Goal: Task Accomplishment & Management: Complete application form

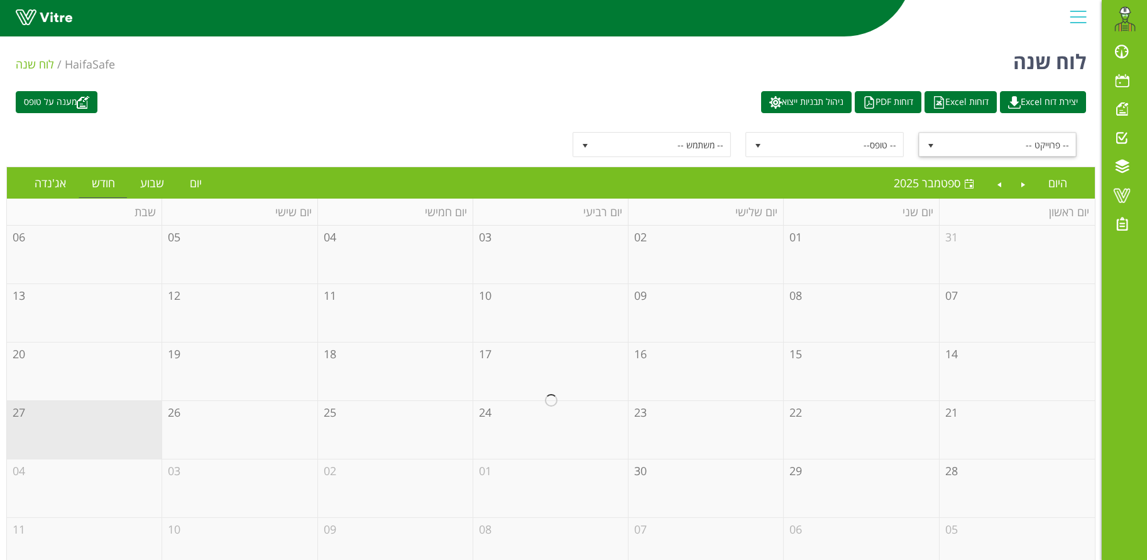
click at [929, 143] on span "select" at bounding box center [931, 146] width 10 height 10
click at [194, 183] on link "יום" at bounding box center [195, 182] width 37 height 29
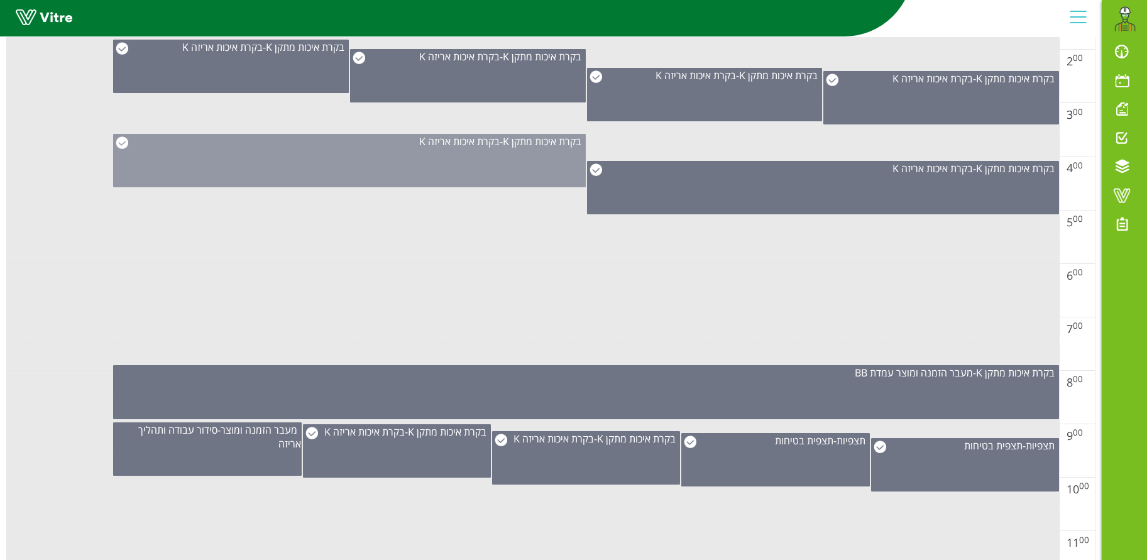
scroll to position [377, 0]
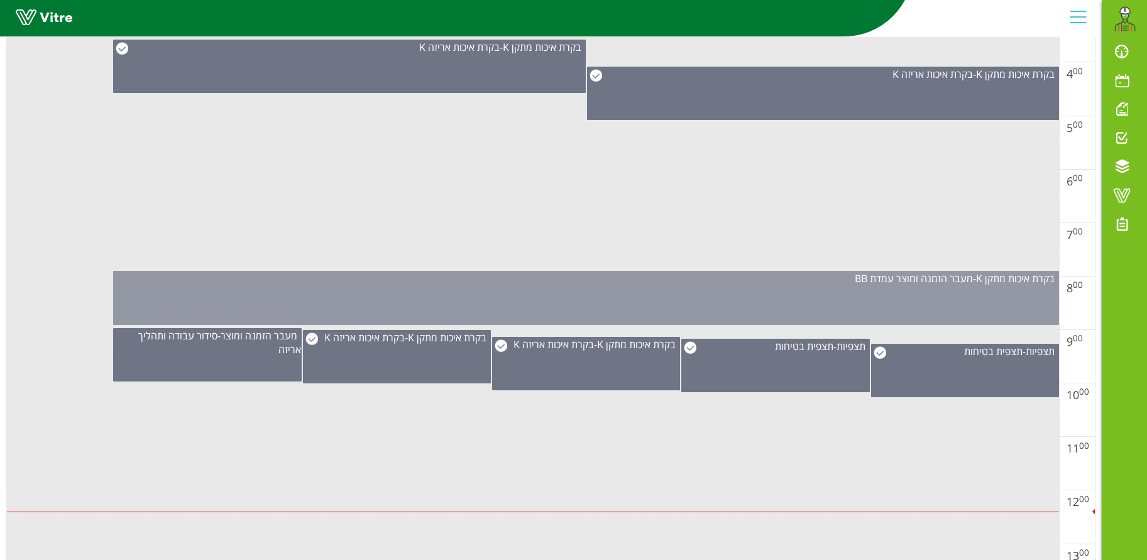
click at [758, 289] on div "בקרת איכות מתקן K - מעבר הזמנה ומוצר עמדת BB" at bounding box center [586, 298] width 946 height 54
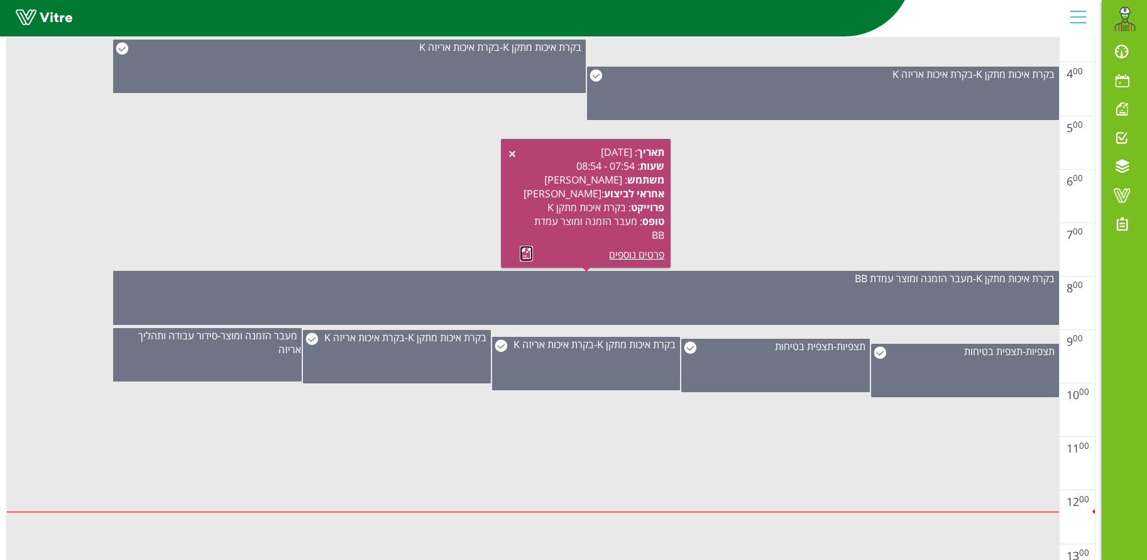
click at [522, 251] on link at bounding box center [526, 254] width 13 height 16
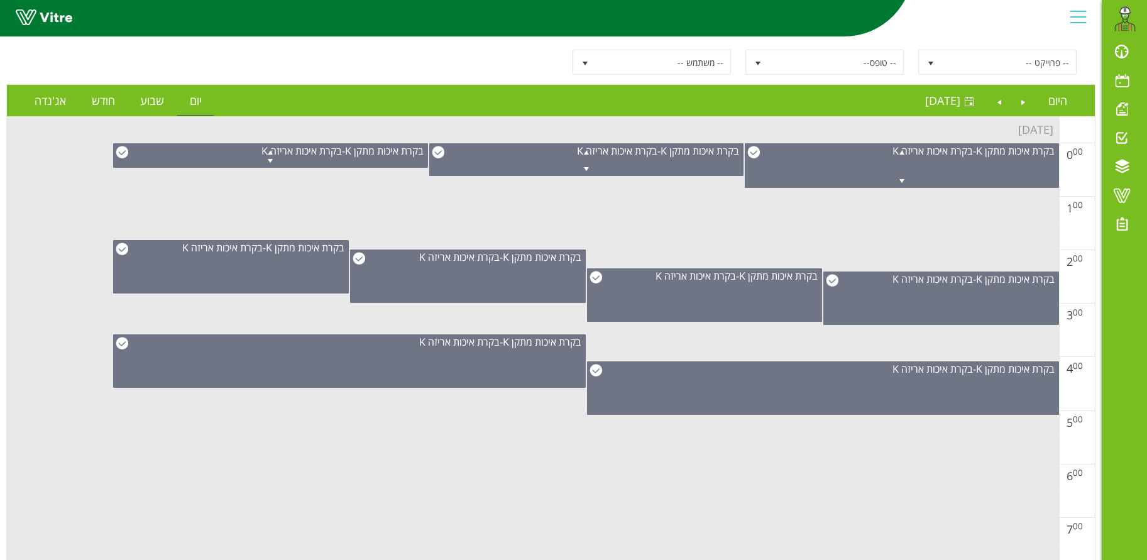
scroll to position [554, 0]
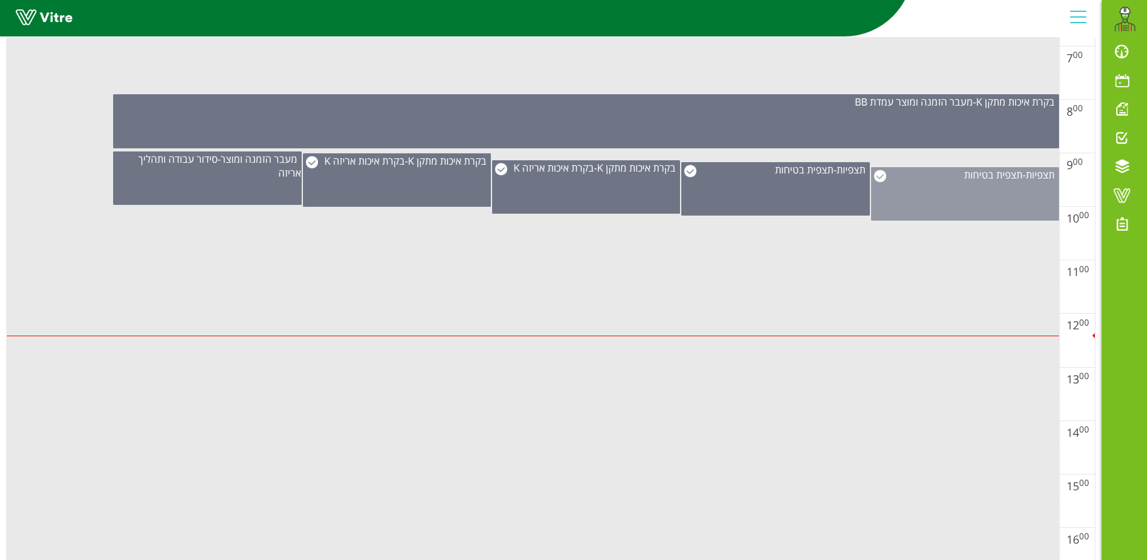
click at [920, 192] on div "תצפיות - תצפית בטיחות" at bounding box center [965, 193] width 188 height 53
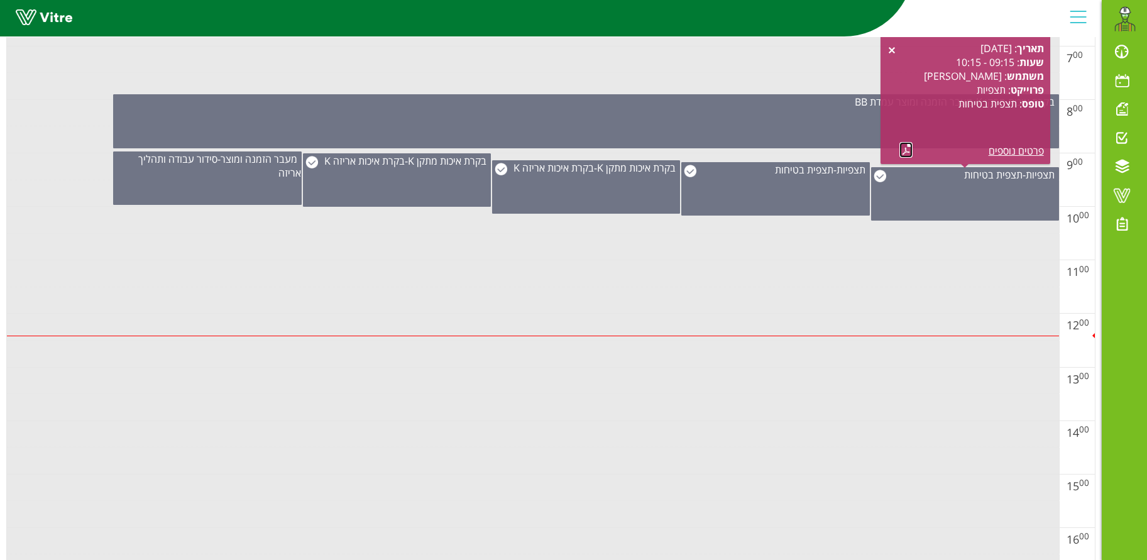
click at [906, 150] on link at bounding box center [905, 150] width 13 height 16
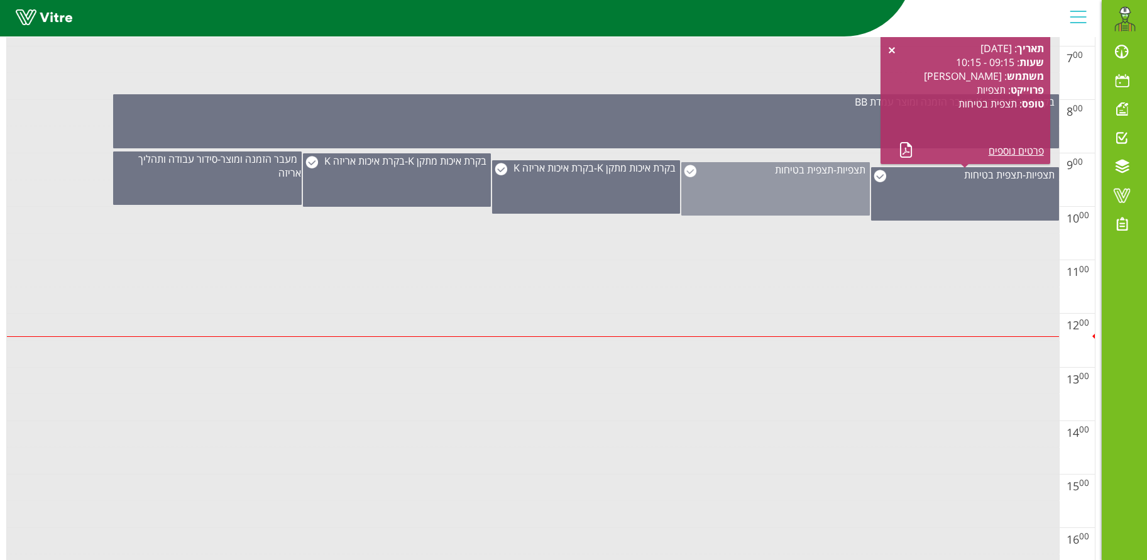
click at [757, 197] on div "תצפיות - תצפית בטיחות" at bounding box center [775, 188] width 188 height 53
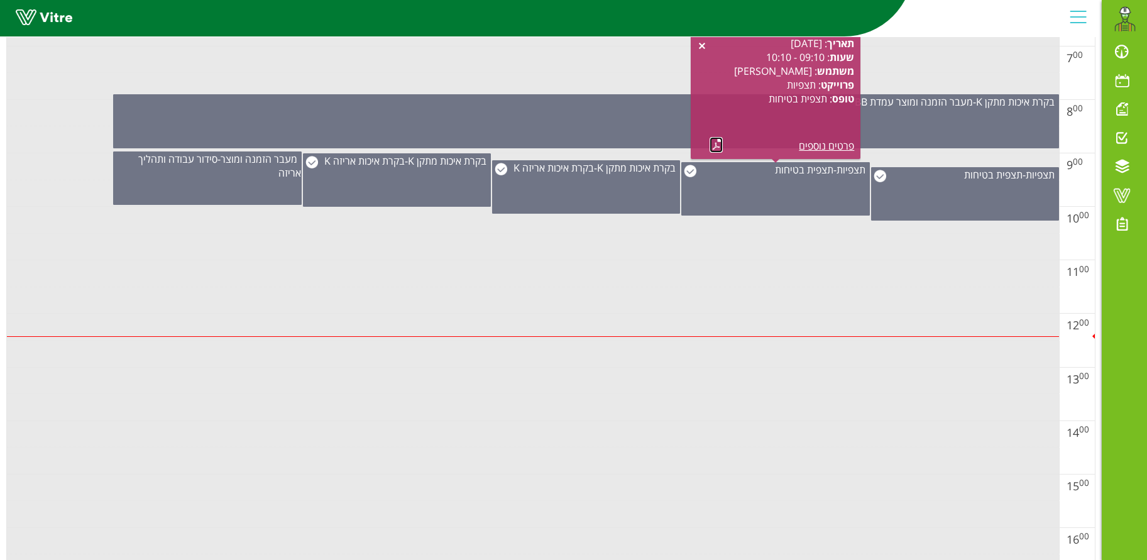
click at [716, 146] on link at bounding box center [715, 145] width 13 height 16
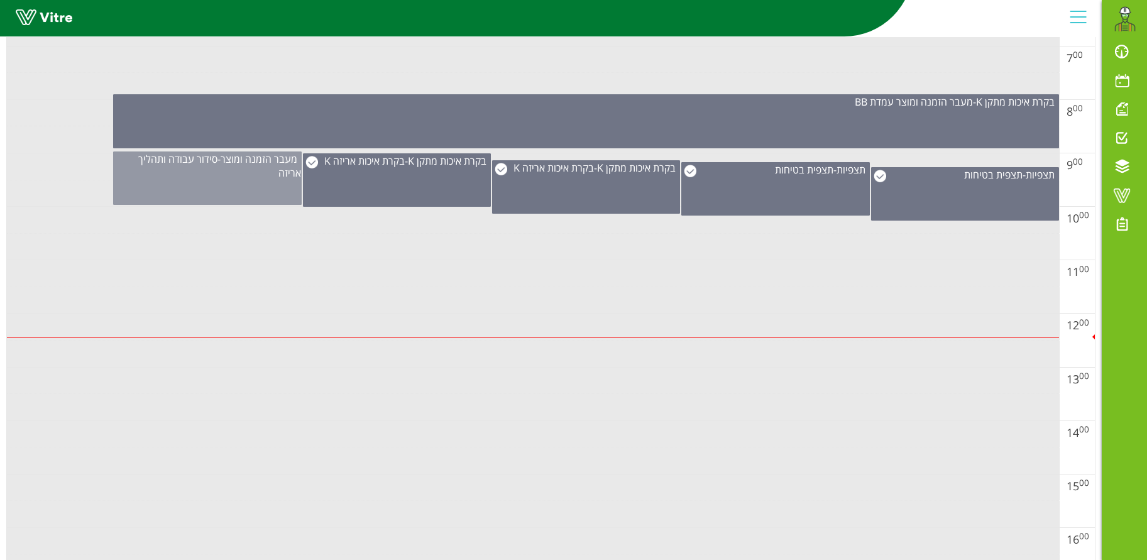
click at [250, 174] on div "מעבר הזמנה ומוצר - סידור עבודה ותהליך אריזה" at bounding box center [207, 166] width 187 height 28
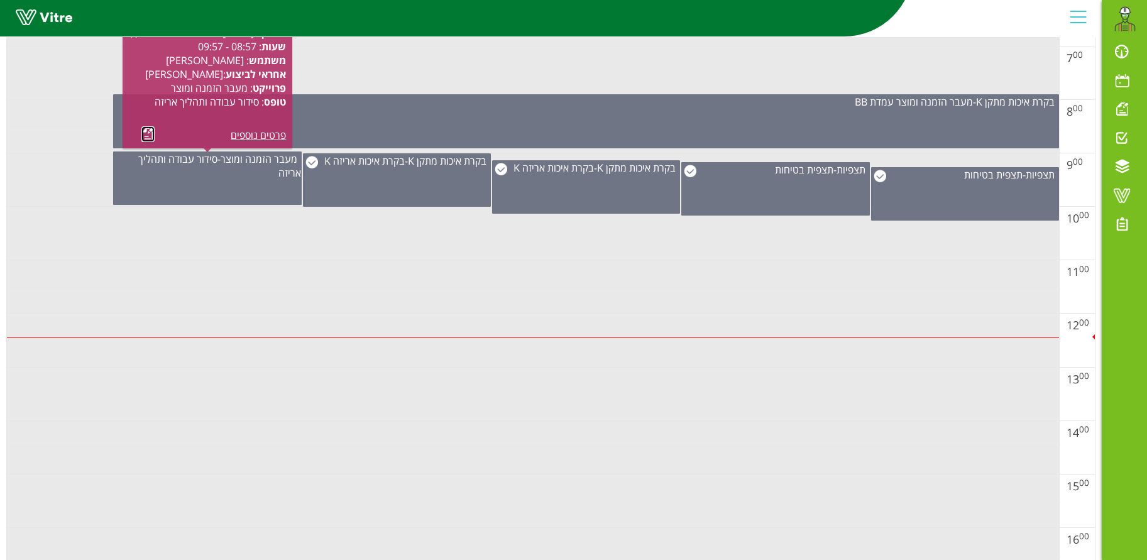
click at [151, 129] on link at bounding box center [147, 134] width 13 height 16
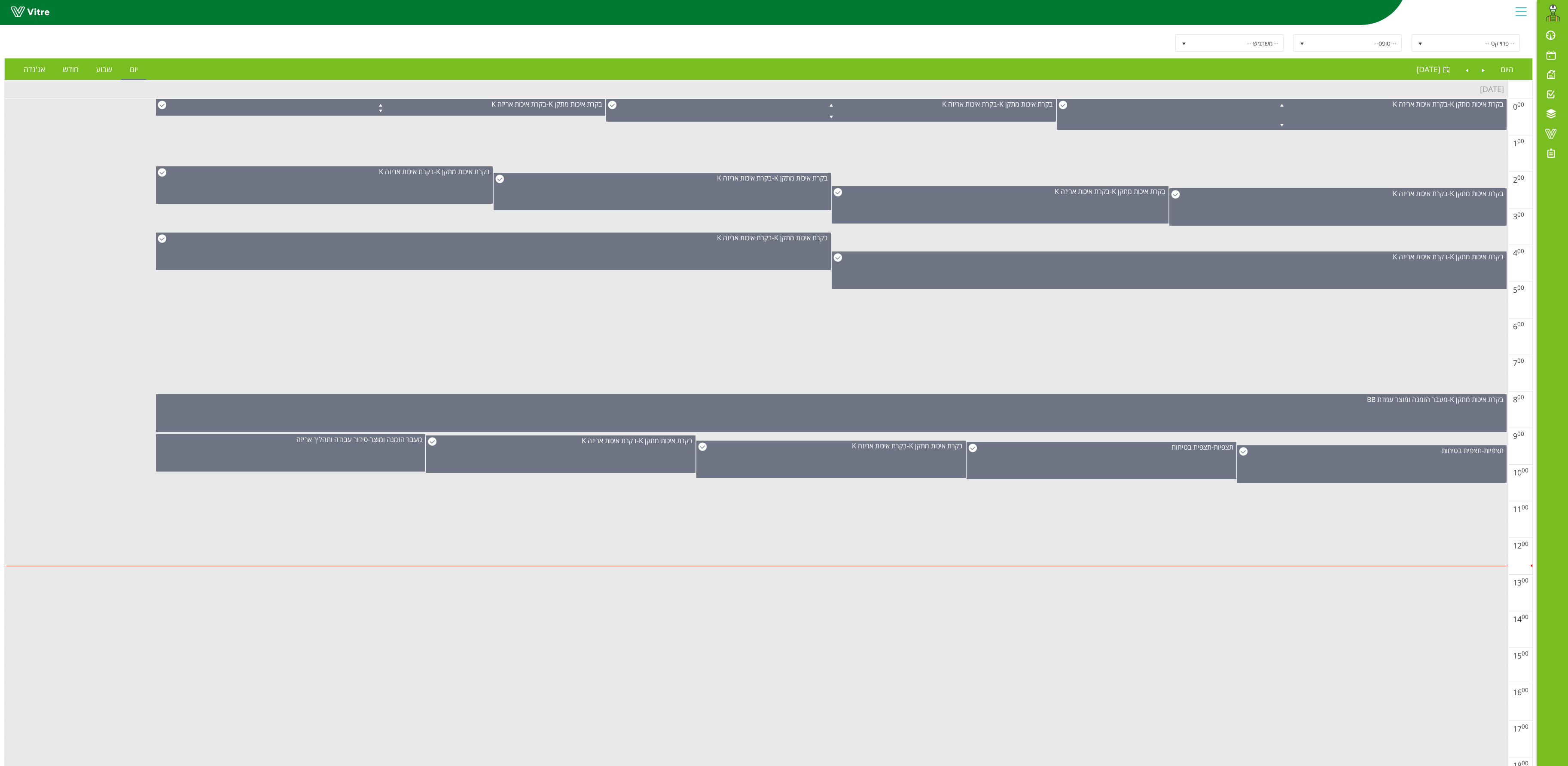
scroll to position [0, 0]
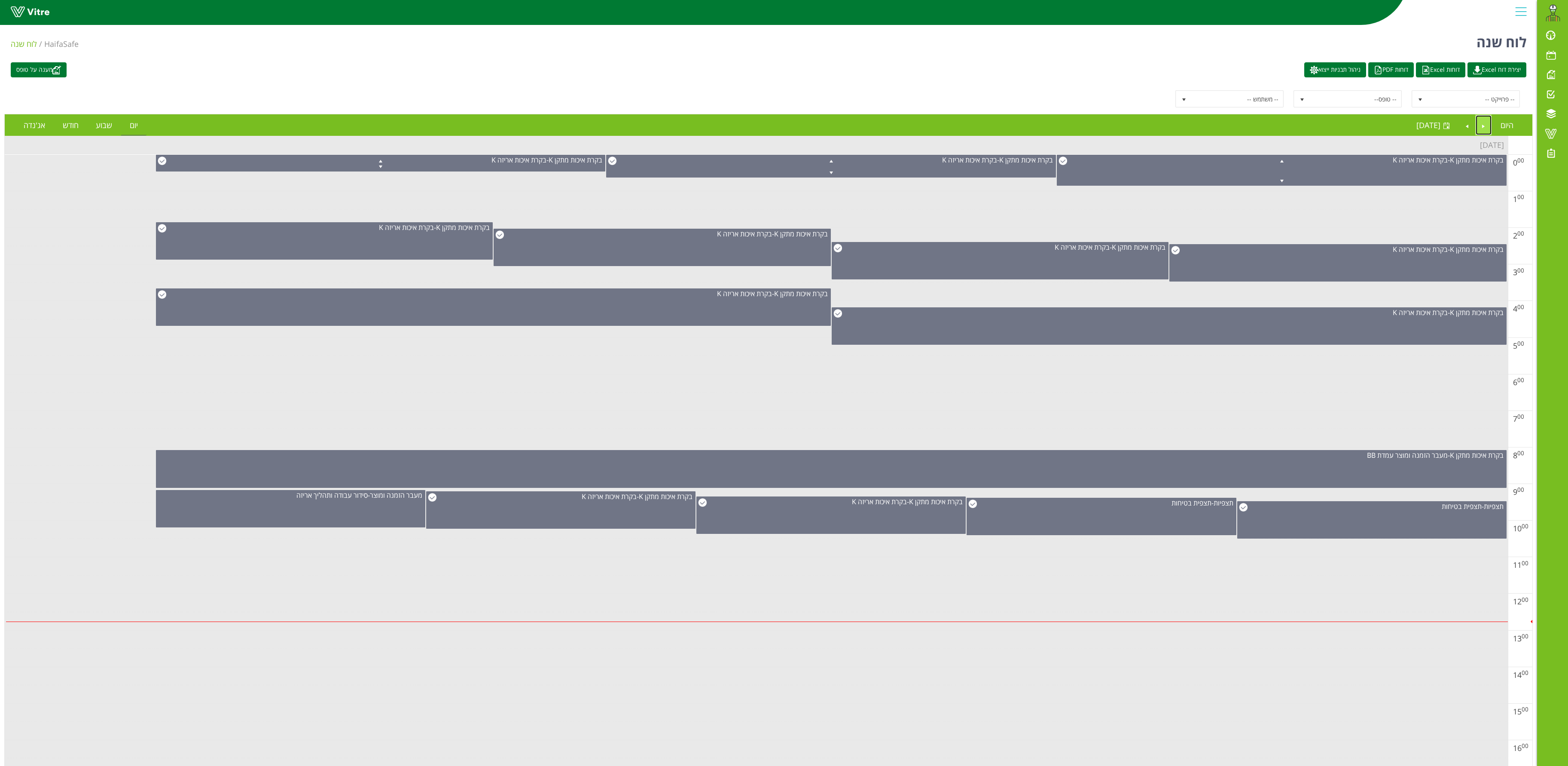
click at [784, 127] on link "Previous" at bounding box center [1484, 124] width 16 height 20
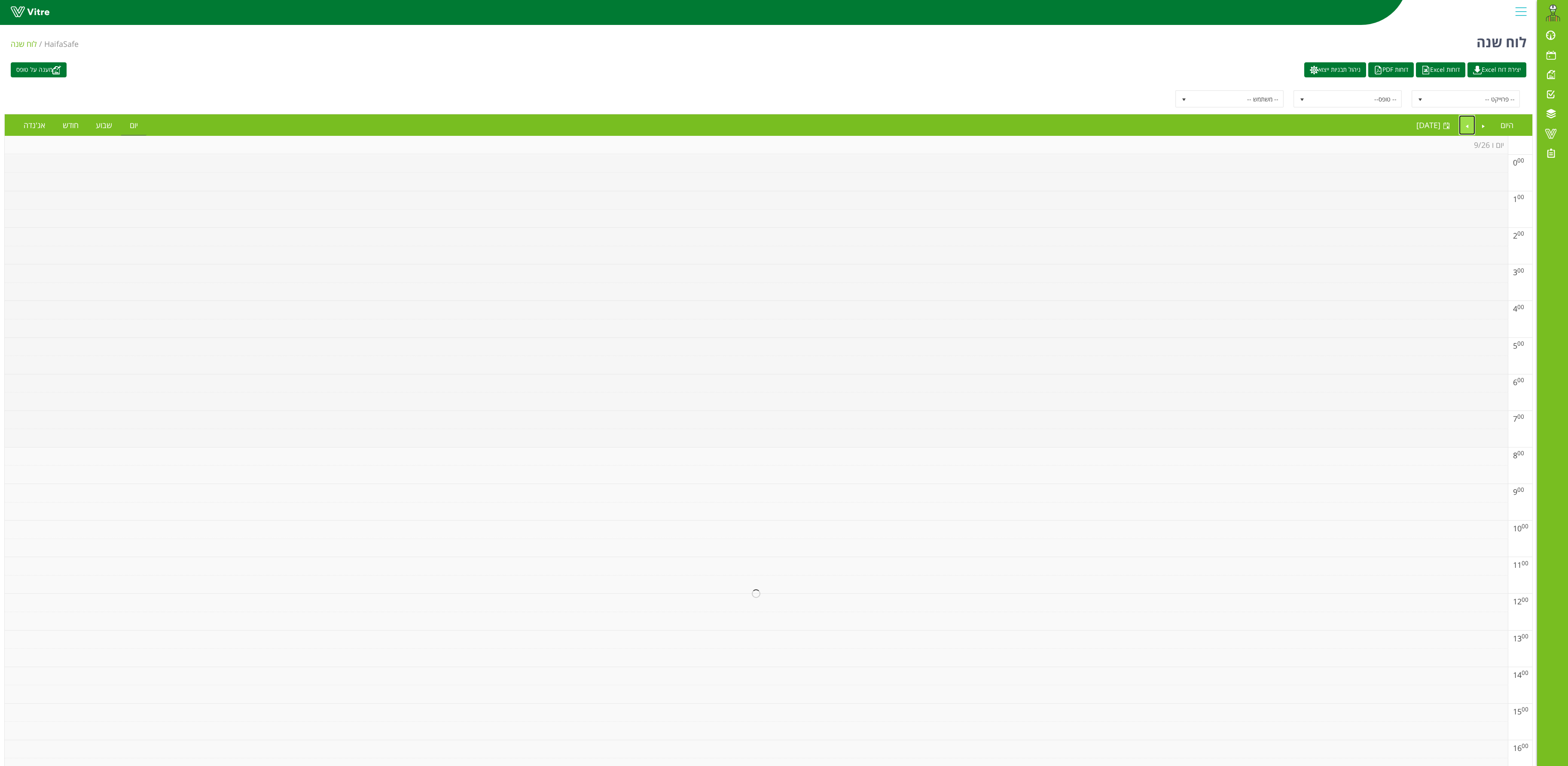
click at [784, 127] on link "Next" at bounding box center [1467, 124] width 16 height 20
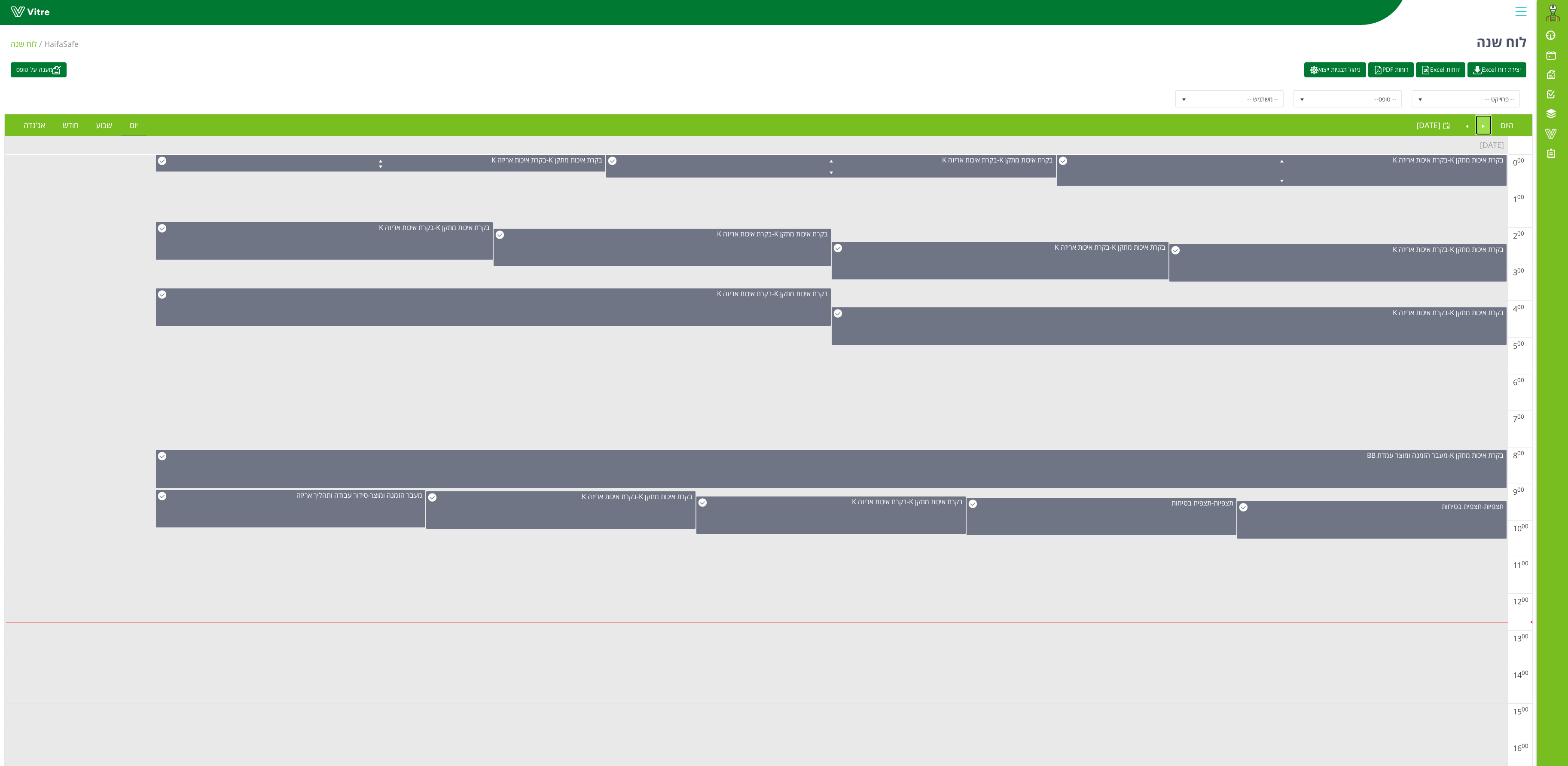
click at [784, 129] on link "Previous" at bounding box center [1484, 124] width 16 height 20
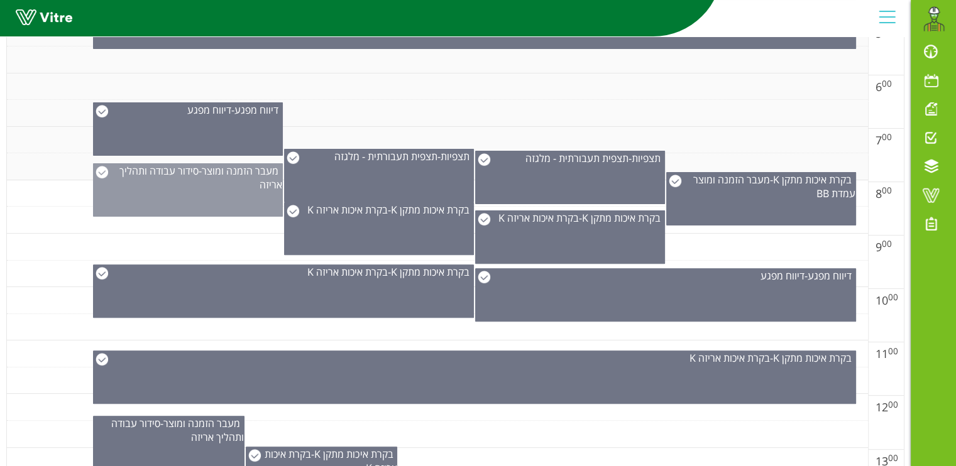
scroll to position [549, 0]
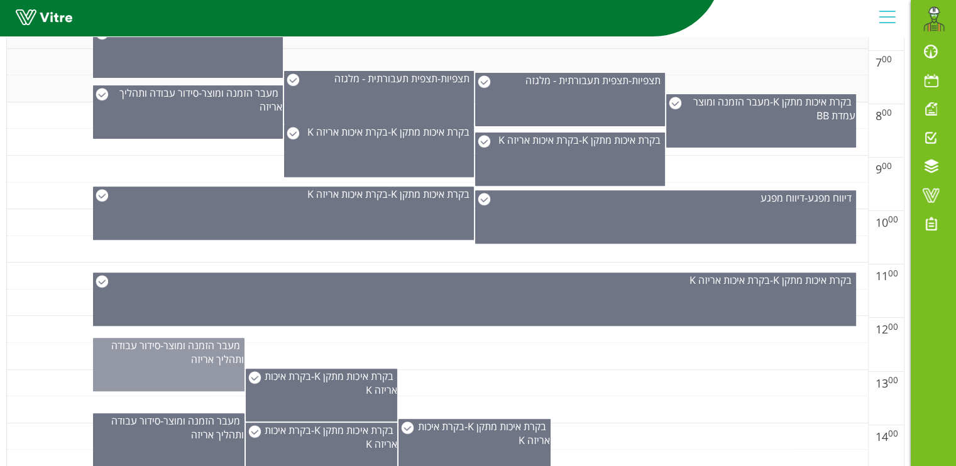
click at [198, 364] on div "מעבר הזמנה ומוצר - סידור עבודה ותהליך אריזה" at bounding box center [168, 364] width 151 height 53
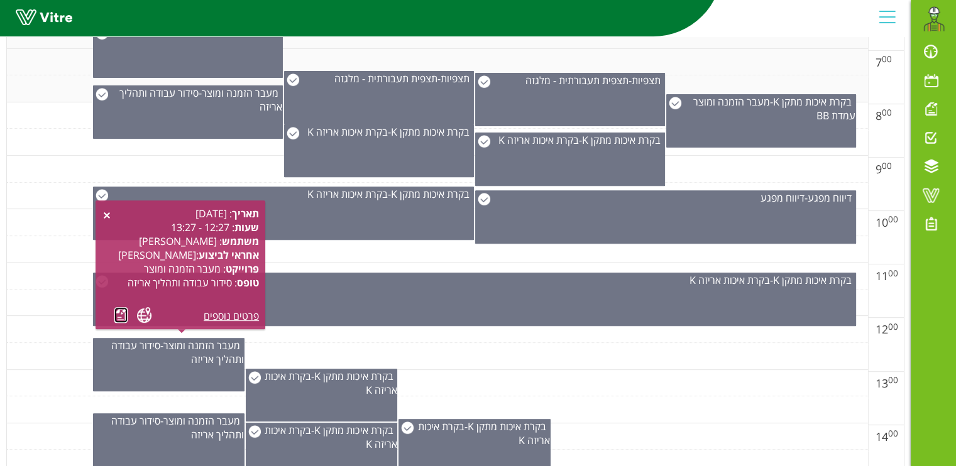
click at [122, 315] on link at bounding box center [120, 315] width 13 height 16
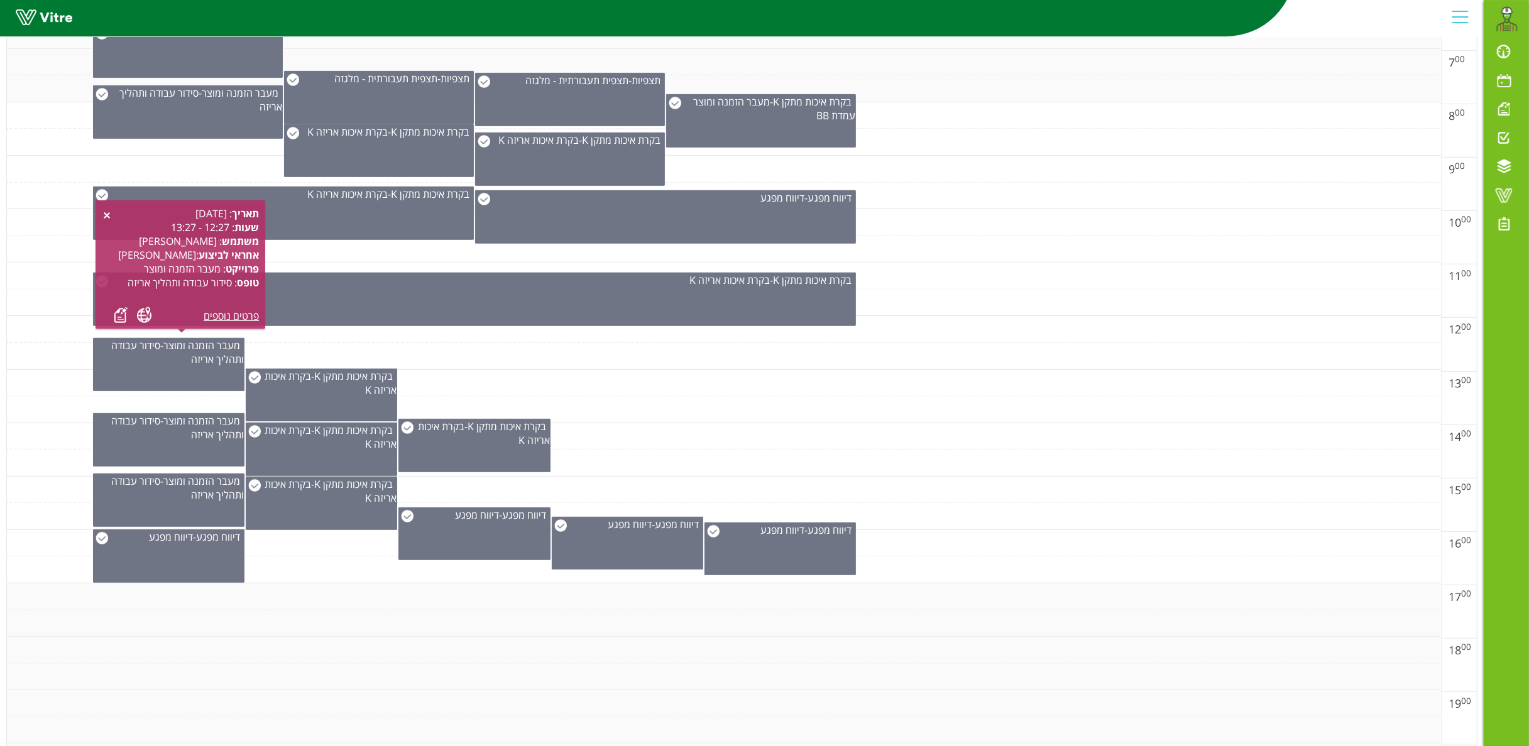
scroll to position [0, 0]
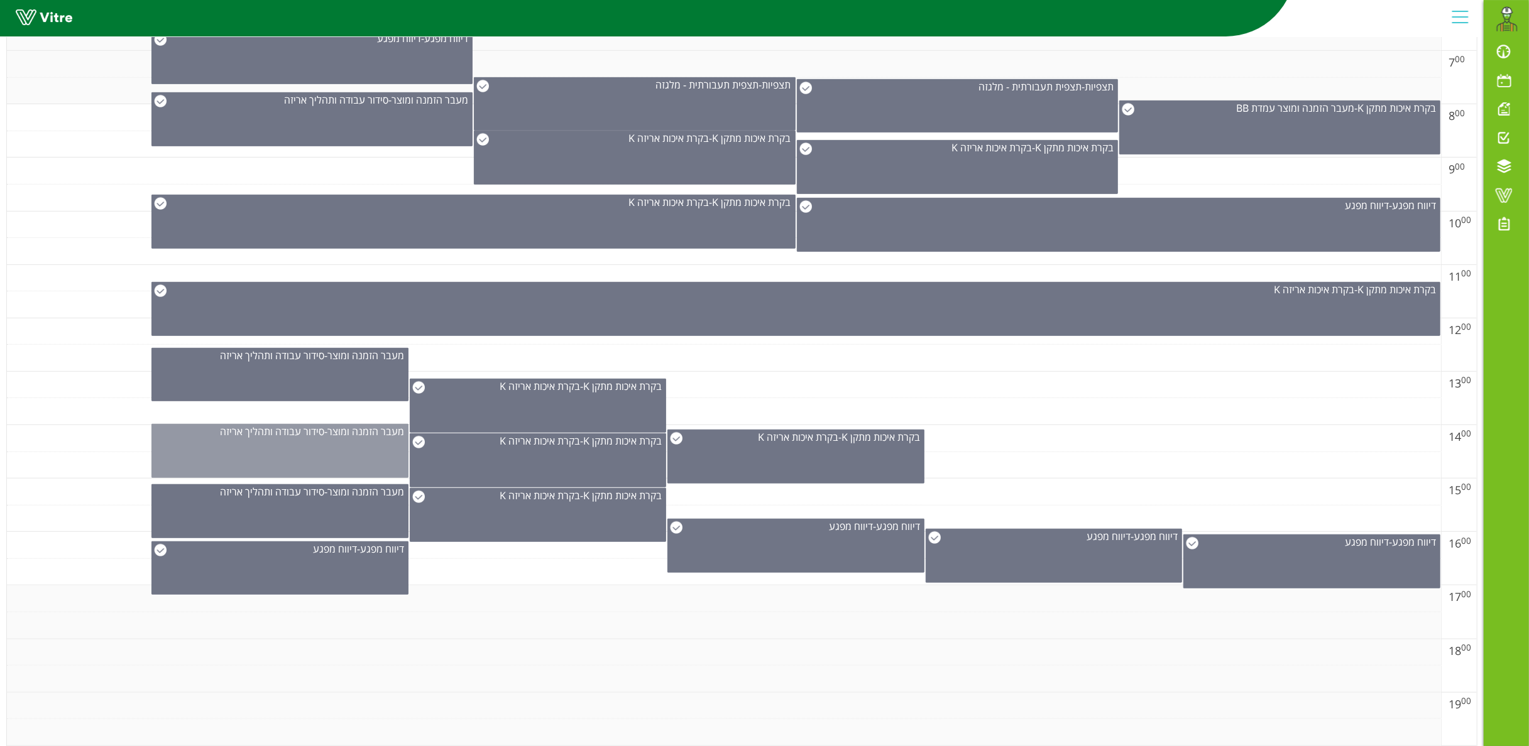
click at [284, 438] on span "סידור עבודה ותהליך אריזה" at bounding box center [272, 432] width 104 height 14
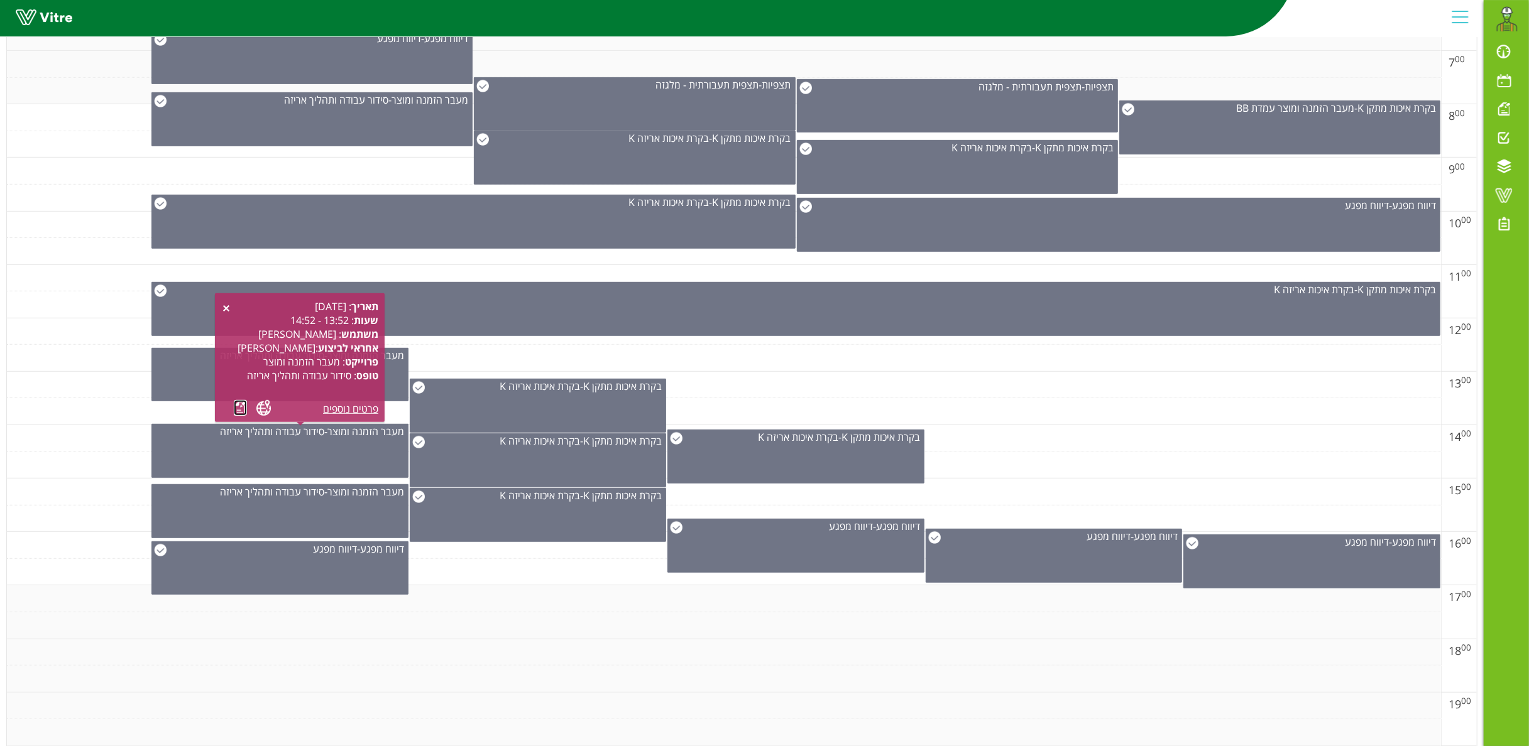
click at [240, 402] on link at bounding box center [240, 408] width 13 height 16
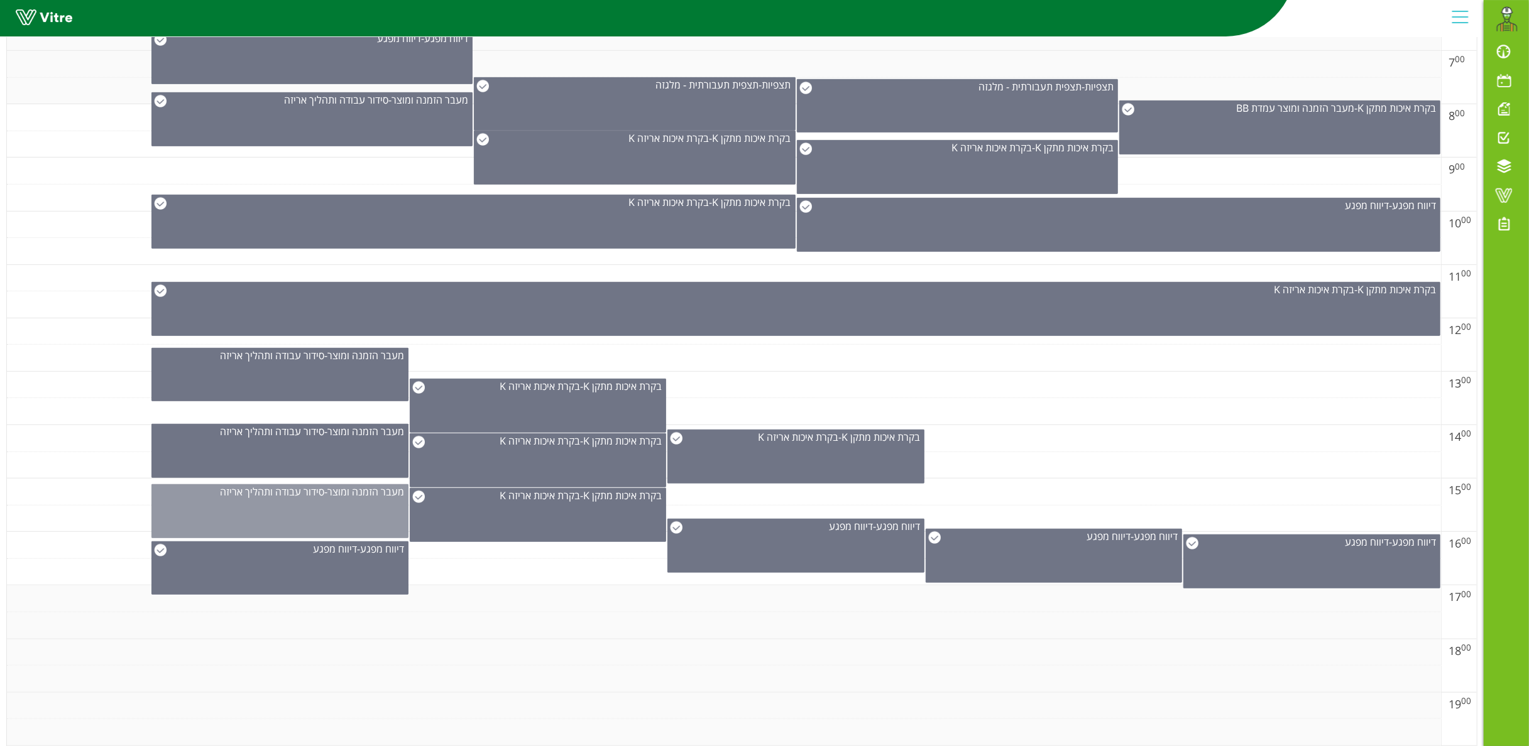
click at [320, 506] on div "מעבר הזמנה ומוצר - סידור עבודה ותהליך אריזה" at bounding box center [279, 511] width 257 height 54
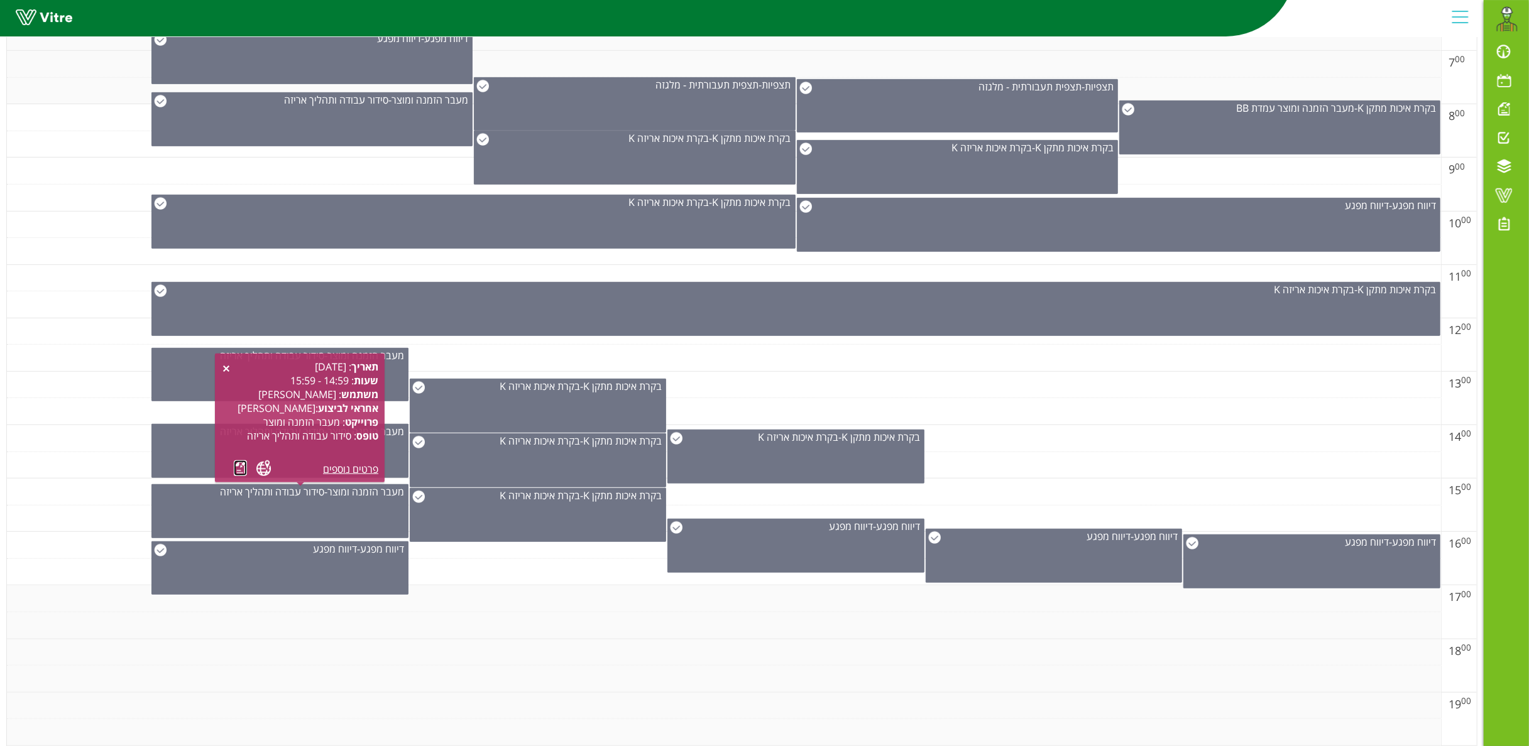
click at [237, 464] on link at bounding box center [240, 469] width 13 height 16
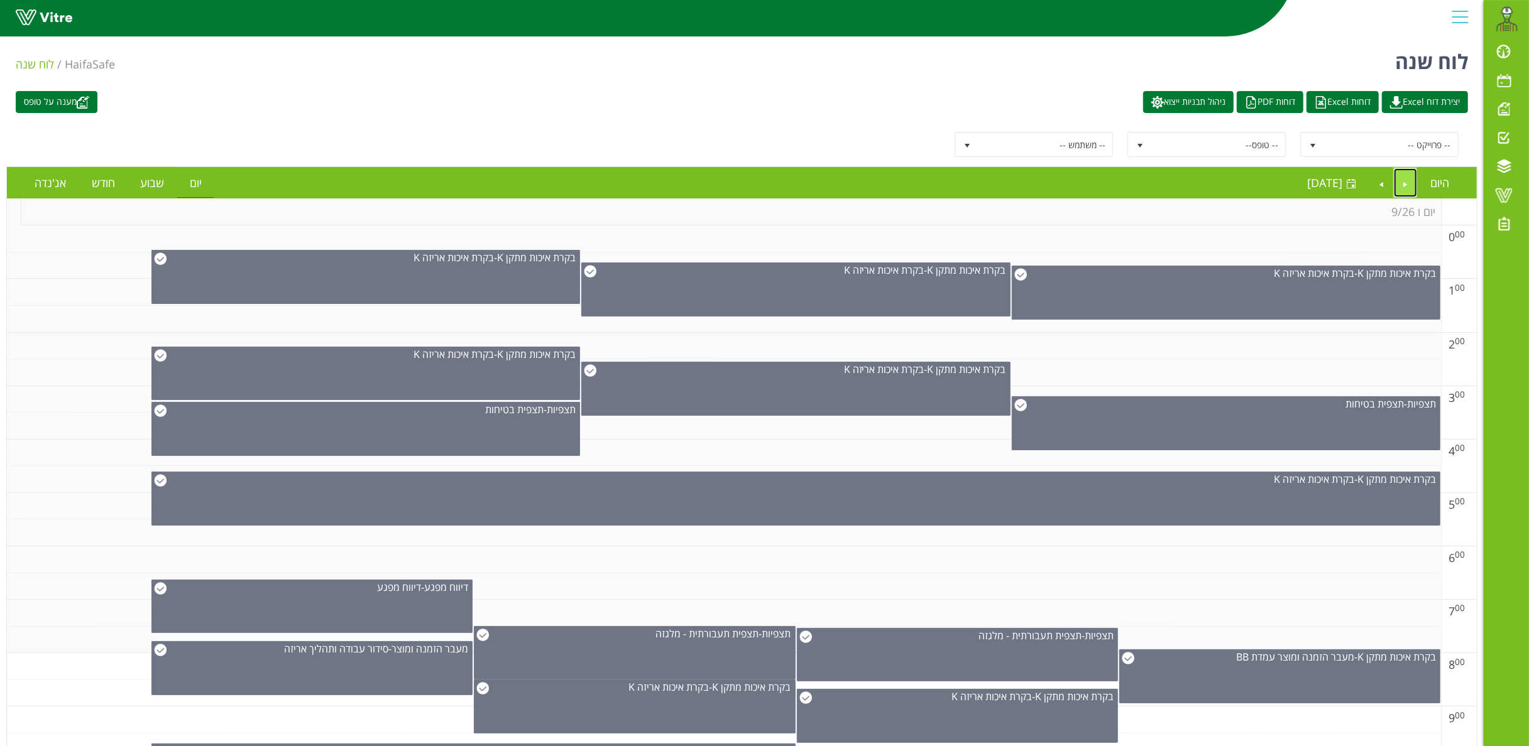
click at [1146, 187] on link "Previous" at bounding box center [1406, 182] width 24 height 29
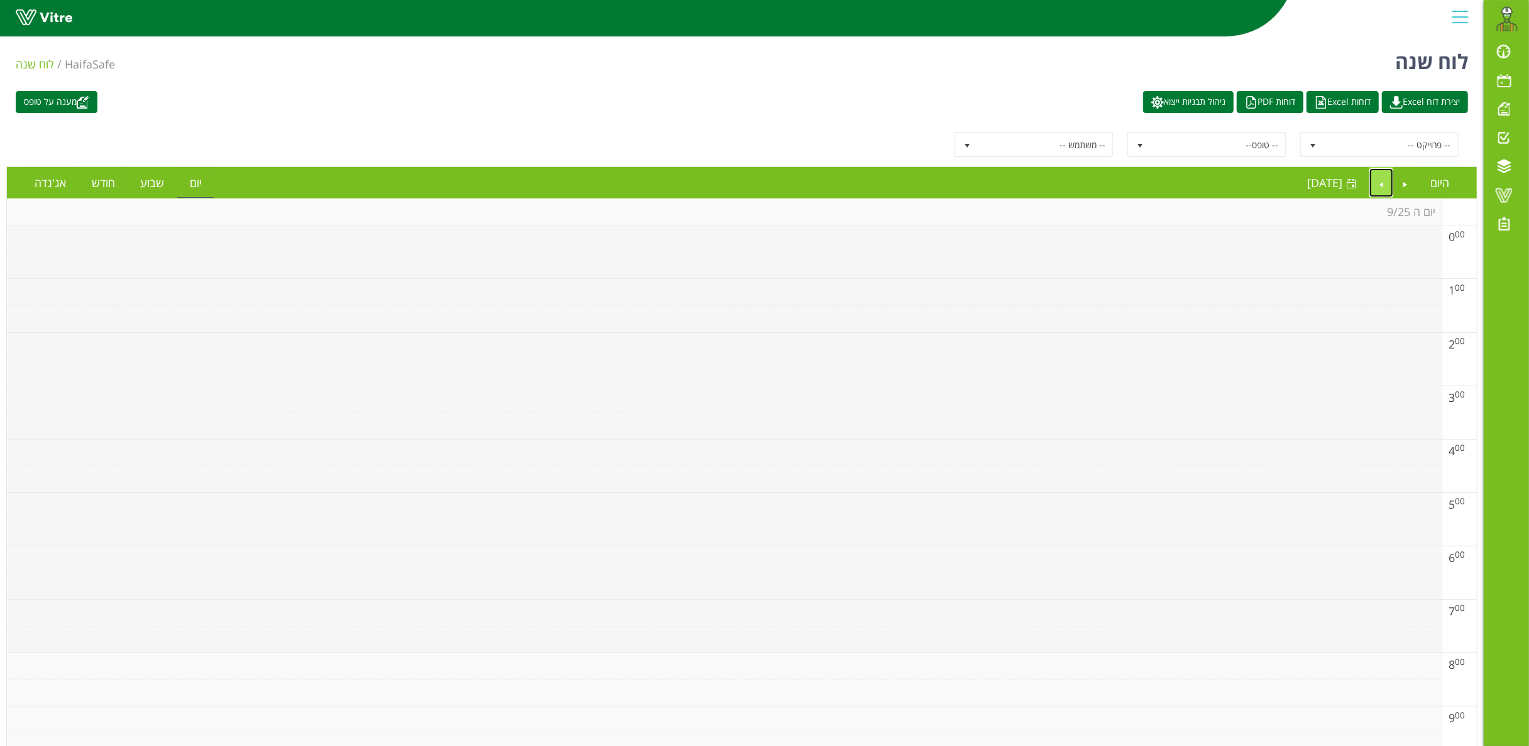
click at [1146, 192] on link "Next" at bounding box center [1381, 182] width 24 height 29
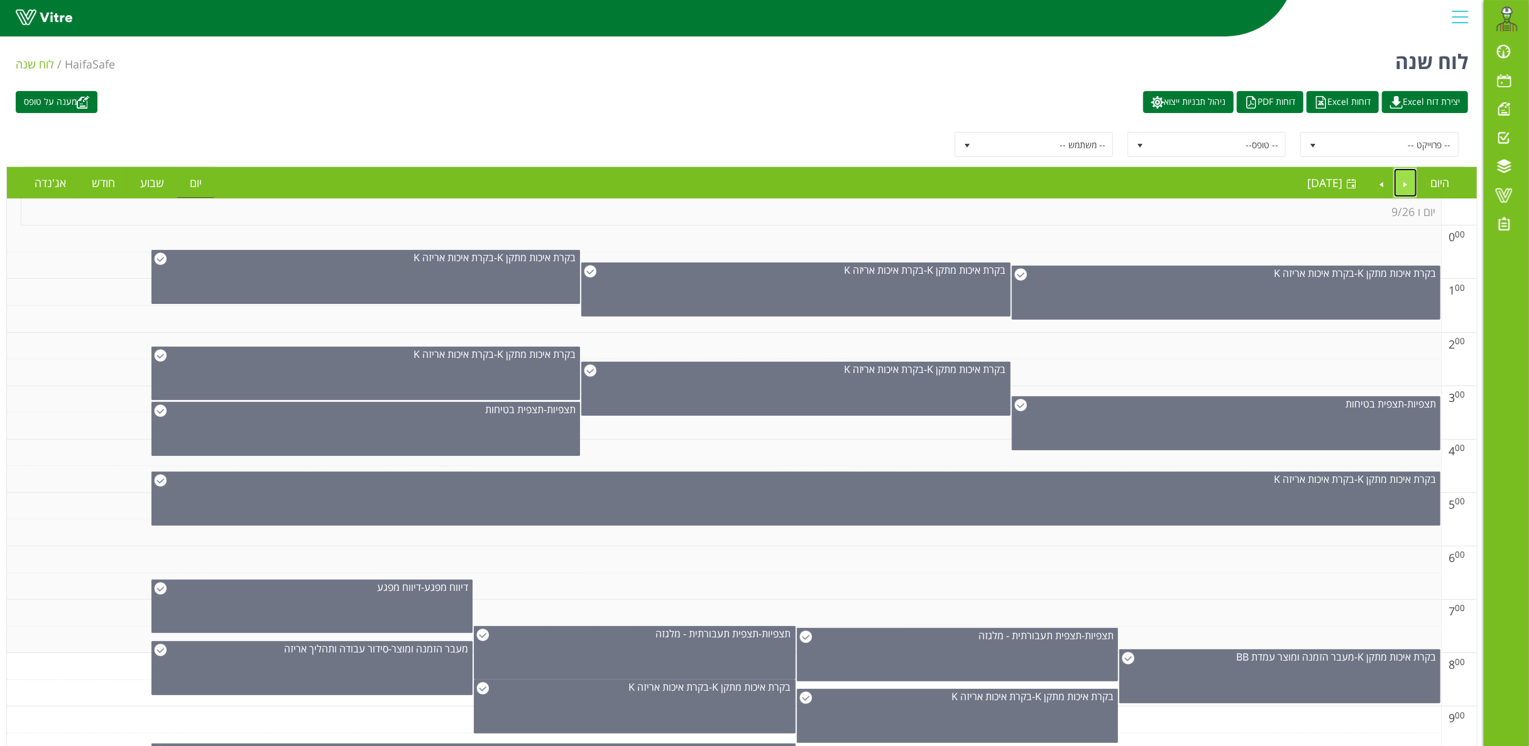
click at [1146, 175] on link "Previous" at bounding box center [1406, 182] width 24 height 29
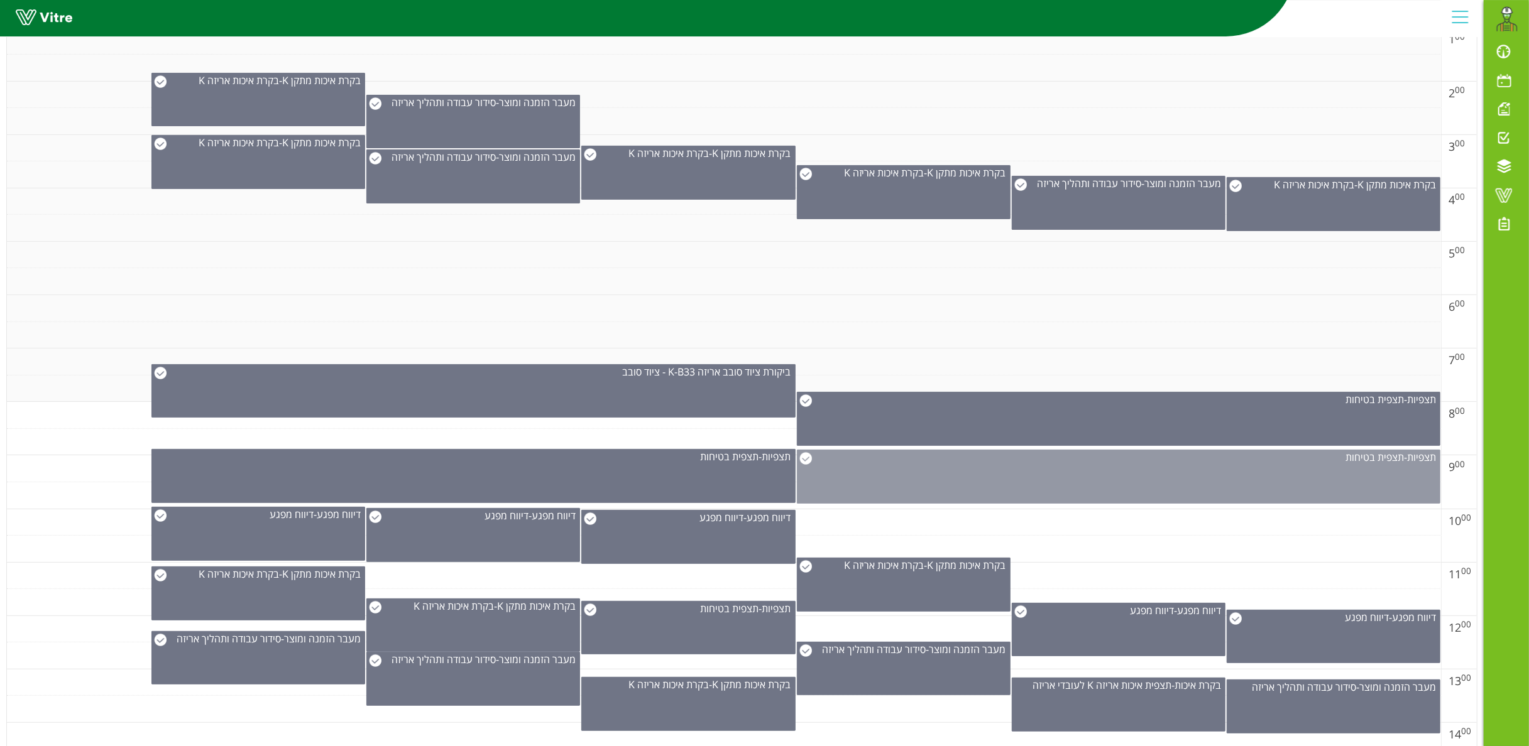
scroll to position [377, 0]
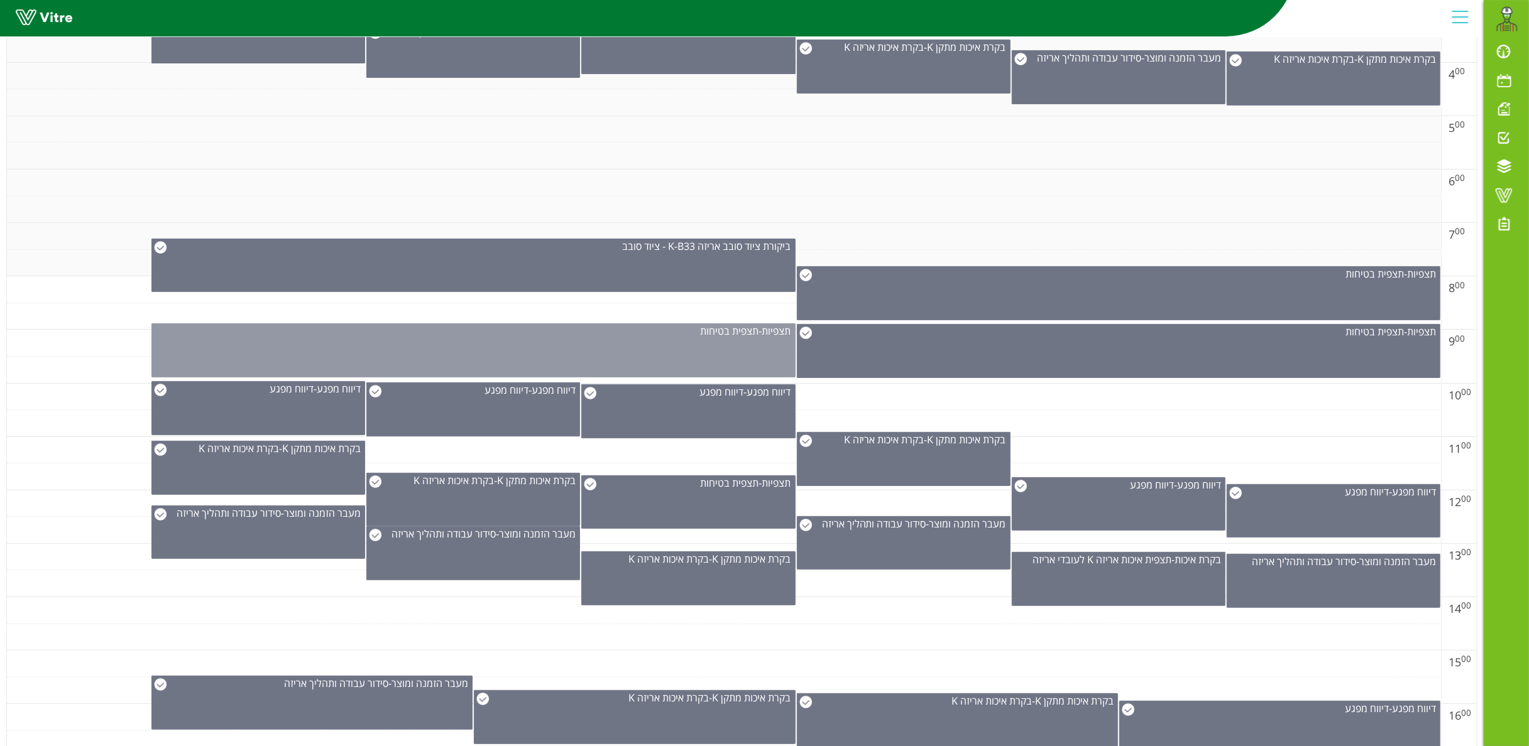
click at [697, 355] on div "תצפיות - תצפית בטיחות" at bounding box center [472, 351] width 643 height 54
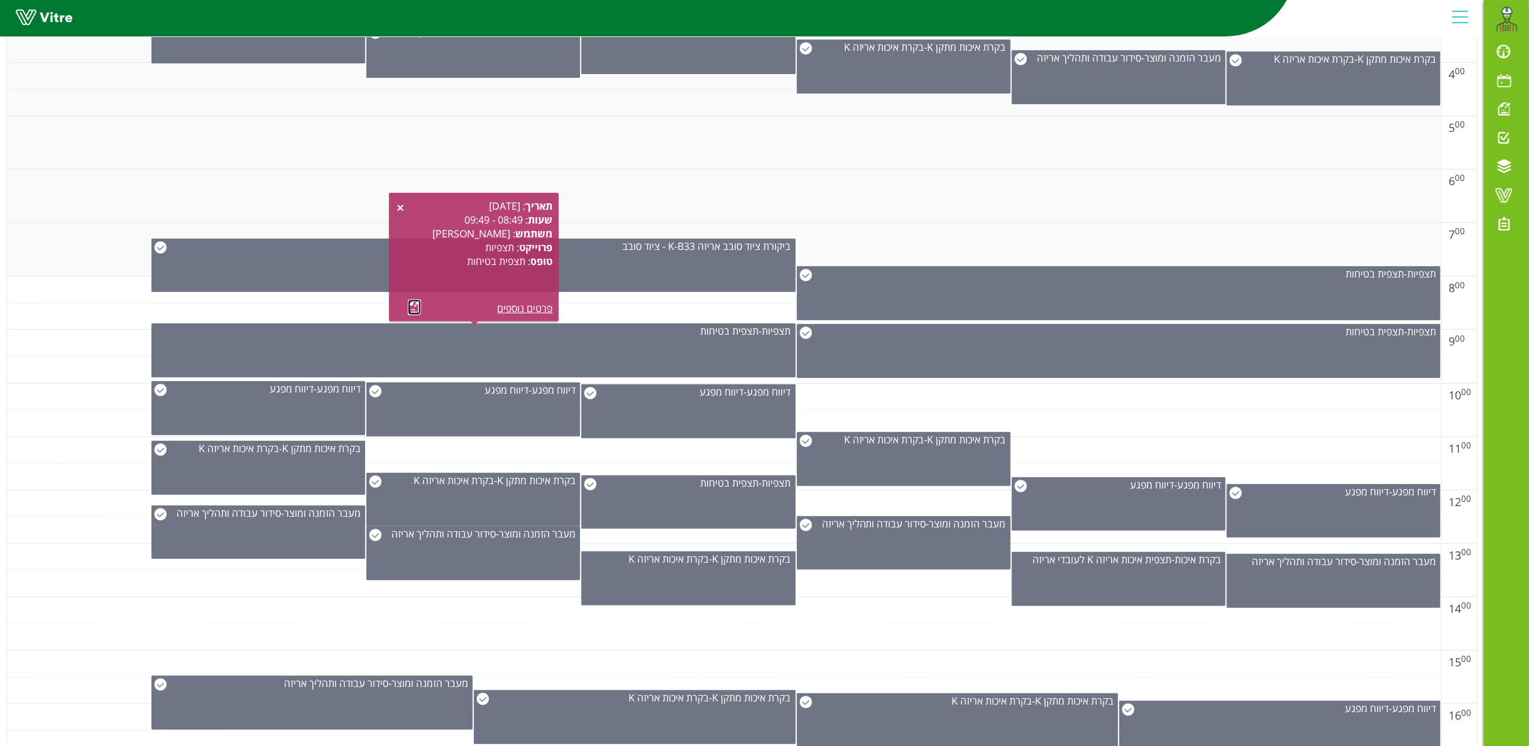
click at [411, 305] on link at bounding box center [414, 308] width 13 height 16
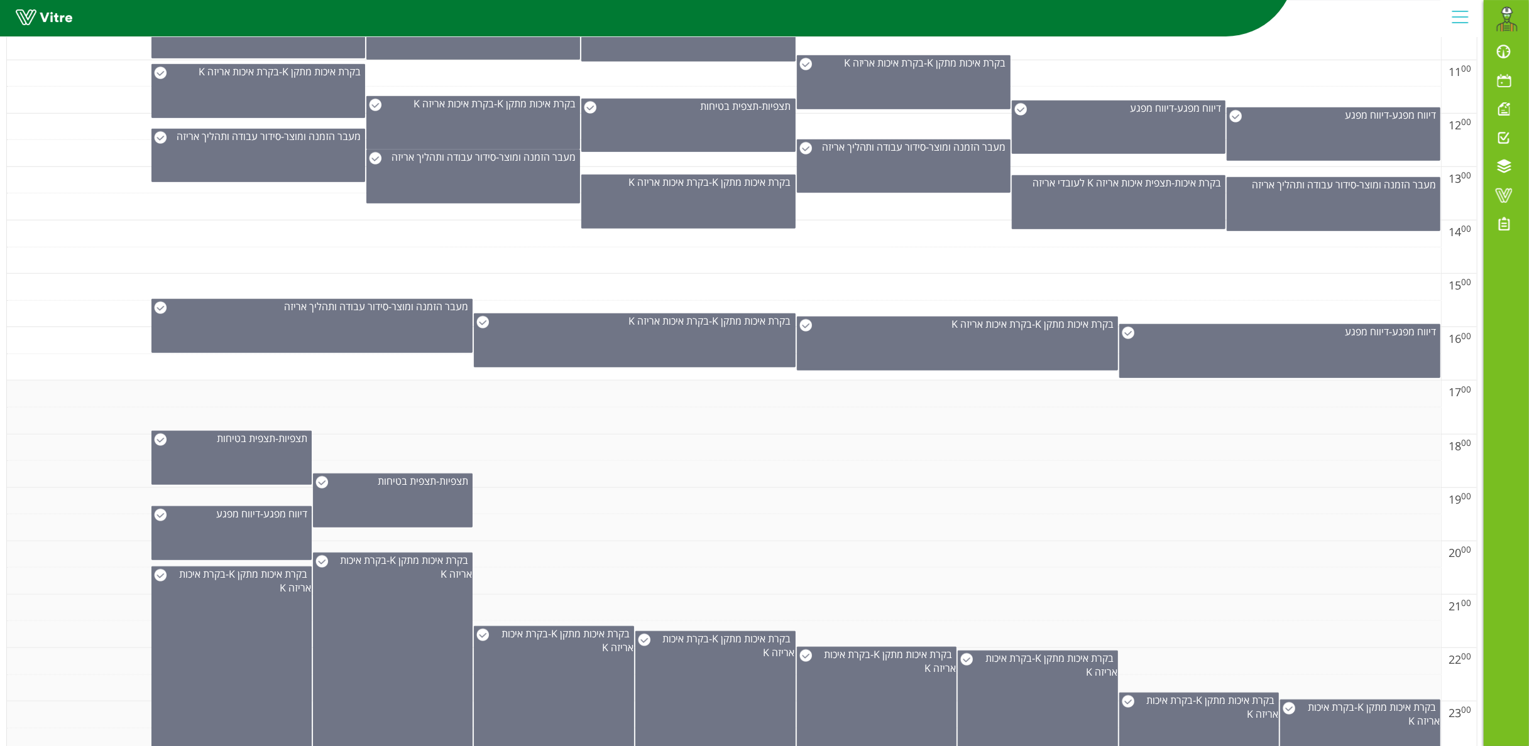
scroll to position [782, 0]
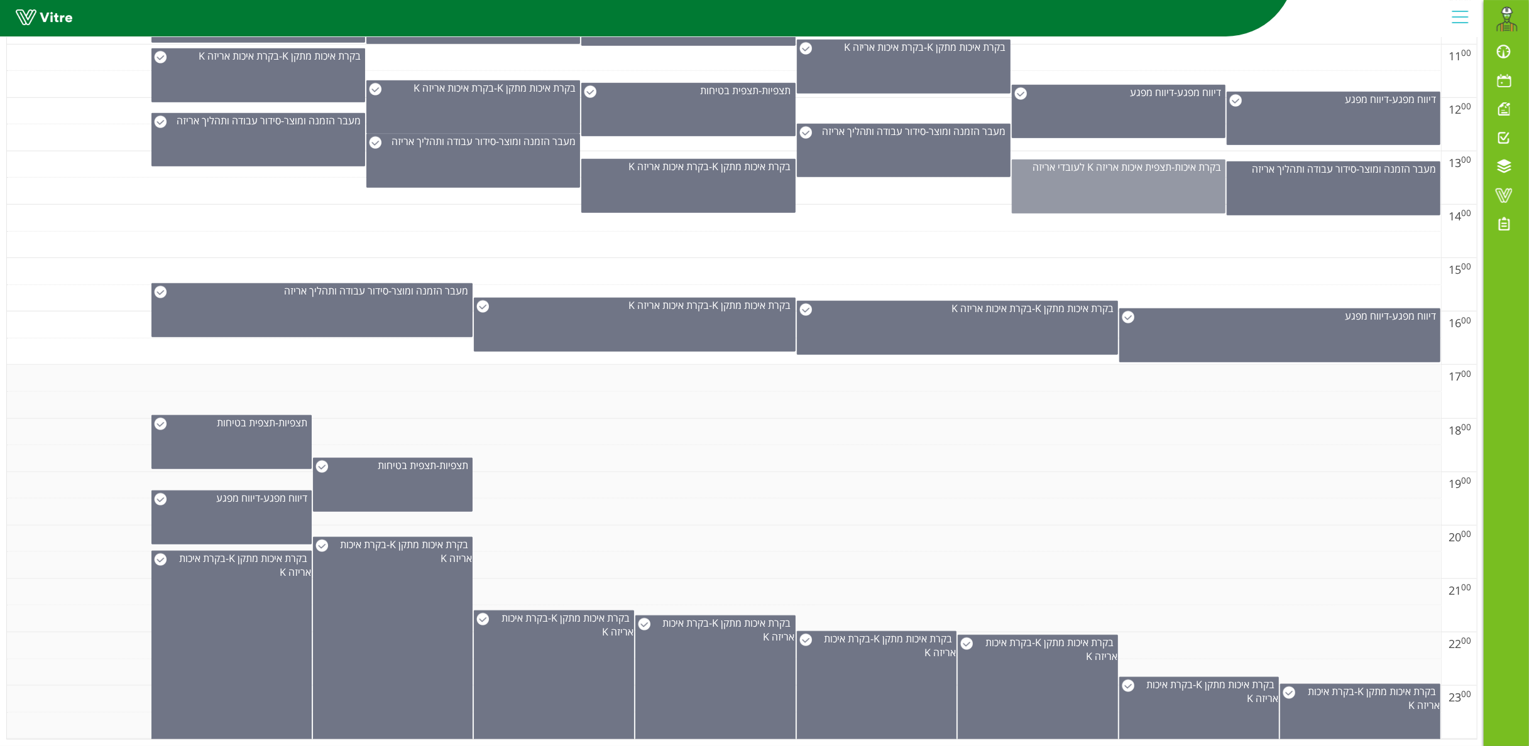
click at [1146, 173] on div "בקרת איכות - תצפית איכות אריזה K לעובדי אריזה" at bounding box center [1119, 187] width 214 height 54
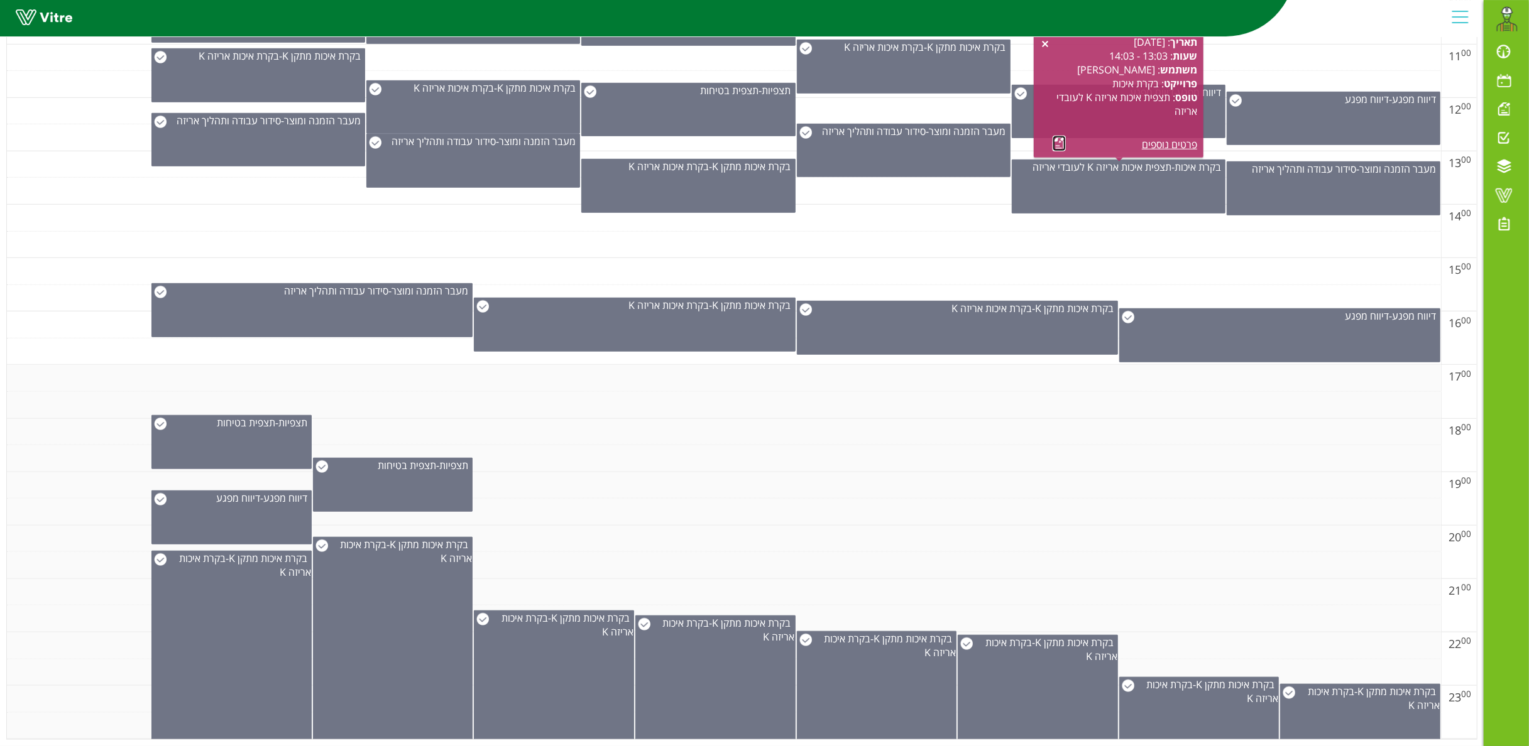
click at [1061, 136] on link at bounding box center [1058, 144] width 13 height 16
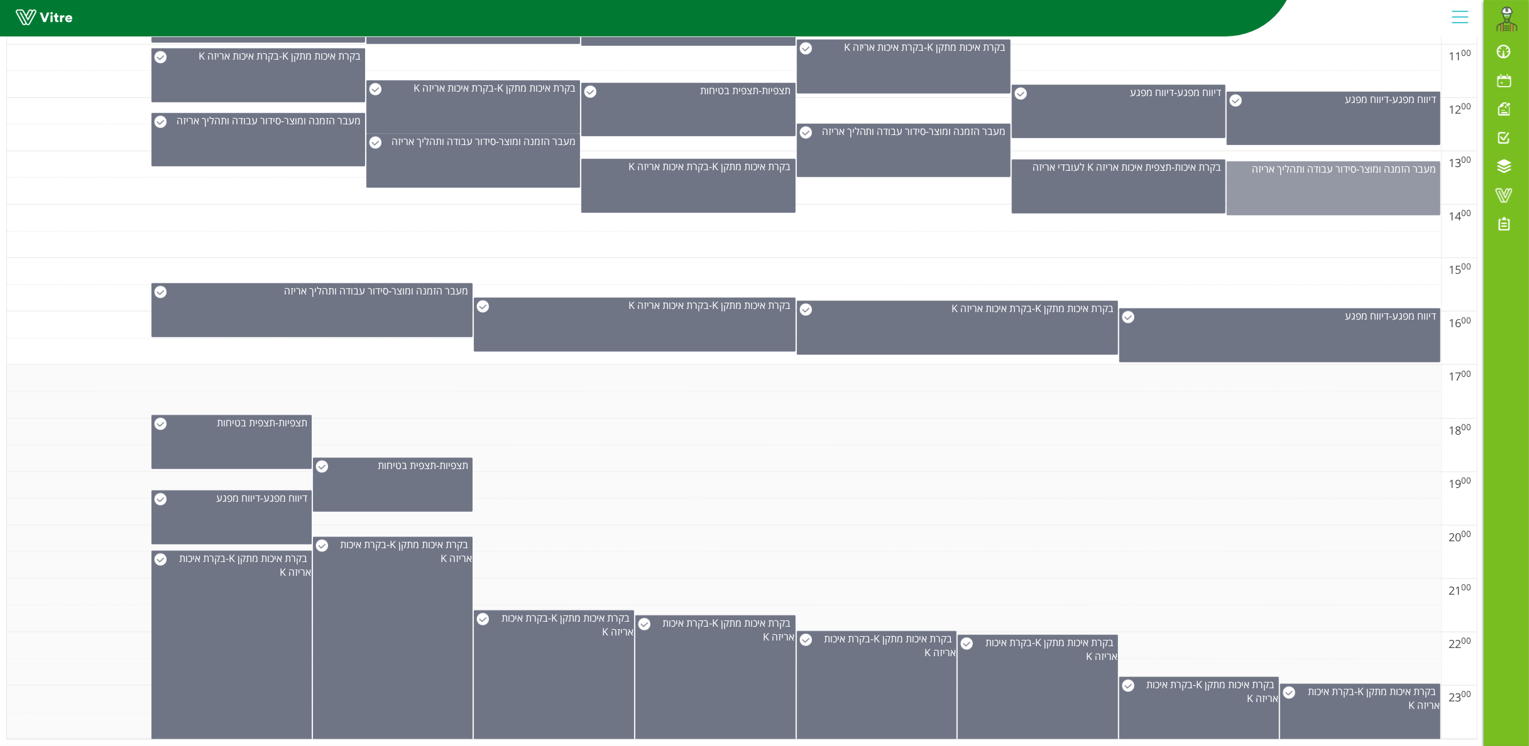
click at [1146, 178] on div "מעבר הזמנה ומוצר - סידור עבודה ותהליך אריזה" at bounding box center [1333, 188] width 214 height 54
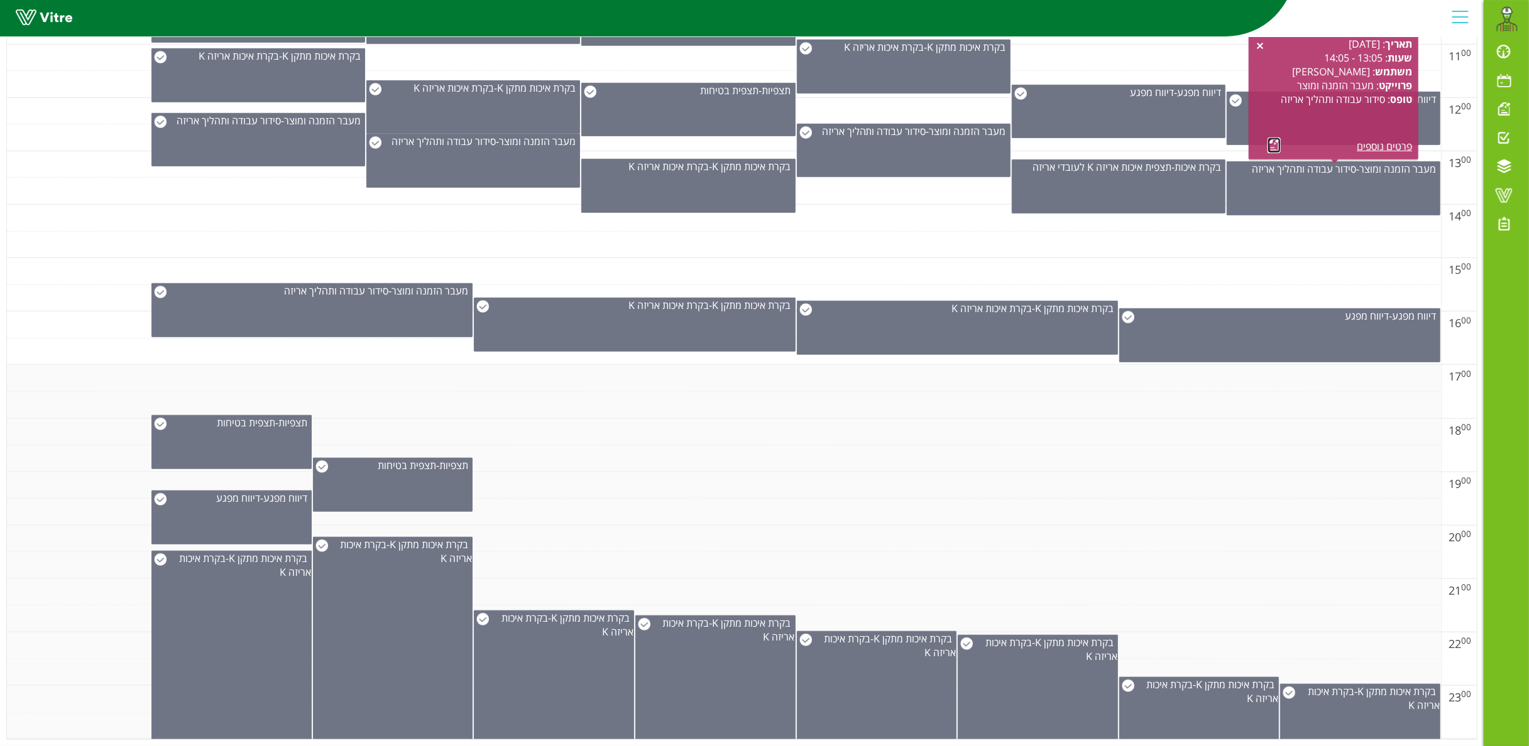
click at [1146, 138] on link at bounding box center [1273, 146] width 13 height 16
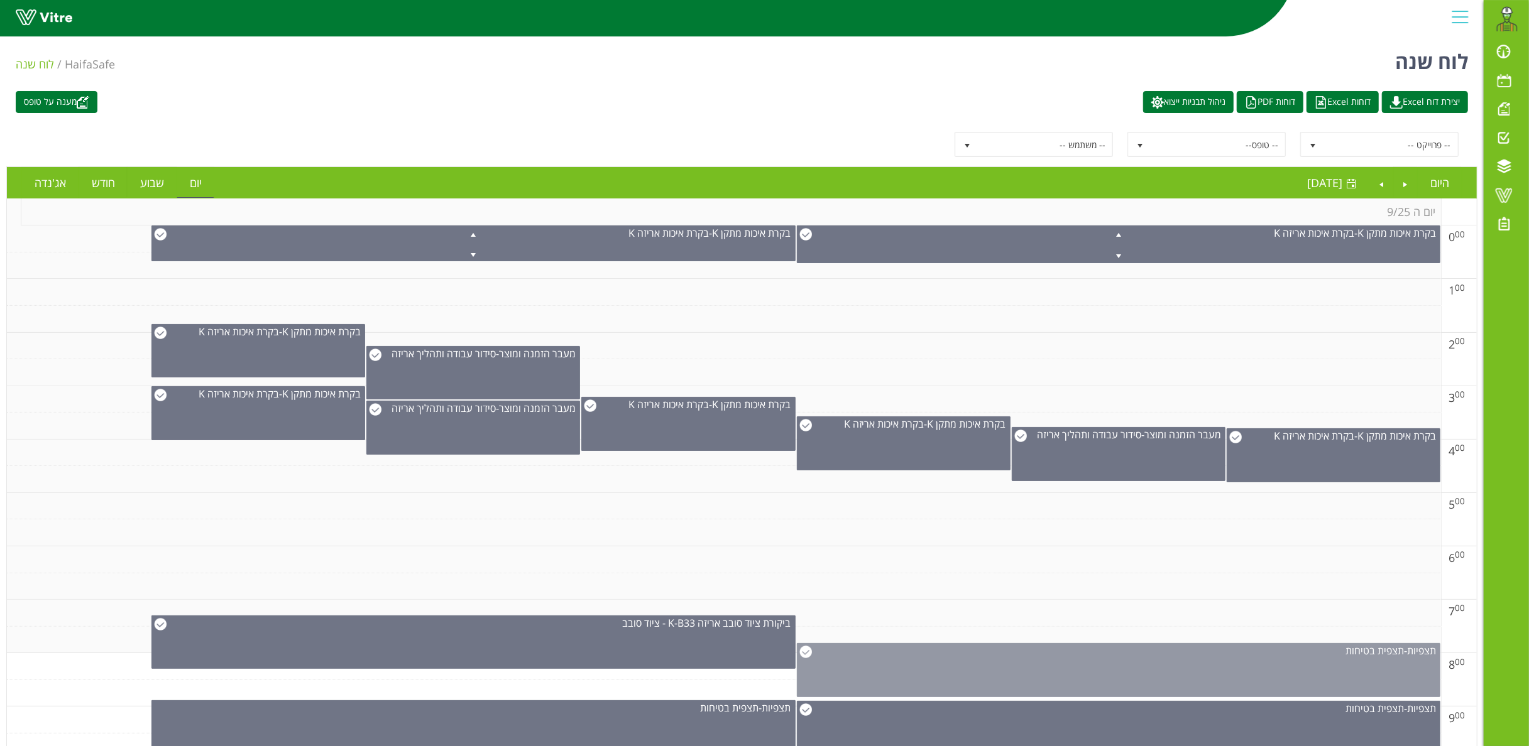
scroll to position [251, 0]
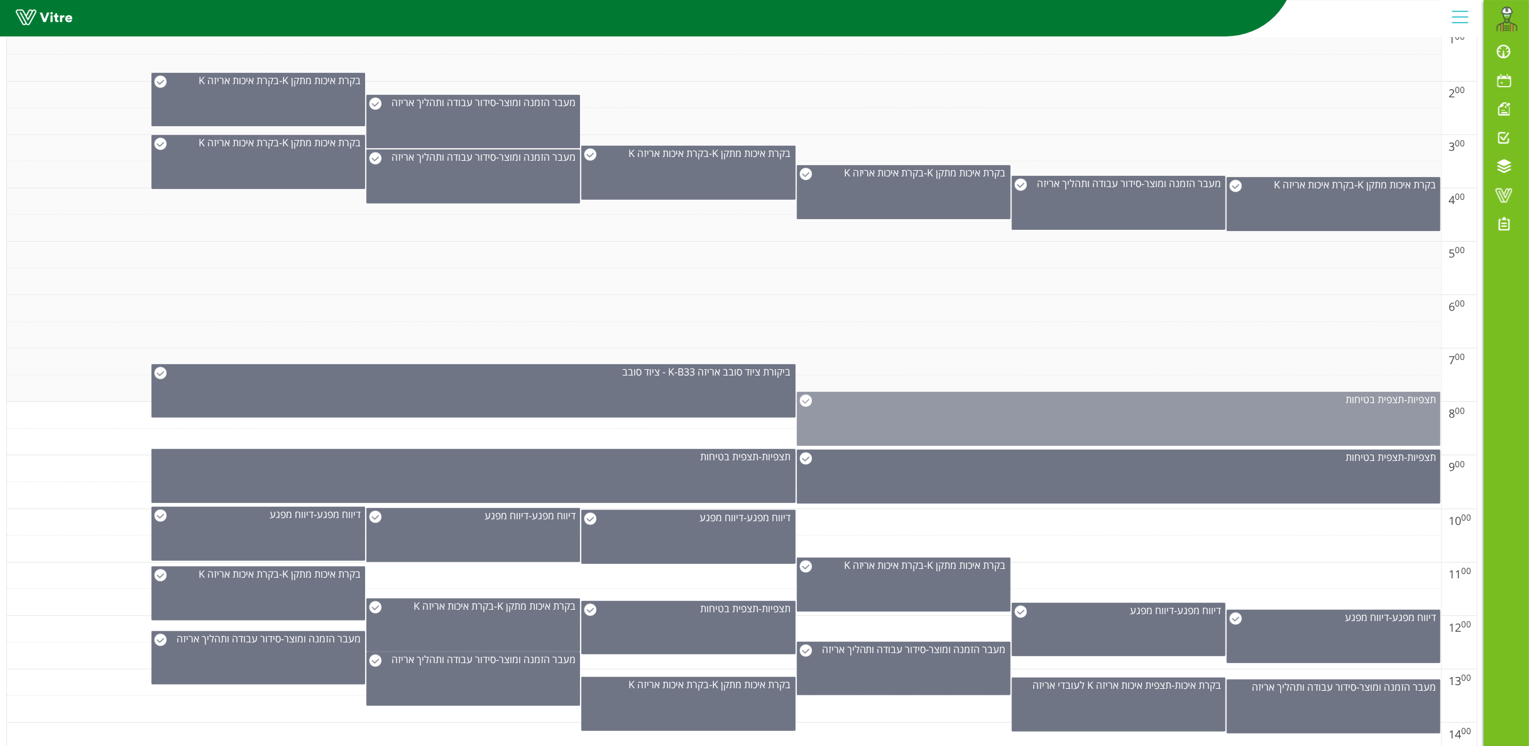
click at [1108, 417] on div "תצפיות - תצפית בטיחות" at bounding box center [1118, 419] width 643 height 54
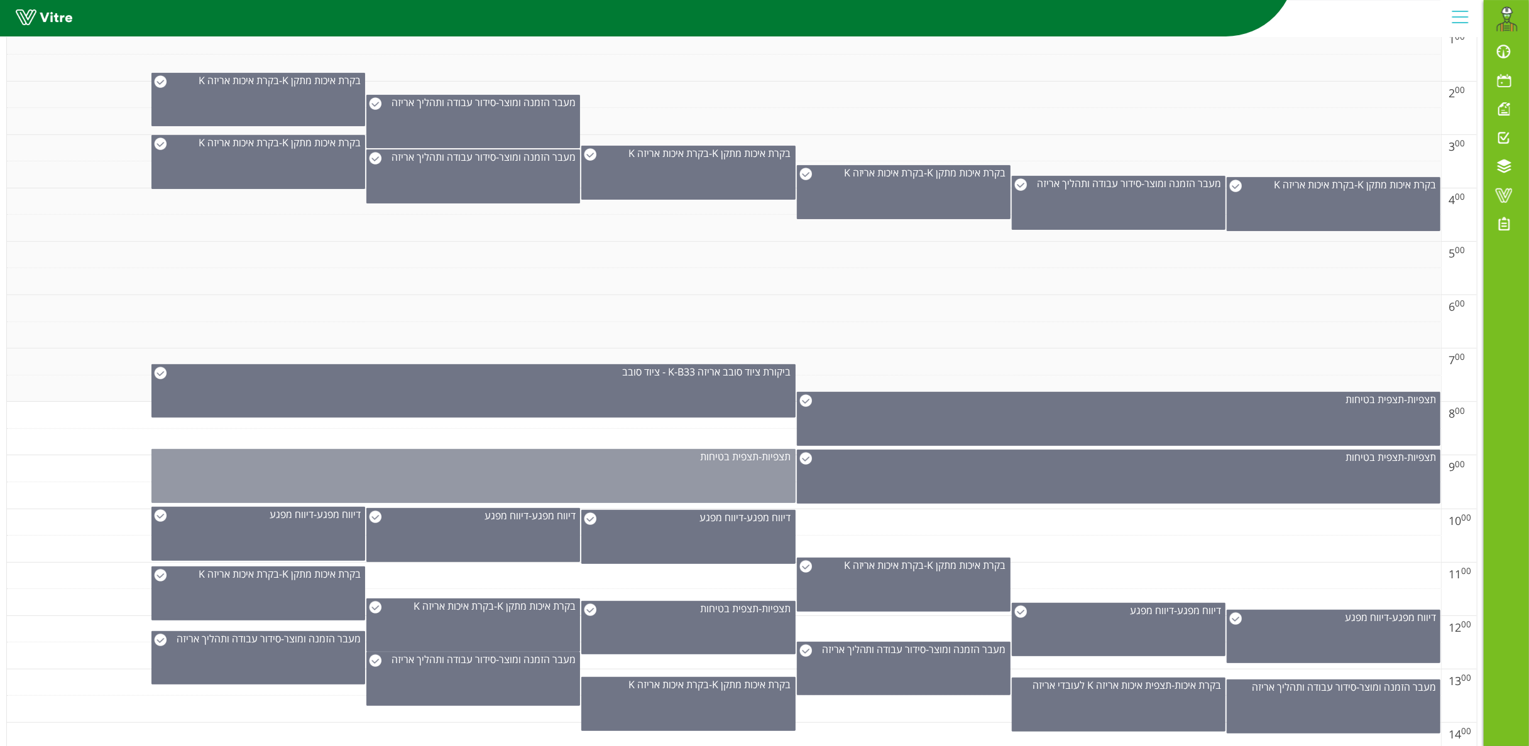
click at [601, 466] on div "תצפיות - תצפית בטיחות" at bounding box center [472, 476] width 643 height 54
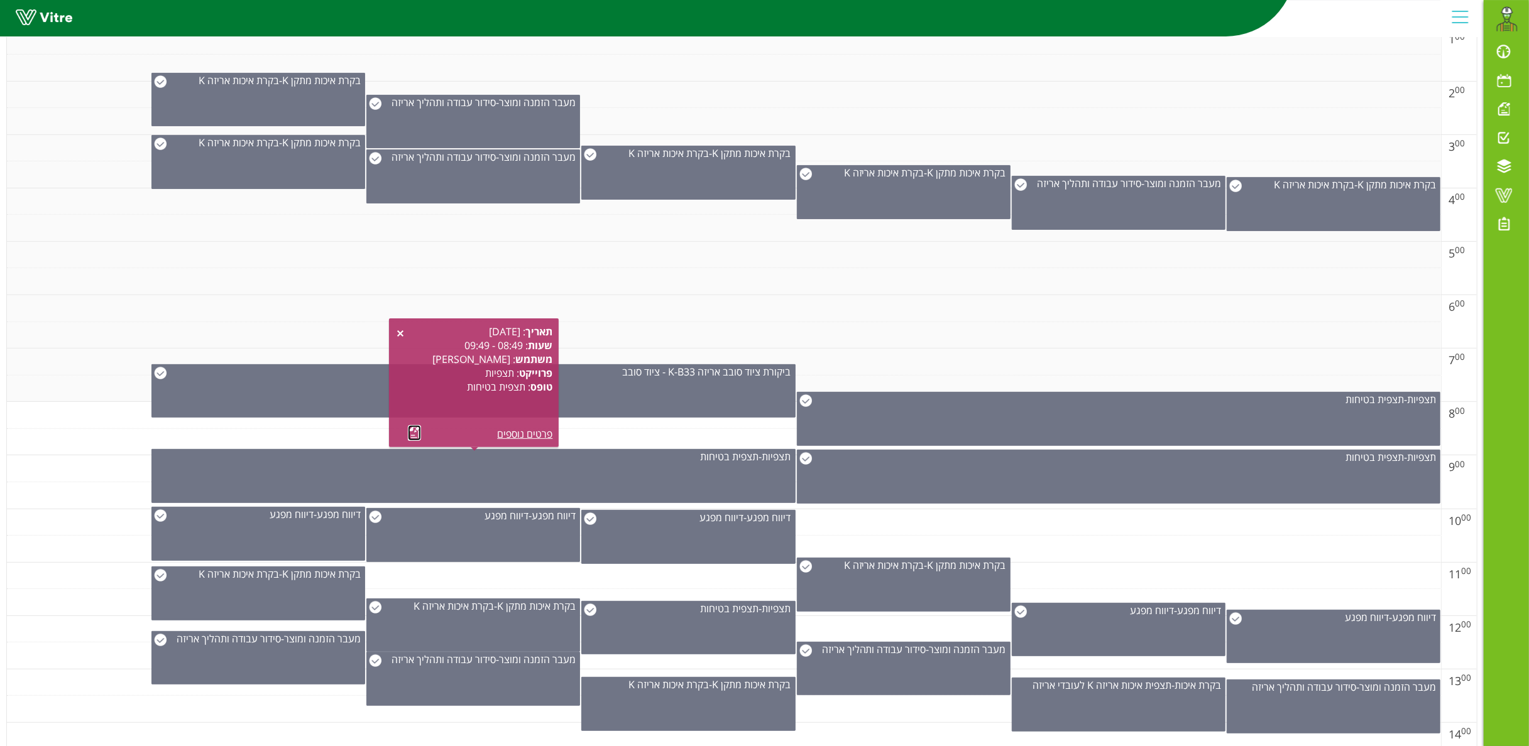
click at [408, 435] on link at bounding box center [414, 433] width 13 height 16
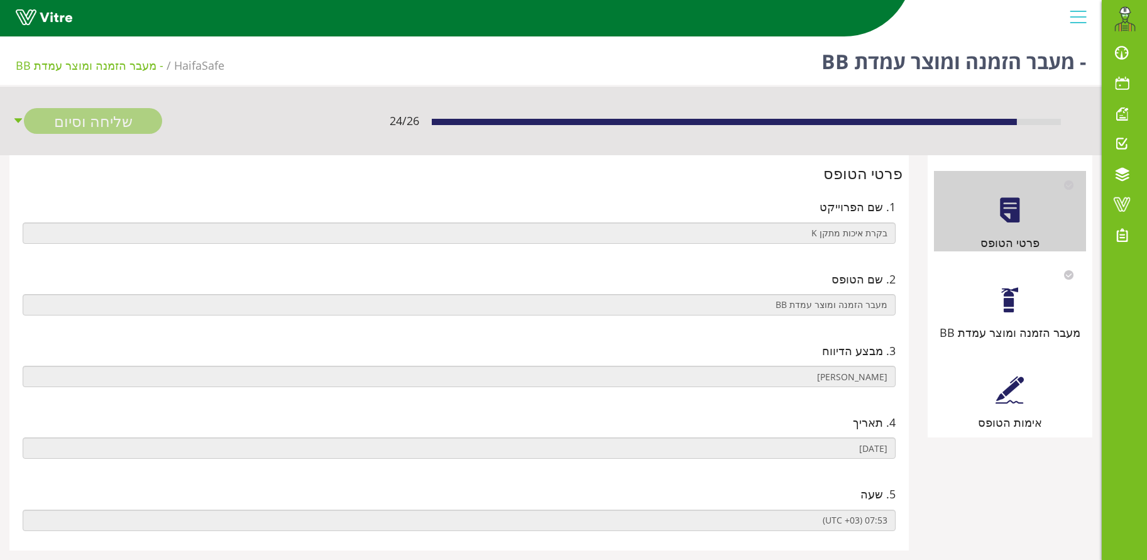
click at [1017, 310] on div at bounding box center [1009, 300] width 28 height 28
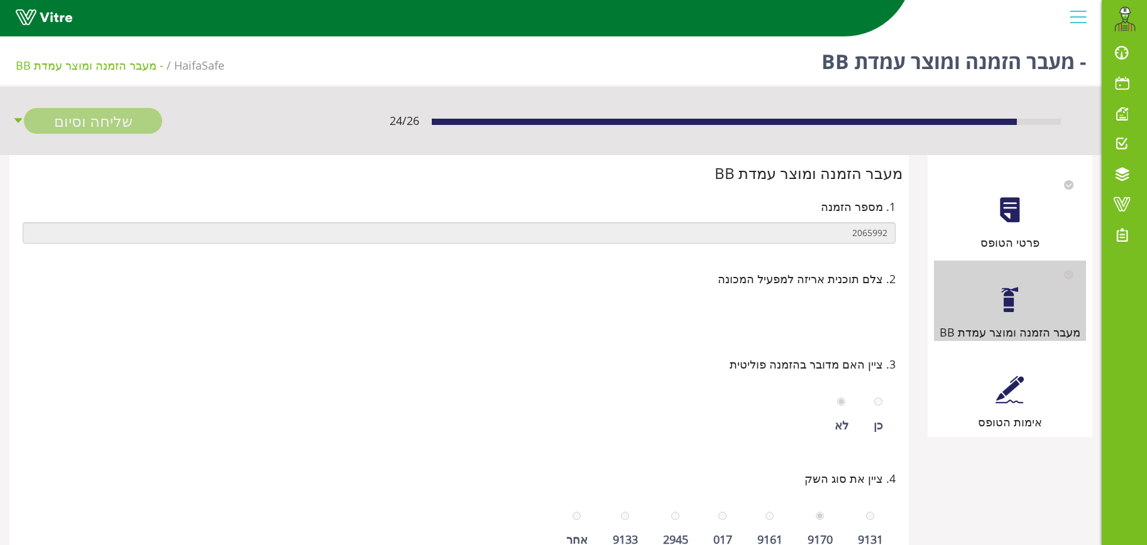
click at [1008, 378] on div at bounding box center [1009, 390] width 28 height 28
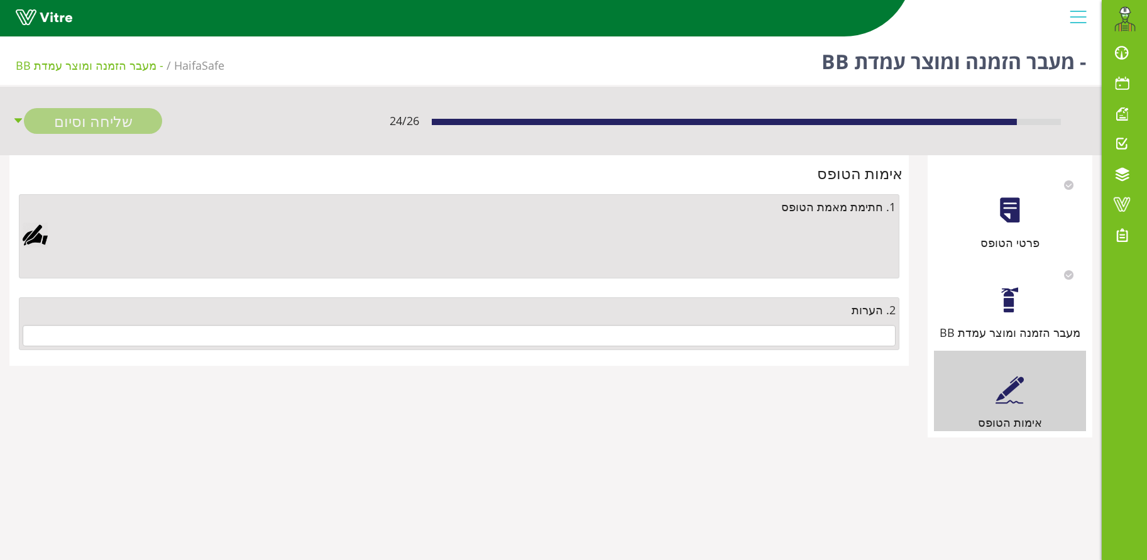
click at [778, 324] on div "2. הערות" at bounding box center [459, 323] width 880 height 53
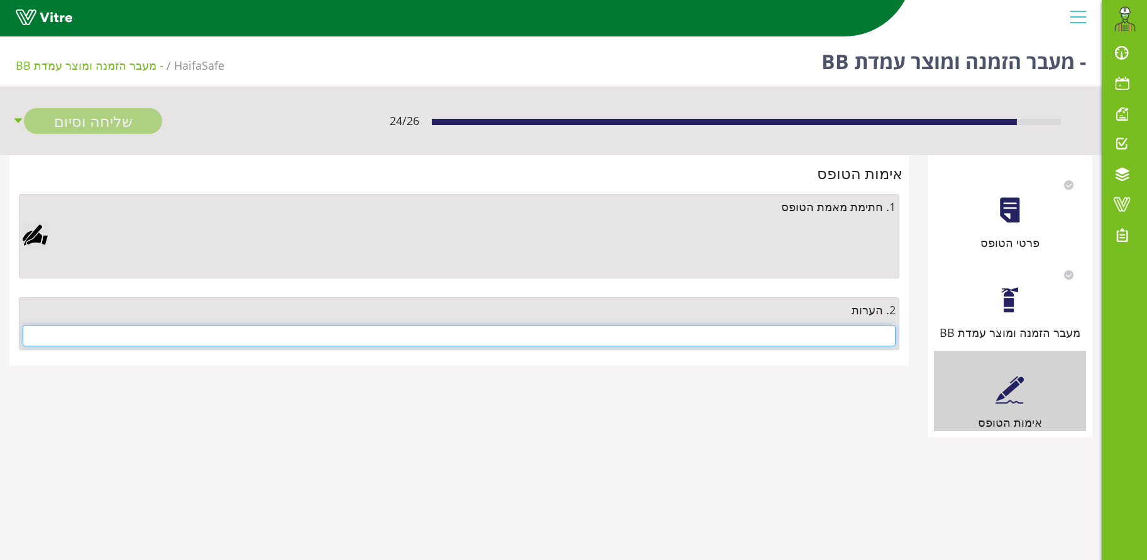
click at [778, 333] on input "text" at bounding box center [459, 335] width 873 height 21
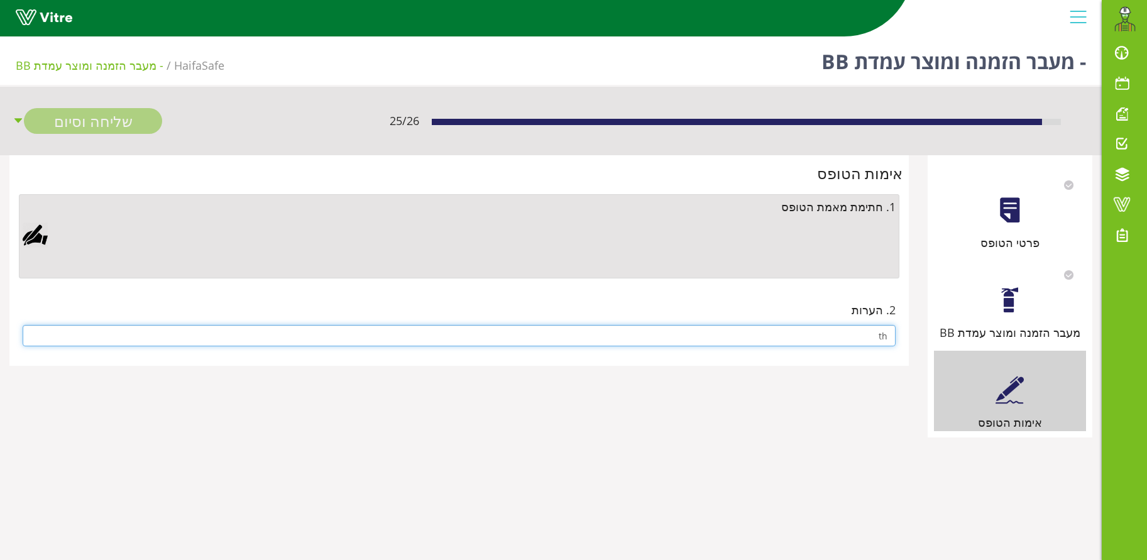
type input "t"
type input "אין"
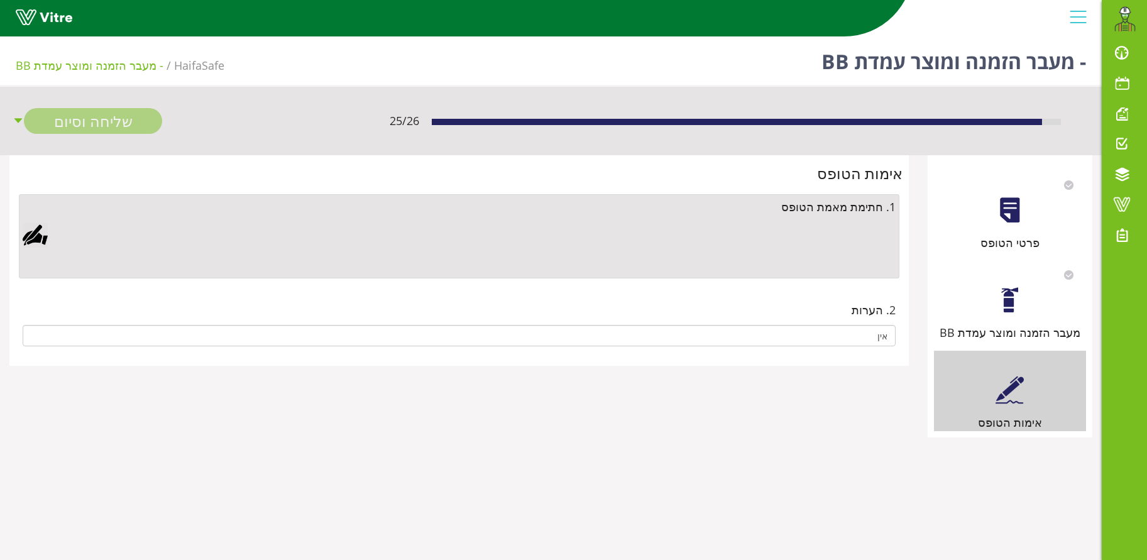
click at [35, 238] on div at bounding box center [35, 234] width 25 height 25
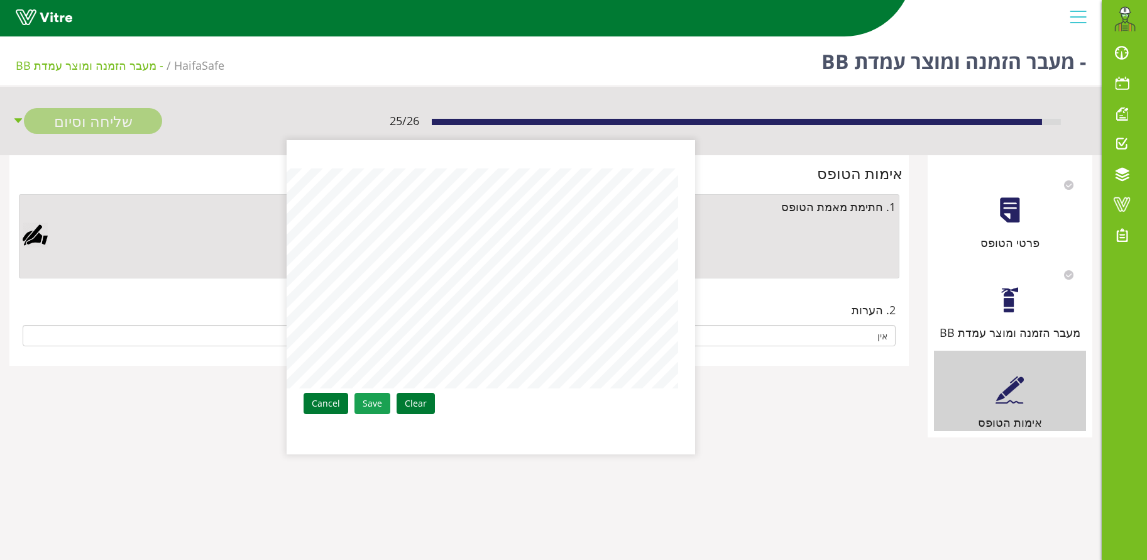
click at [366, 396] on link "Save" at bounding box center [372, 403] width 36 height 21
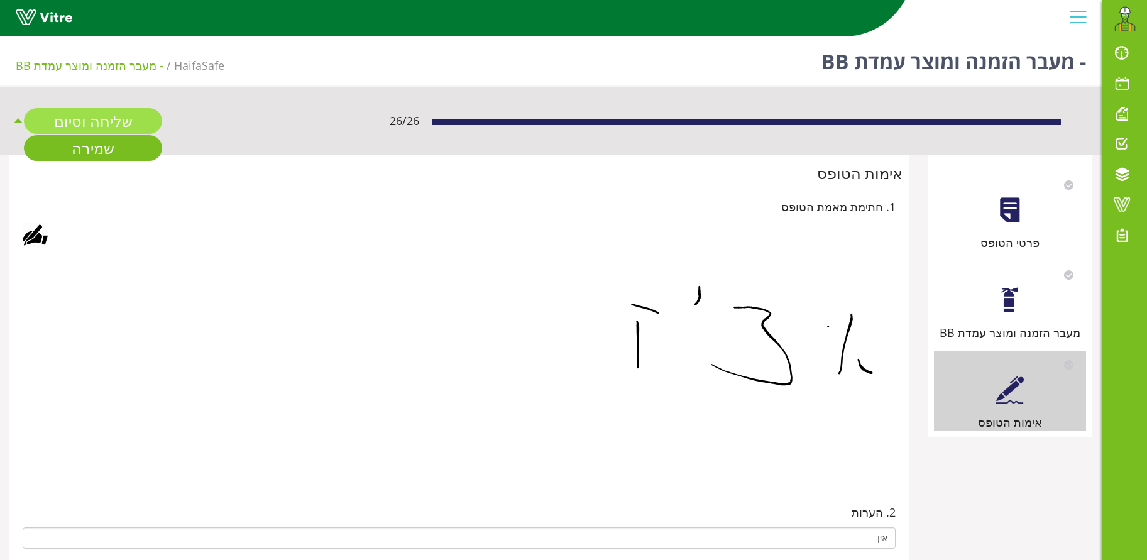
click at [84, 110] on link "שליחה וסיום" at bounding box center [93, 121] width 138 height 26
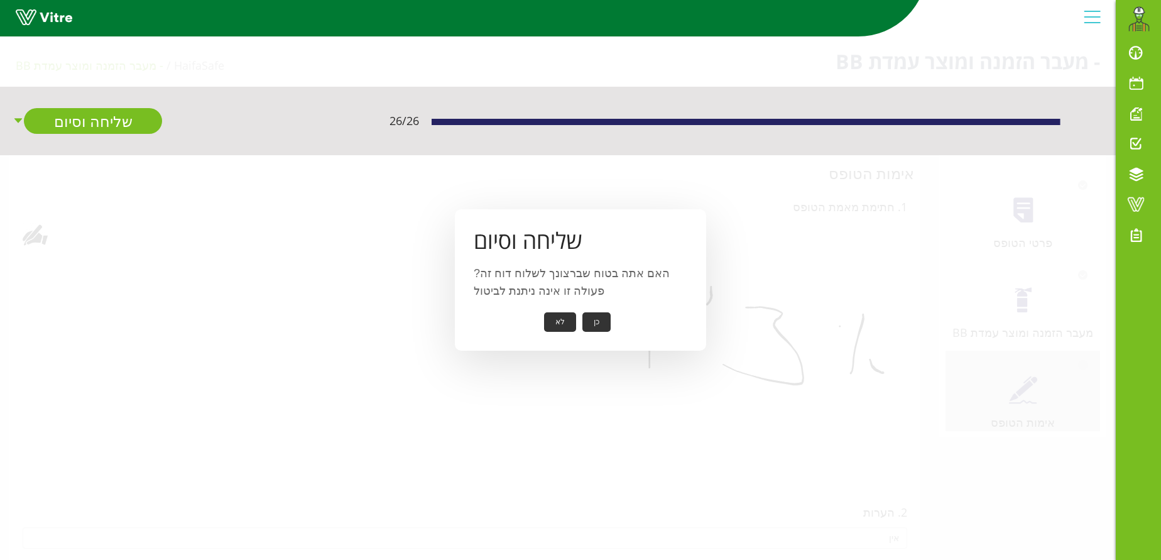
click at [592, 325] on button "כן" at bounding box center [596, 321] width 28 height 19
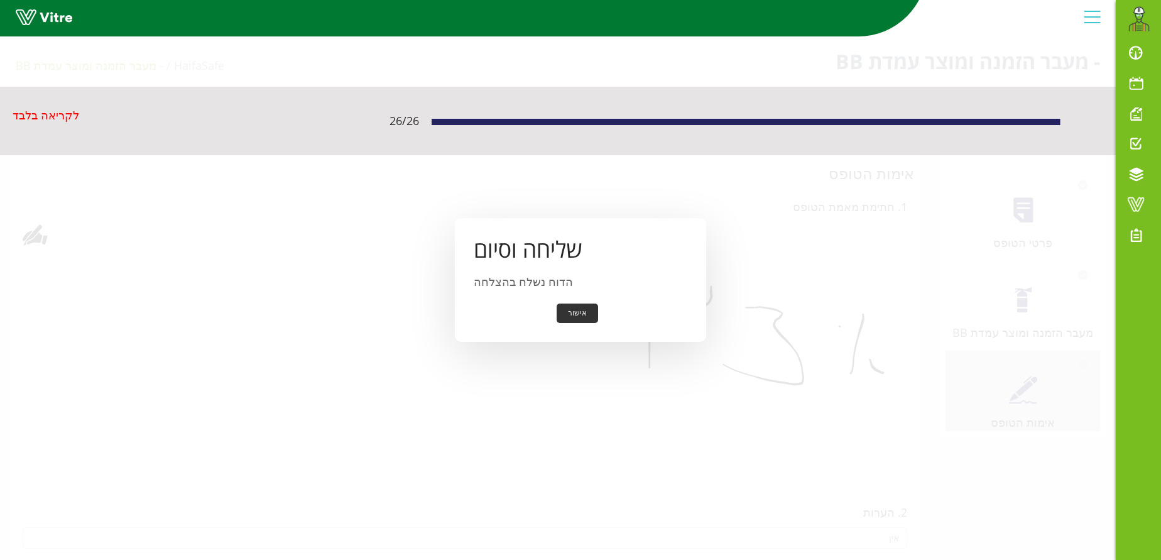
click at [587, 313] on button "אישור" at bounding box center [577, 312] width 41 height 19
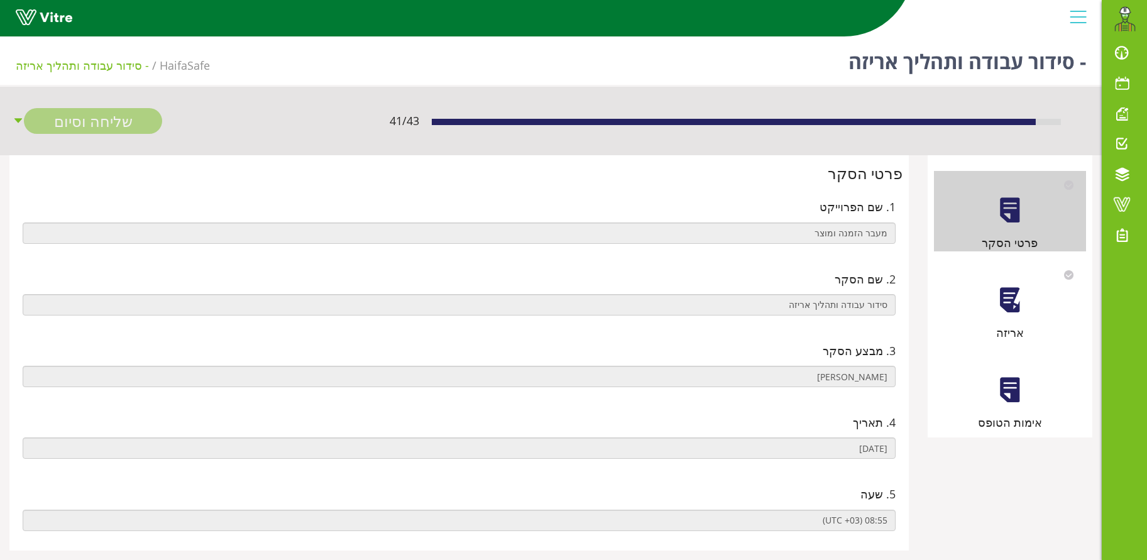
click at [1015, 303] on div at bounding box center [1009, 300] width 28 height 28
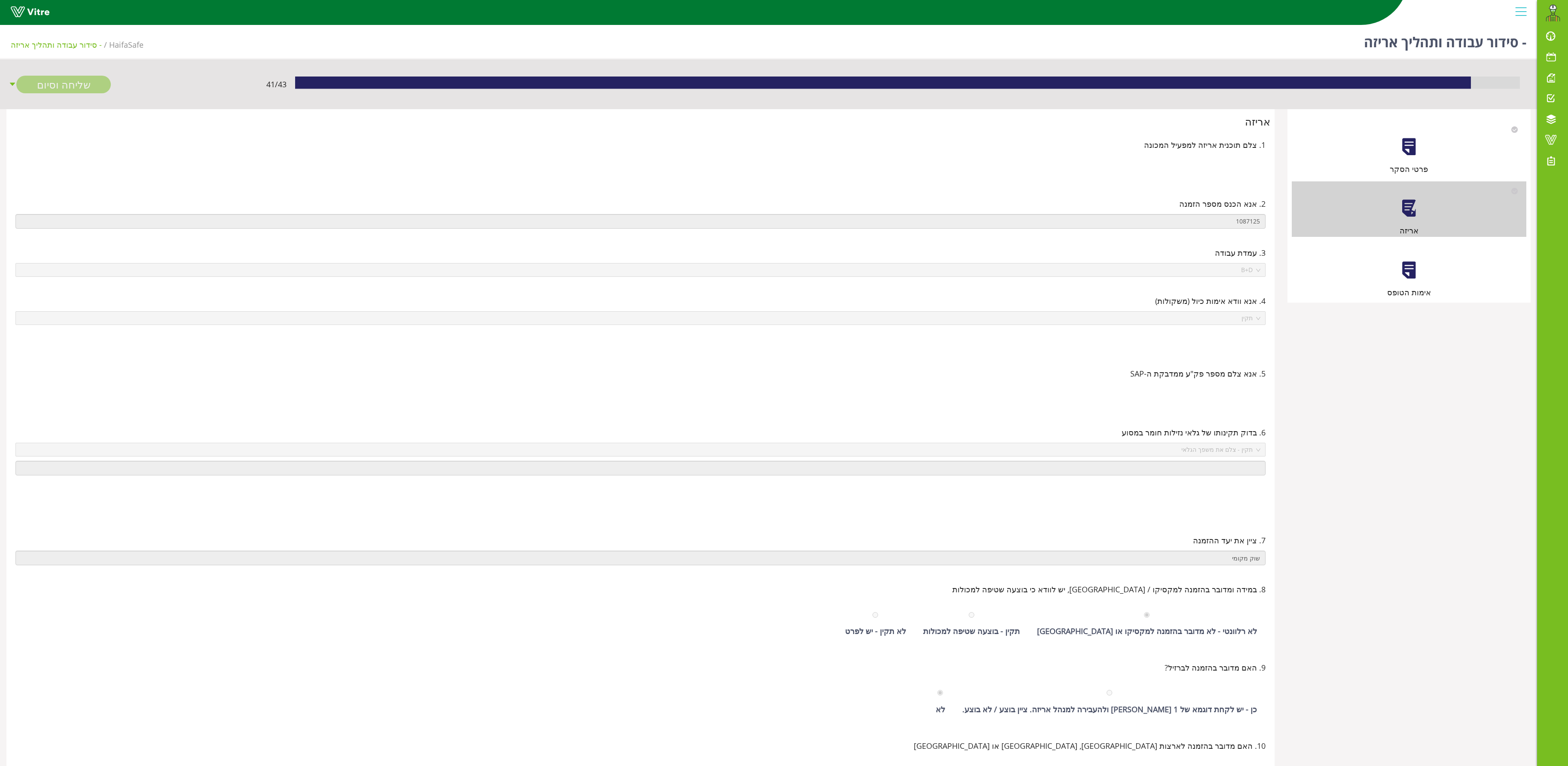
click at [784, 278] on div at bounding box center [1409, 270] width 19 height 19
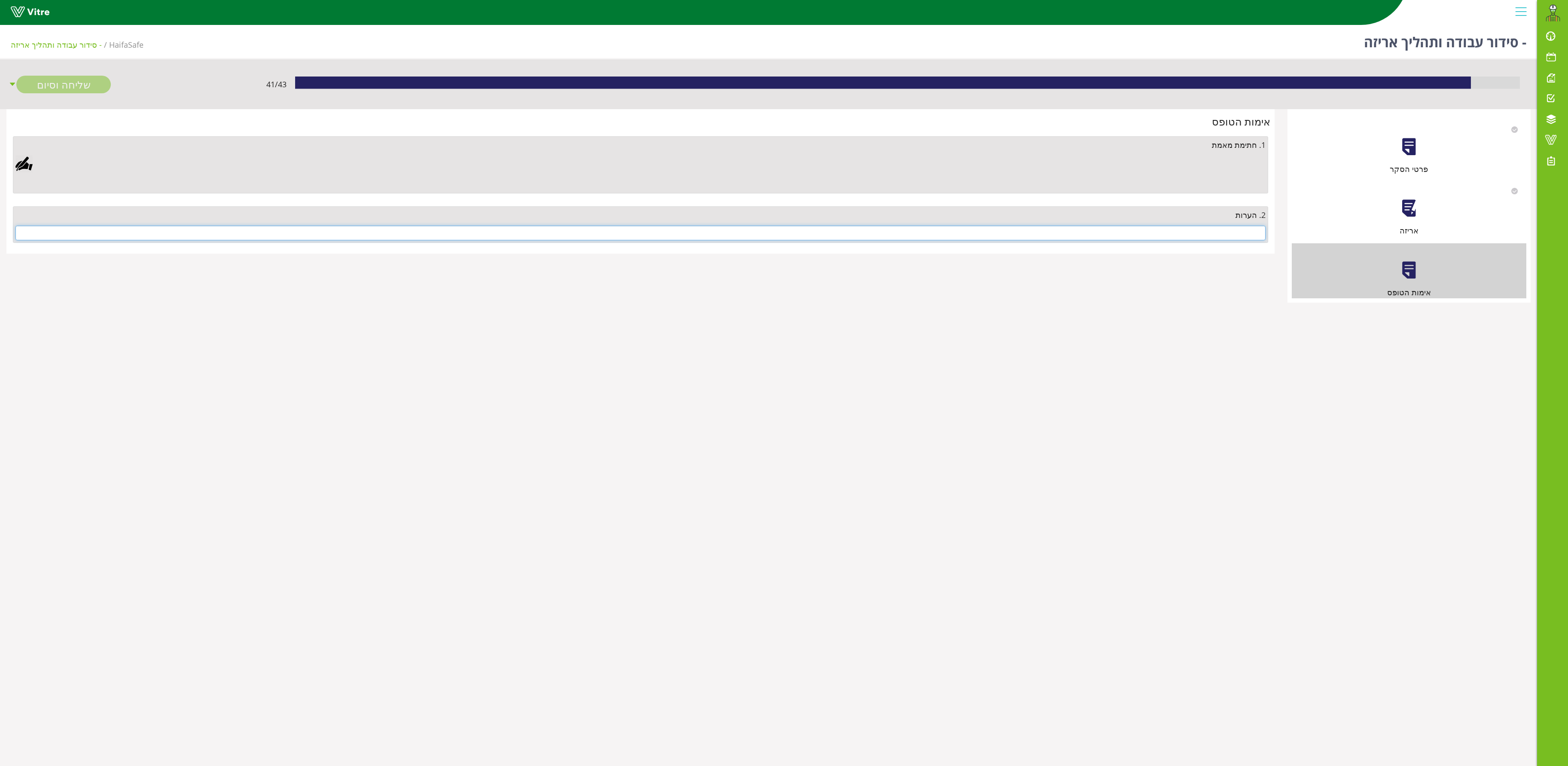
click at [784, 231] on input "text" at bounding box center [641, 233] width 1250 height 14
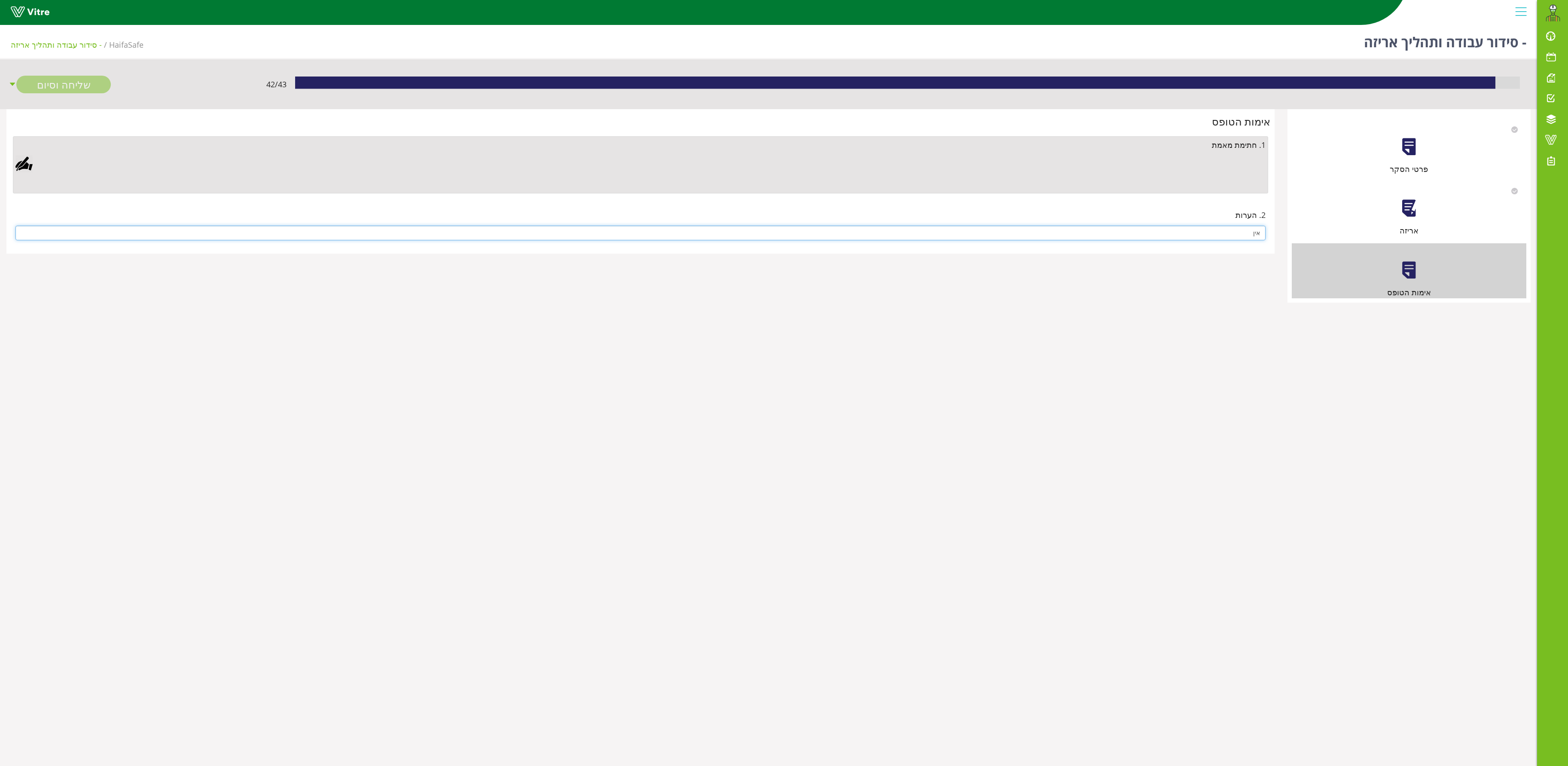
type input "אין"
click at [21, 164] on div at bounding box center [24, 163] width 17 height 17
click at [482, 222] on div "Clear Save Cancel" at bounding box center [532, 299] width 279 height 215
click at [463, 366] on link "Save" at bounding box center [451, 371] width 25 height 14
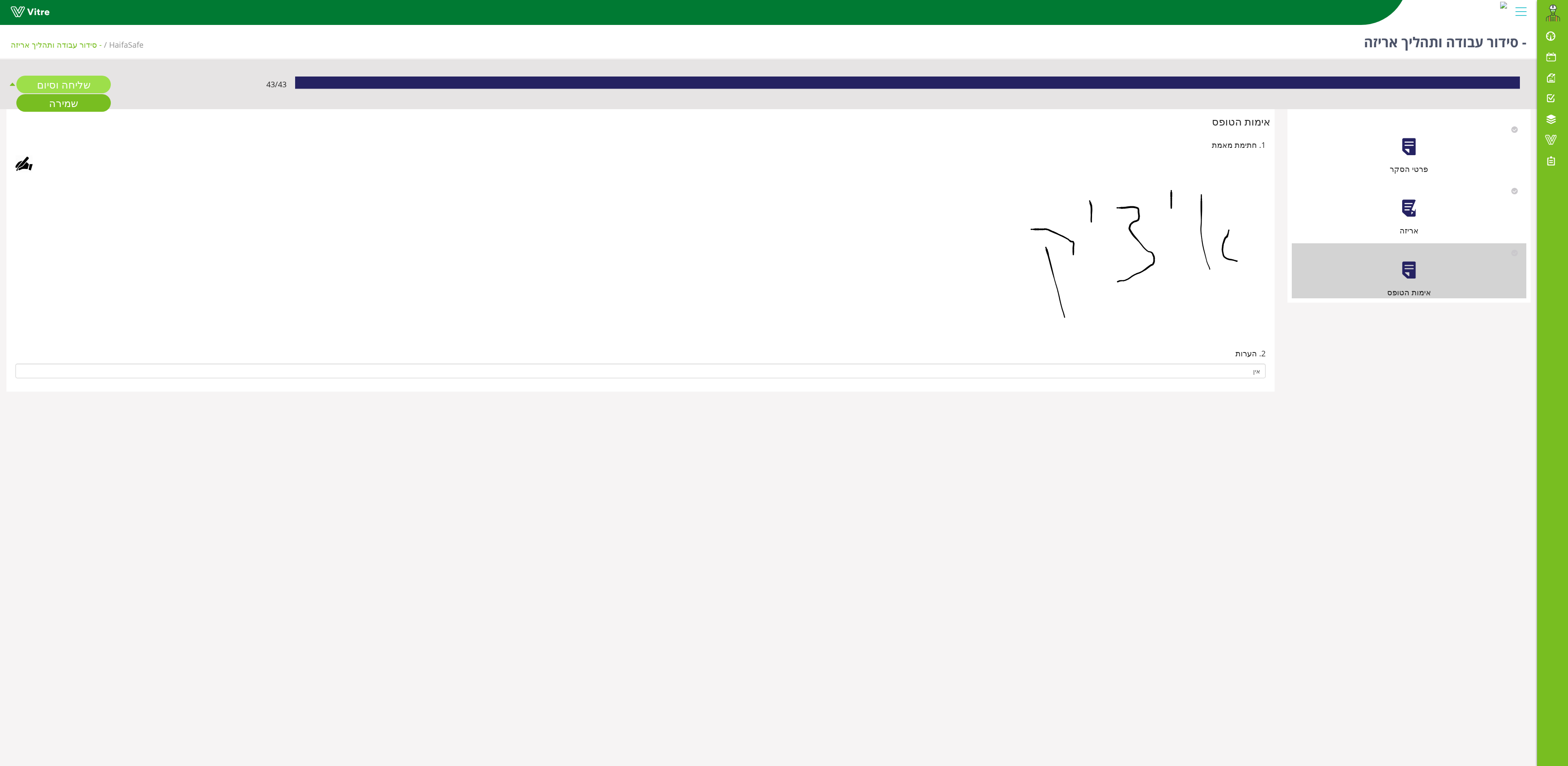
click at [60, 80] on link "שליחה וסיום" at bounding box center [64, 85] width 94 height 18
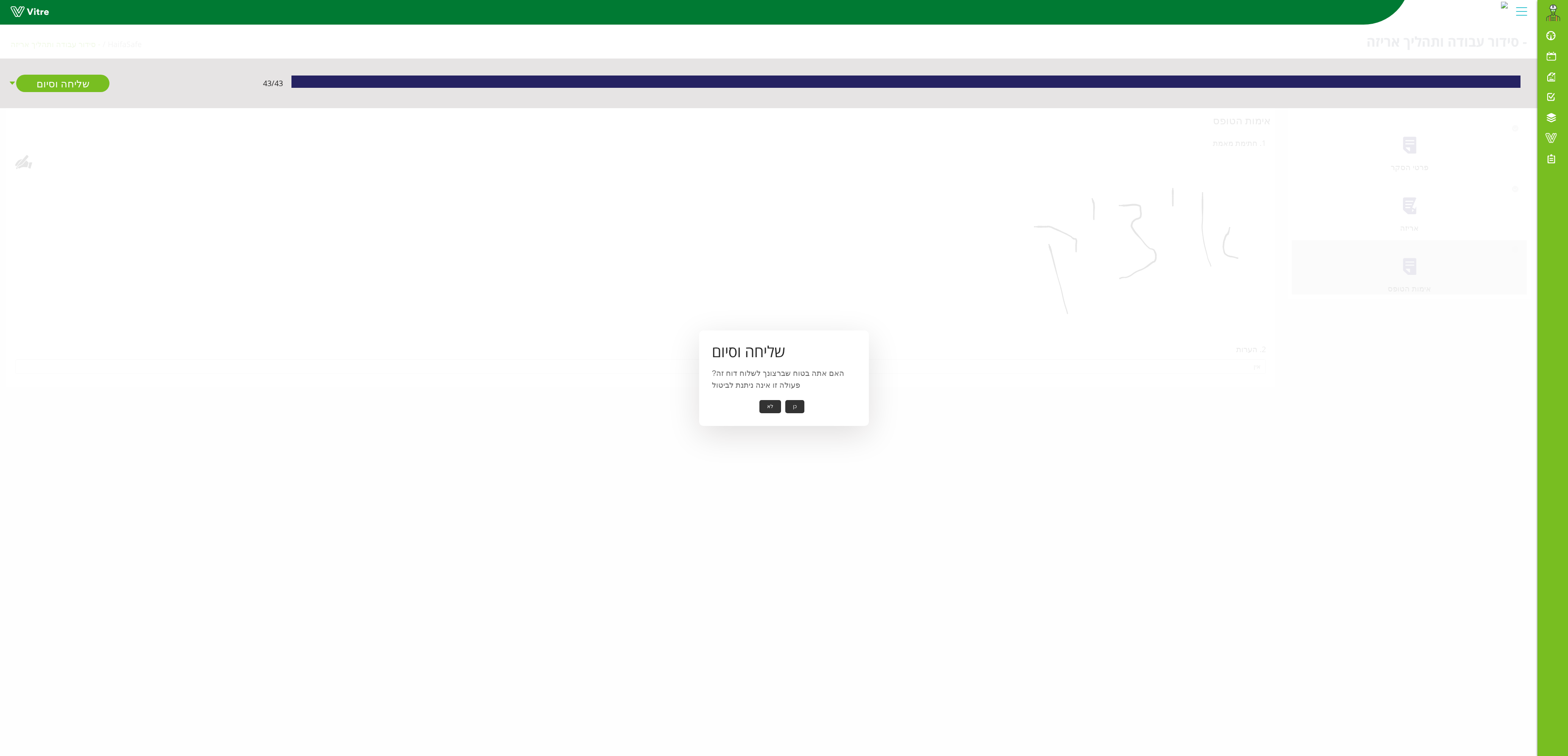
click at [774, 377] on button "כן" at bounding box center [795, 406] width 19 height 13
click at [773, 377] on button "אישור" at bounding box center [781, 400] width 28 height 13
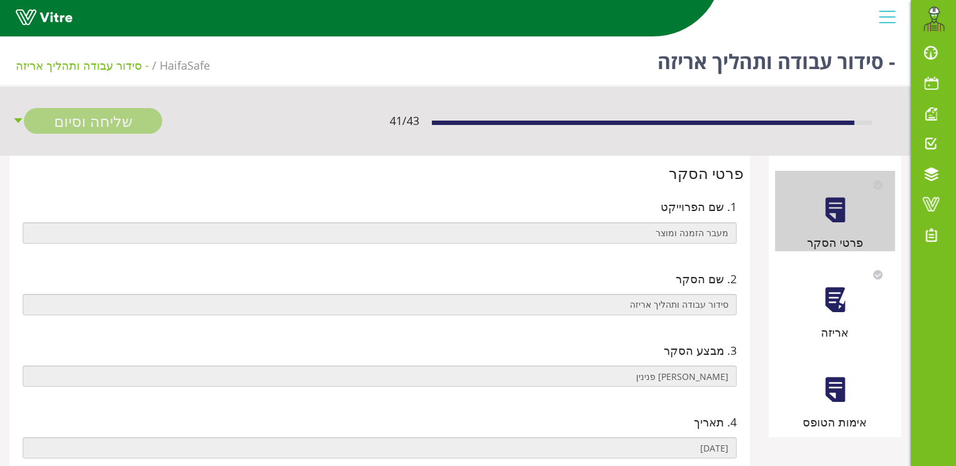
click at [838, 312] on div at bounding box center [835, 300] width 28 height 28
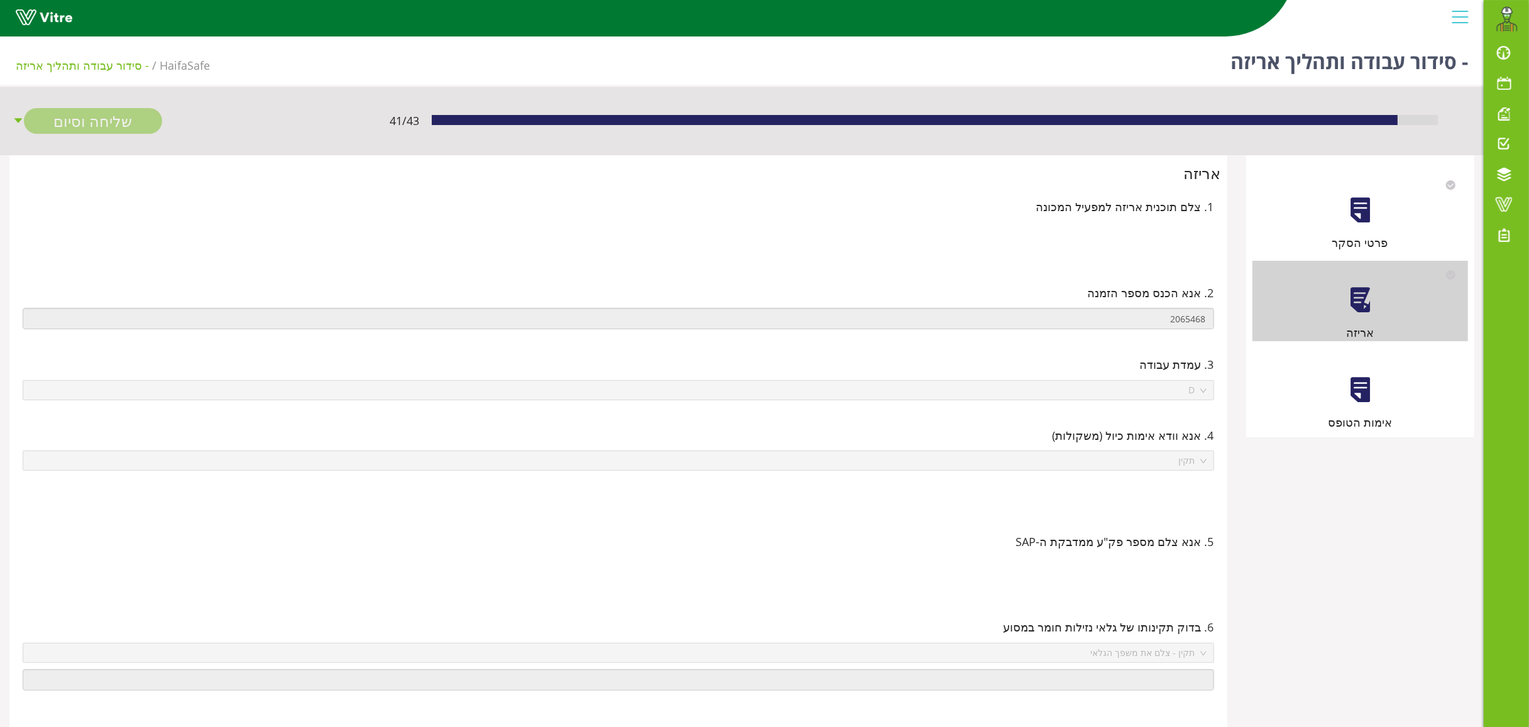
click at [955, 395] on div at bounding box center [1360, 390] width 28 height 28
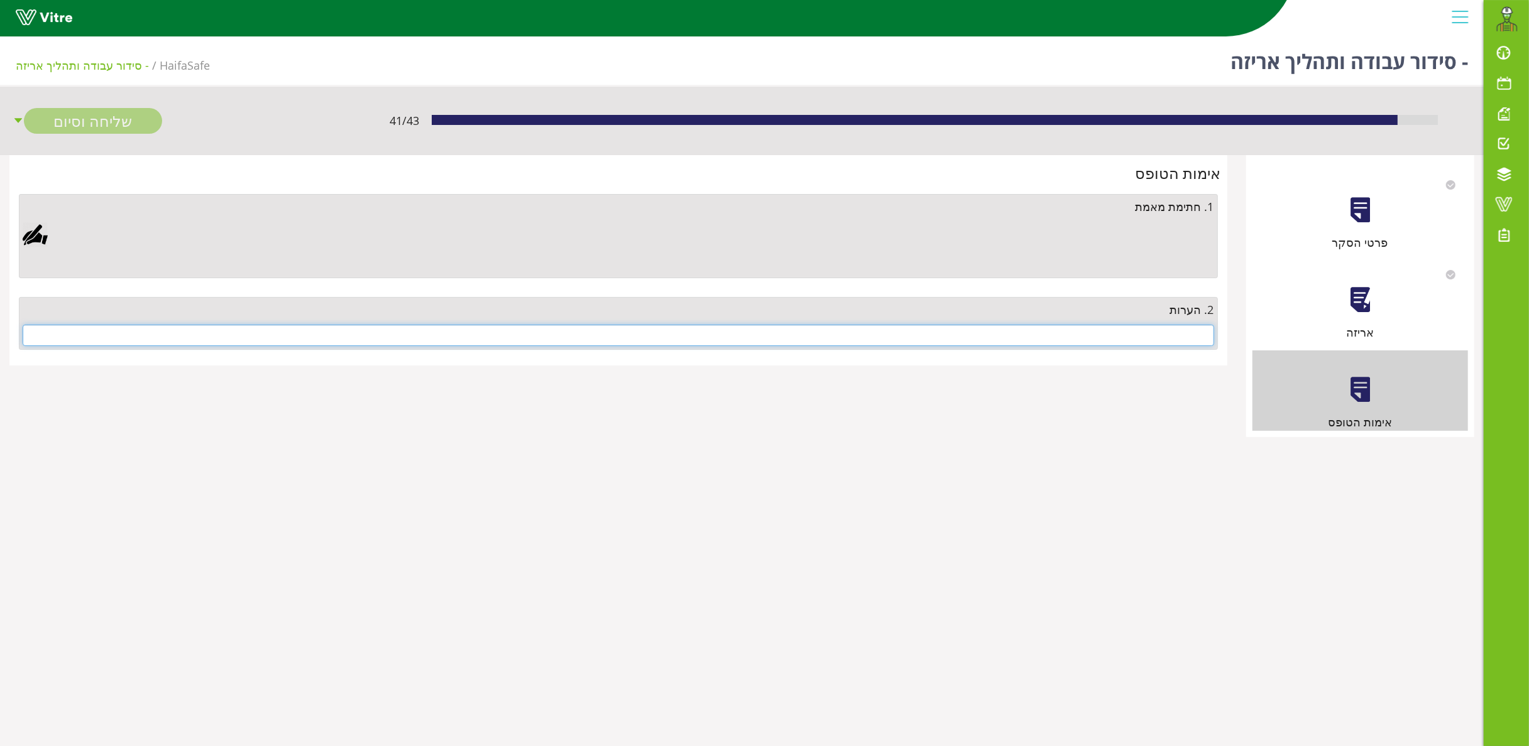
click at [955, 332] on input "text" at bounding box center [618, 335] width 1191 height 21
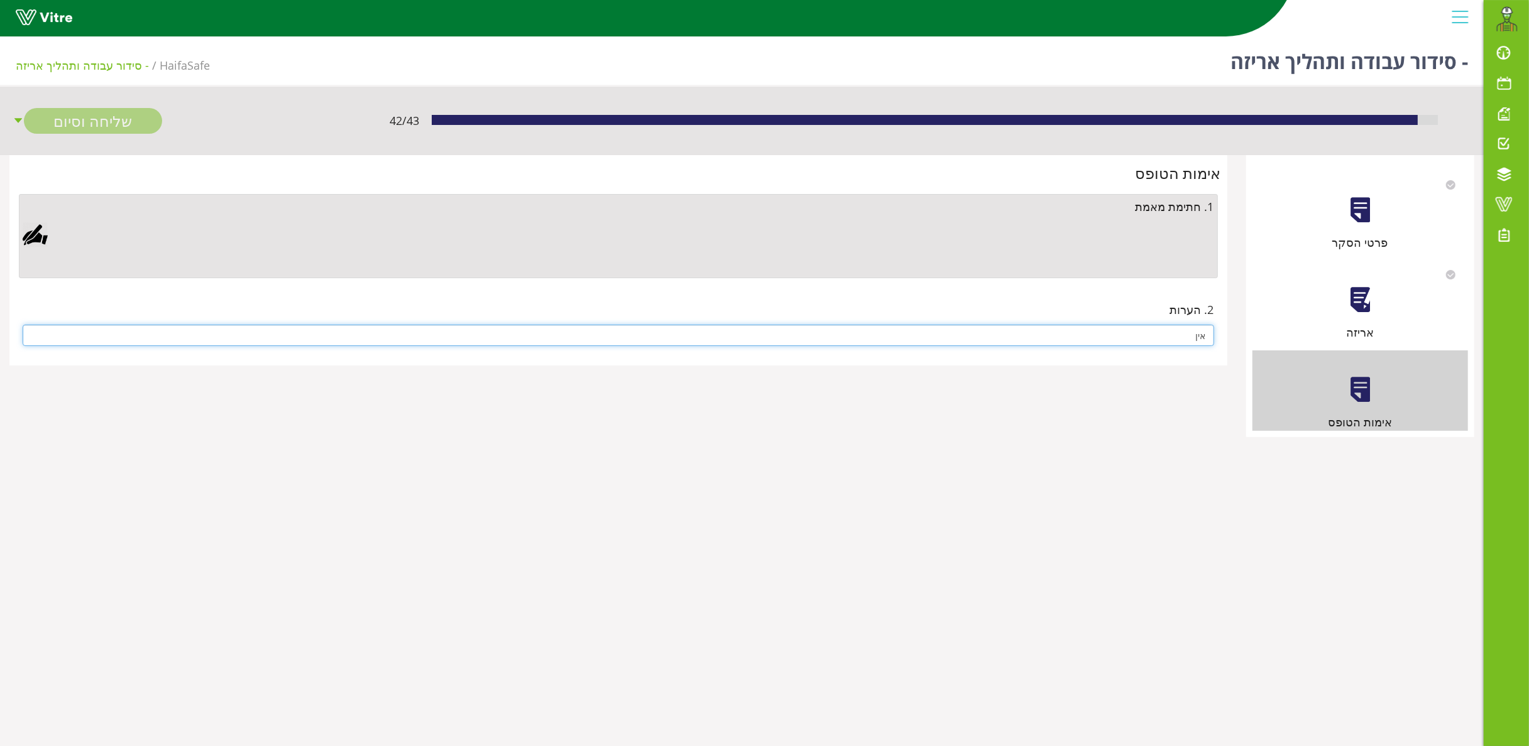
type input "אין"
click at [26, 231] on div at bounding box center [35, 234] width 25 height 25
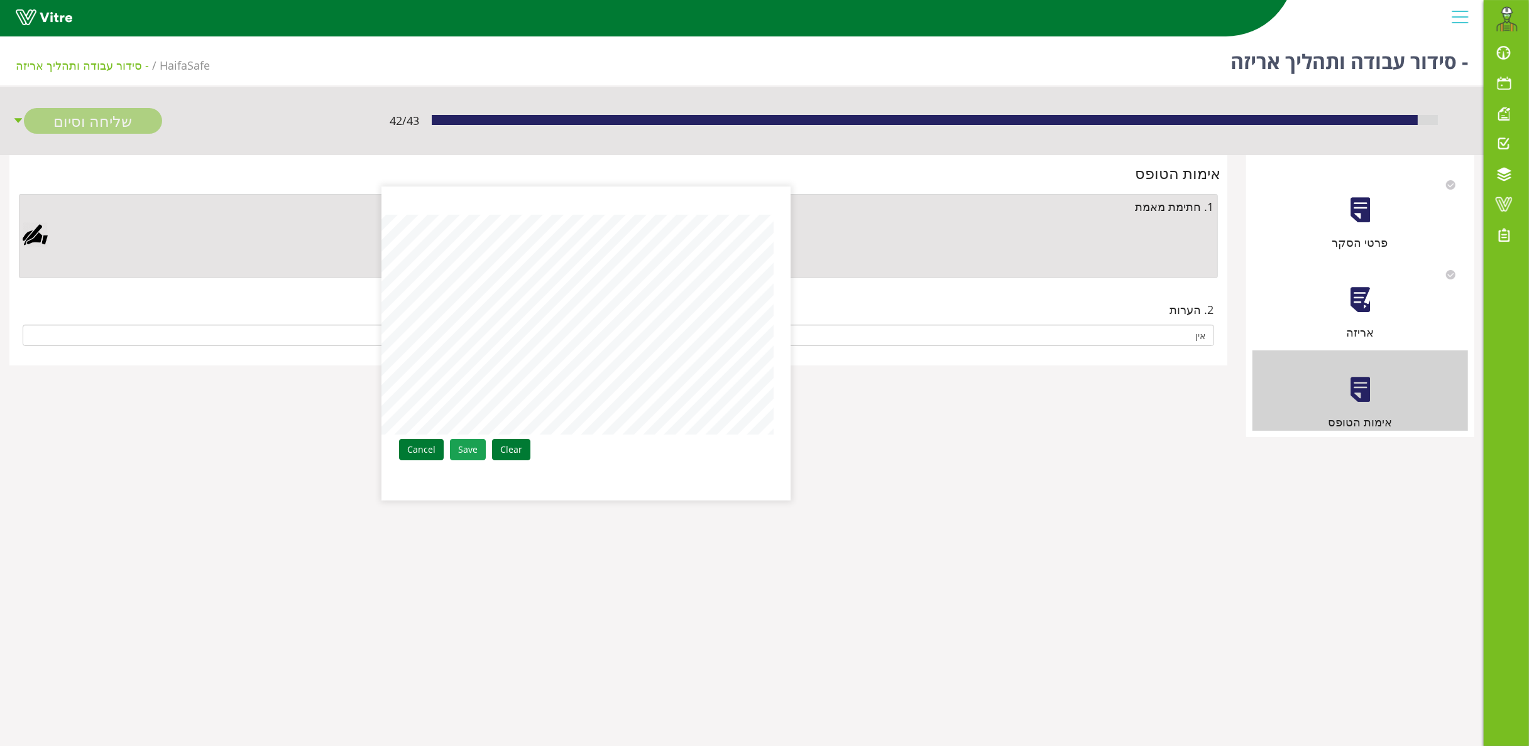
click at [461, 449] on link "Save" at bounding box center [468, 449] width 36 height 21
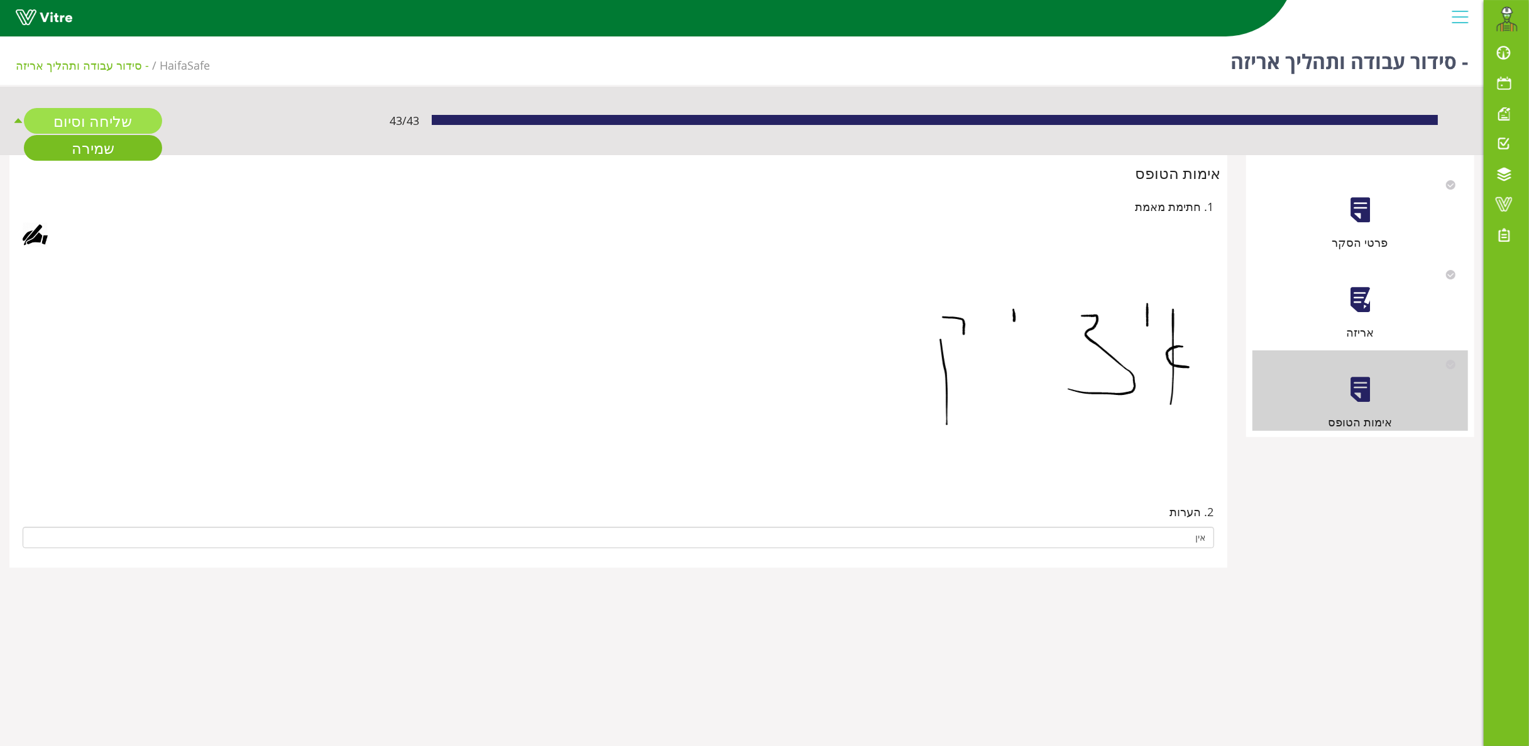
click at [119, 124] on link "שליחה וסיום" at bounding box center [93, 121] width 138 height 26
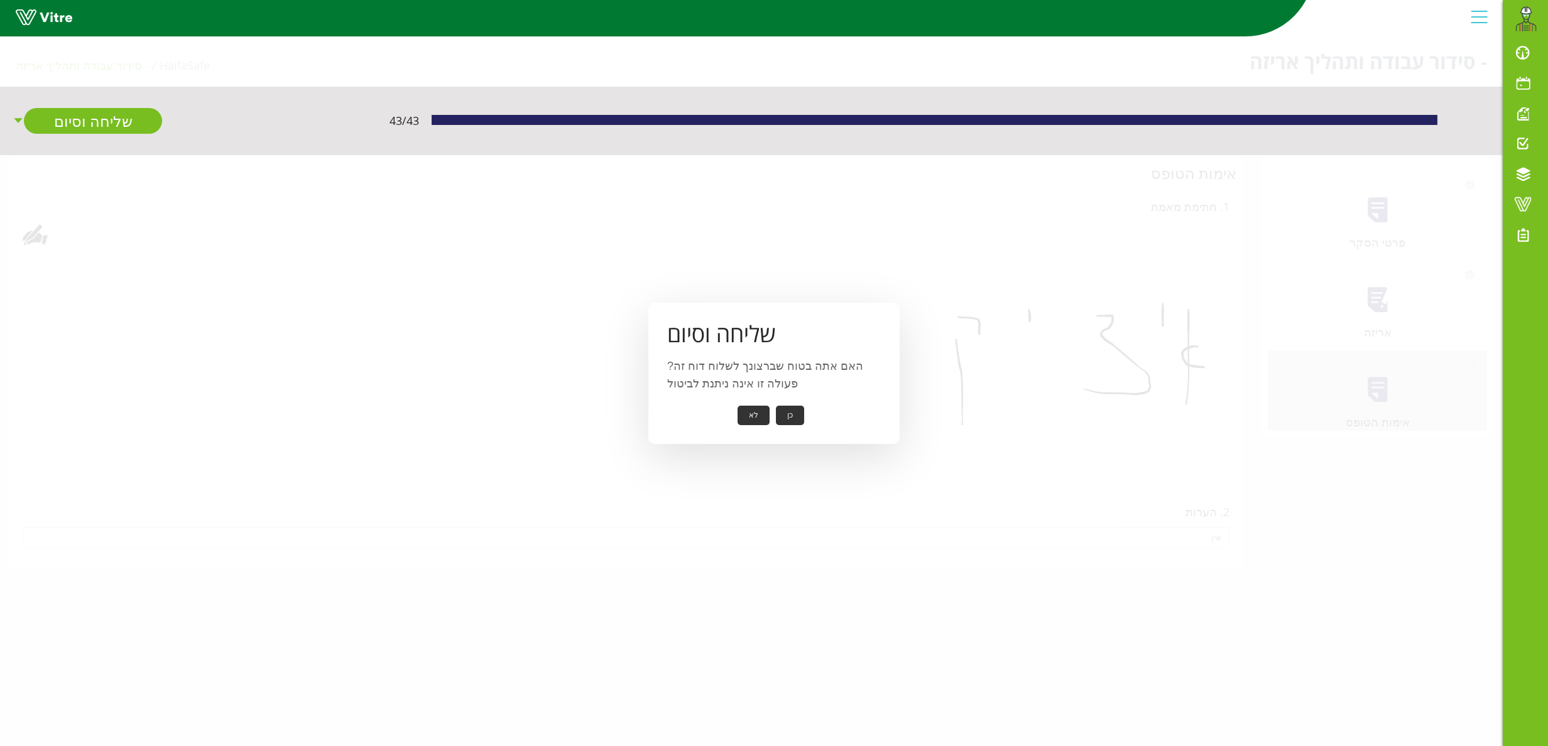
click at [789, 416] on button "כן" at bounding box center [790, 415] width 28 height 19
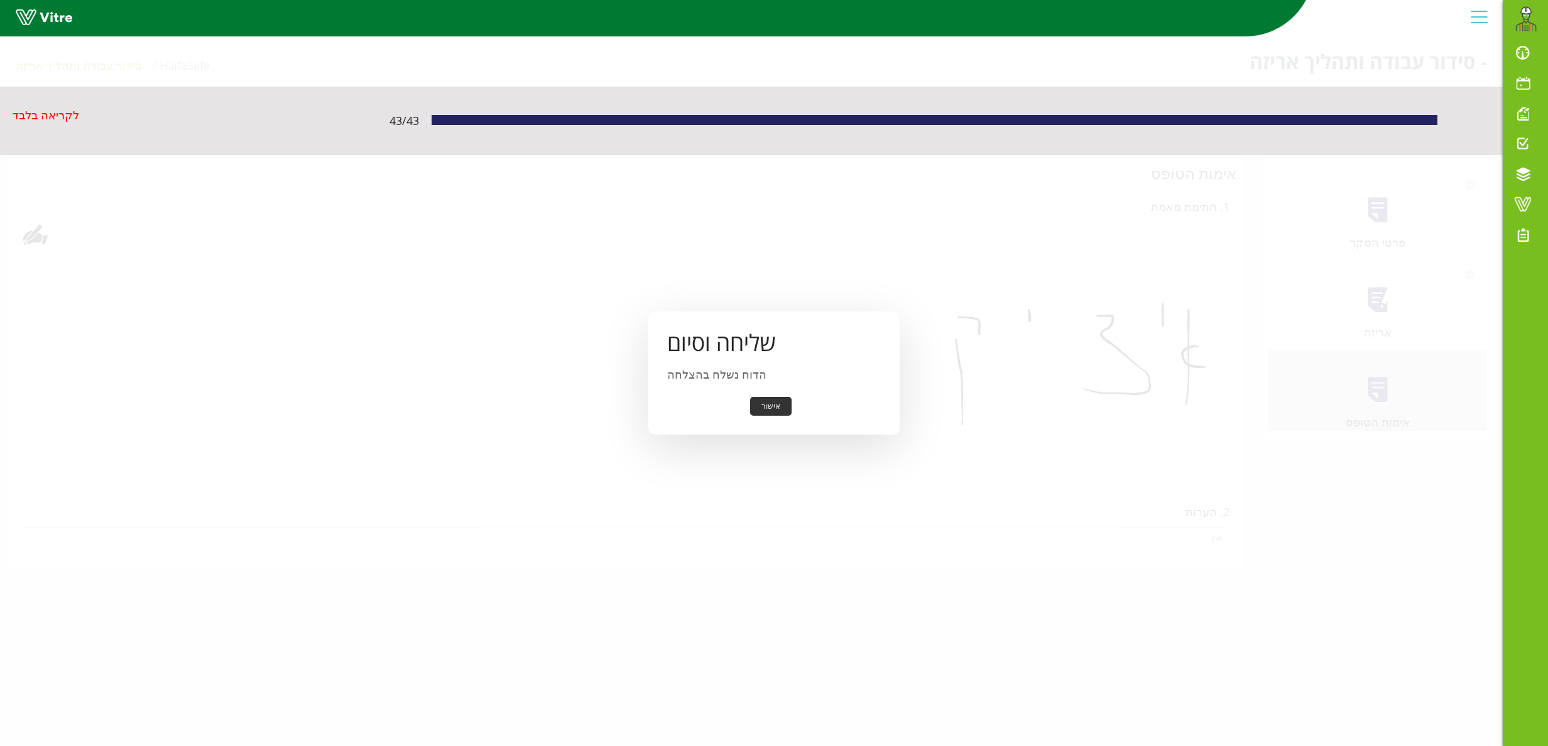
click at [775, 403] on button "אישור" at bounding box center [770, 406] width 41 height 19
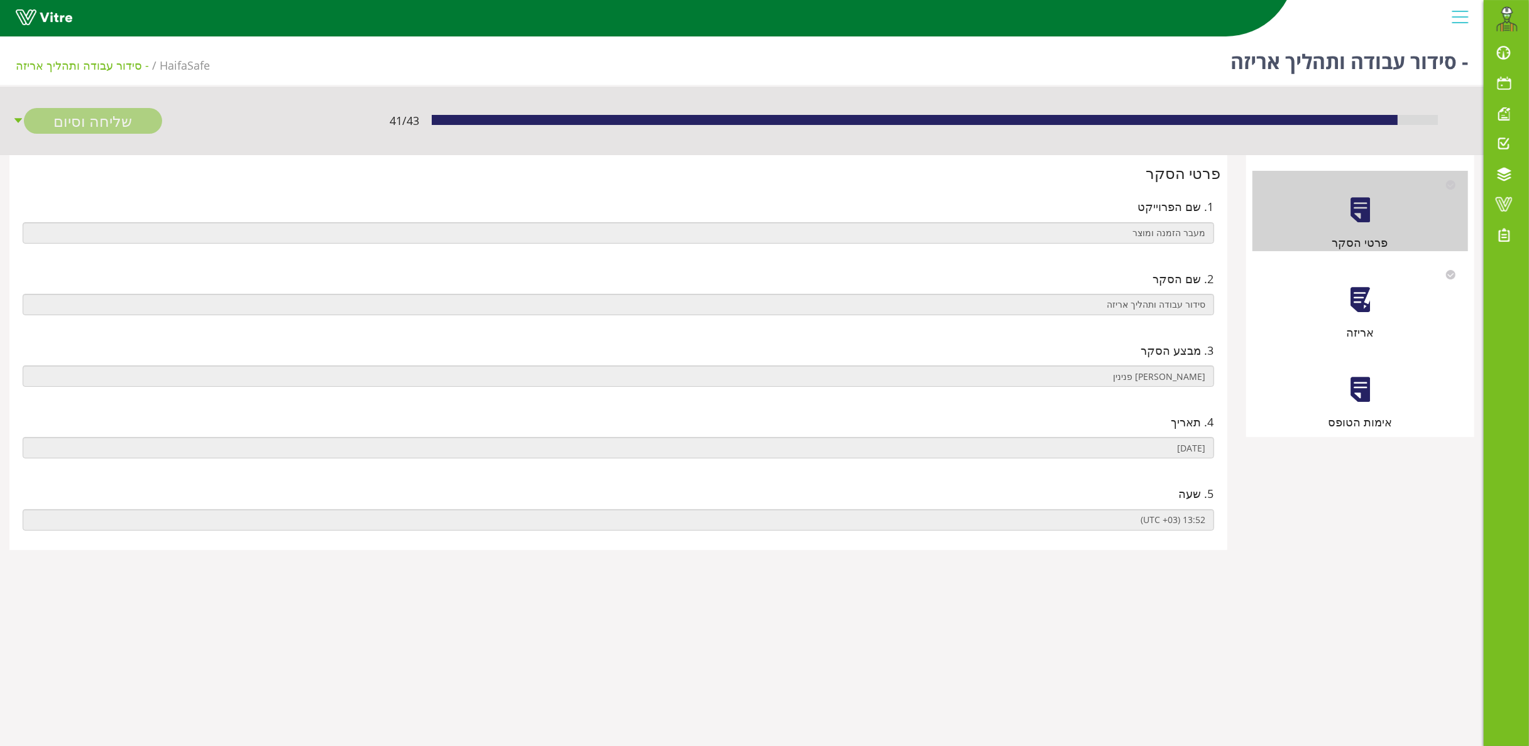
click at [1358, 300] on div at bounding box center [1360, 300] width 28 height 28
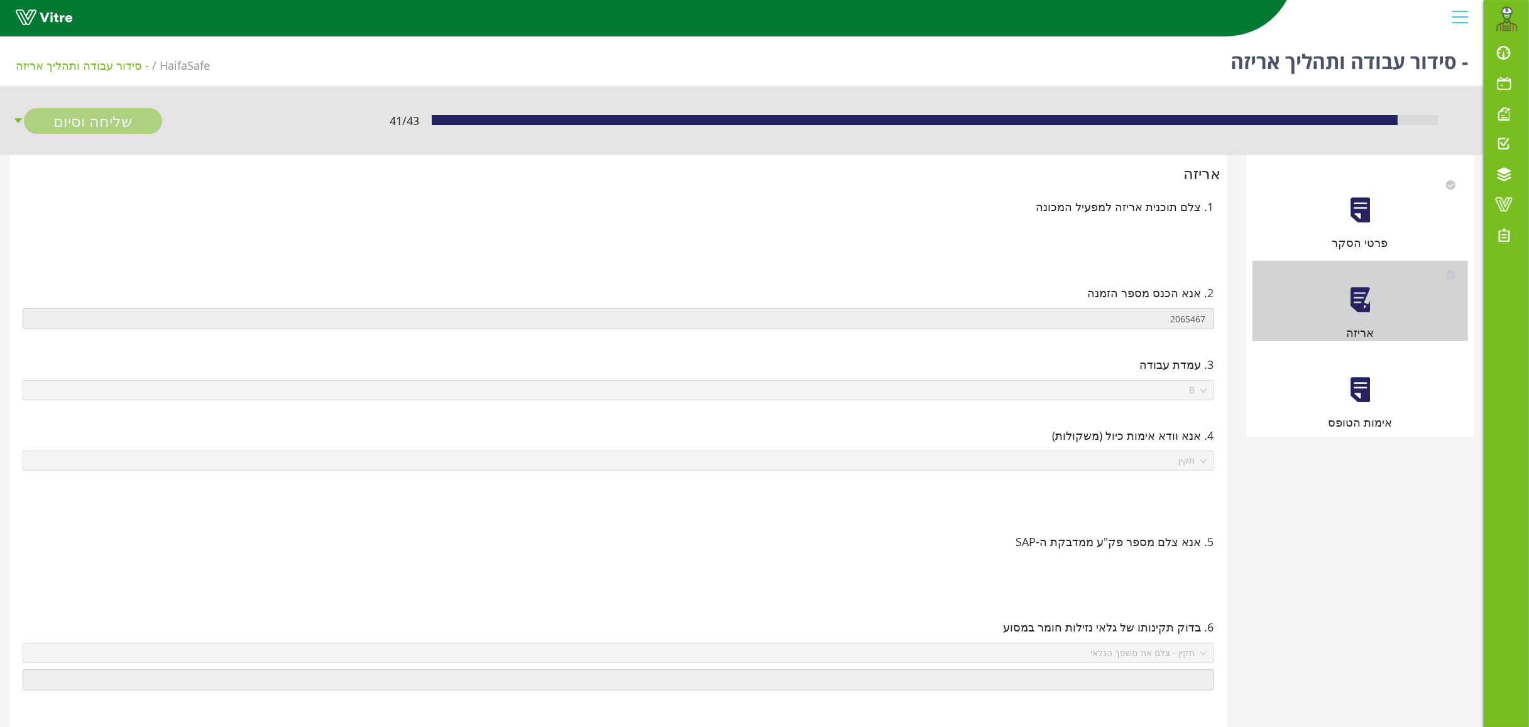
click at [1370, 390] on div at bounding box center [1360, 390] width 28 height 28
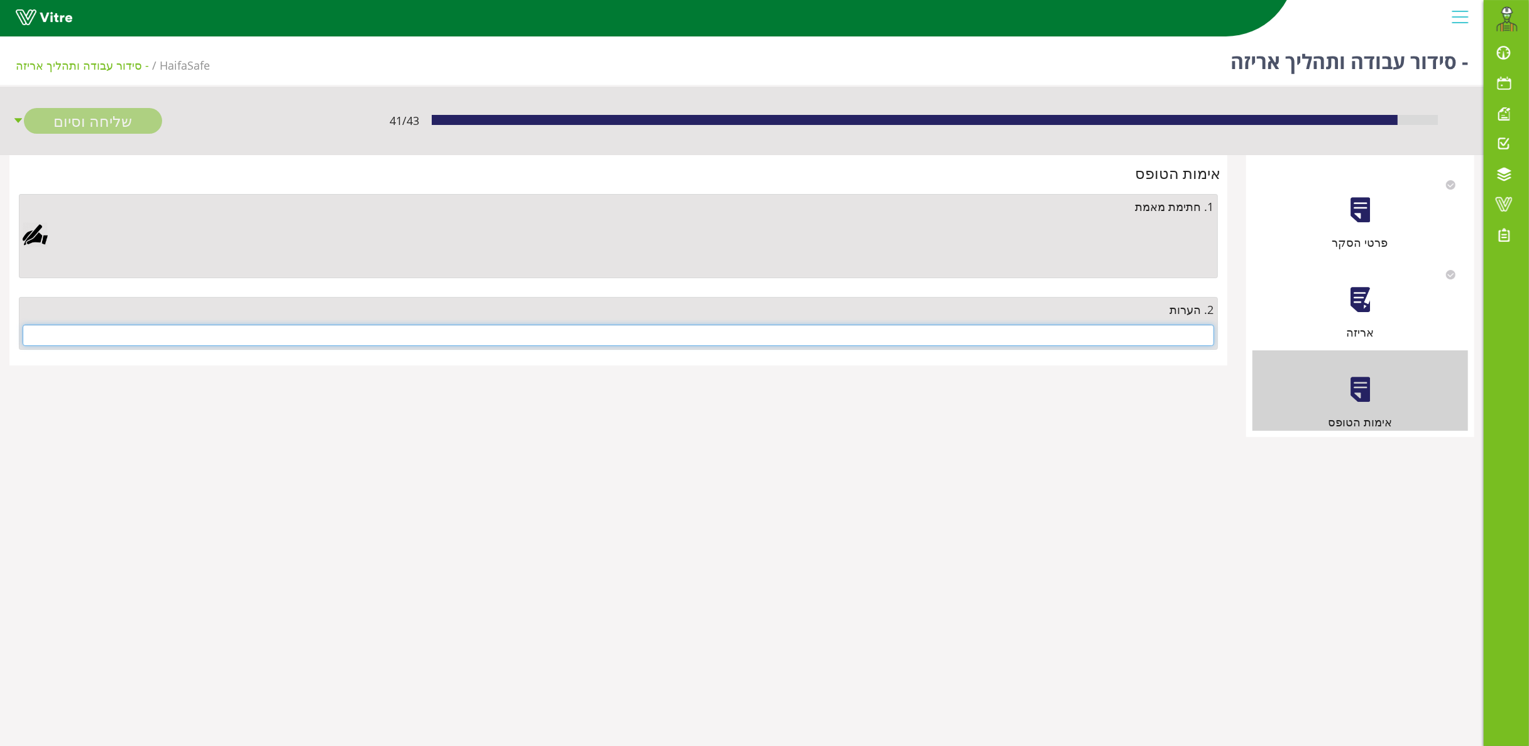
click at [1102, 334] on input "text" at bounding box center [618, 335] width 1191 height 21
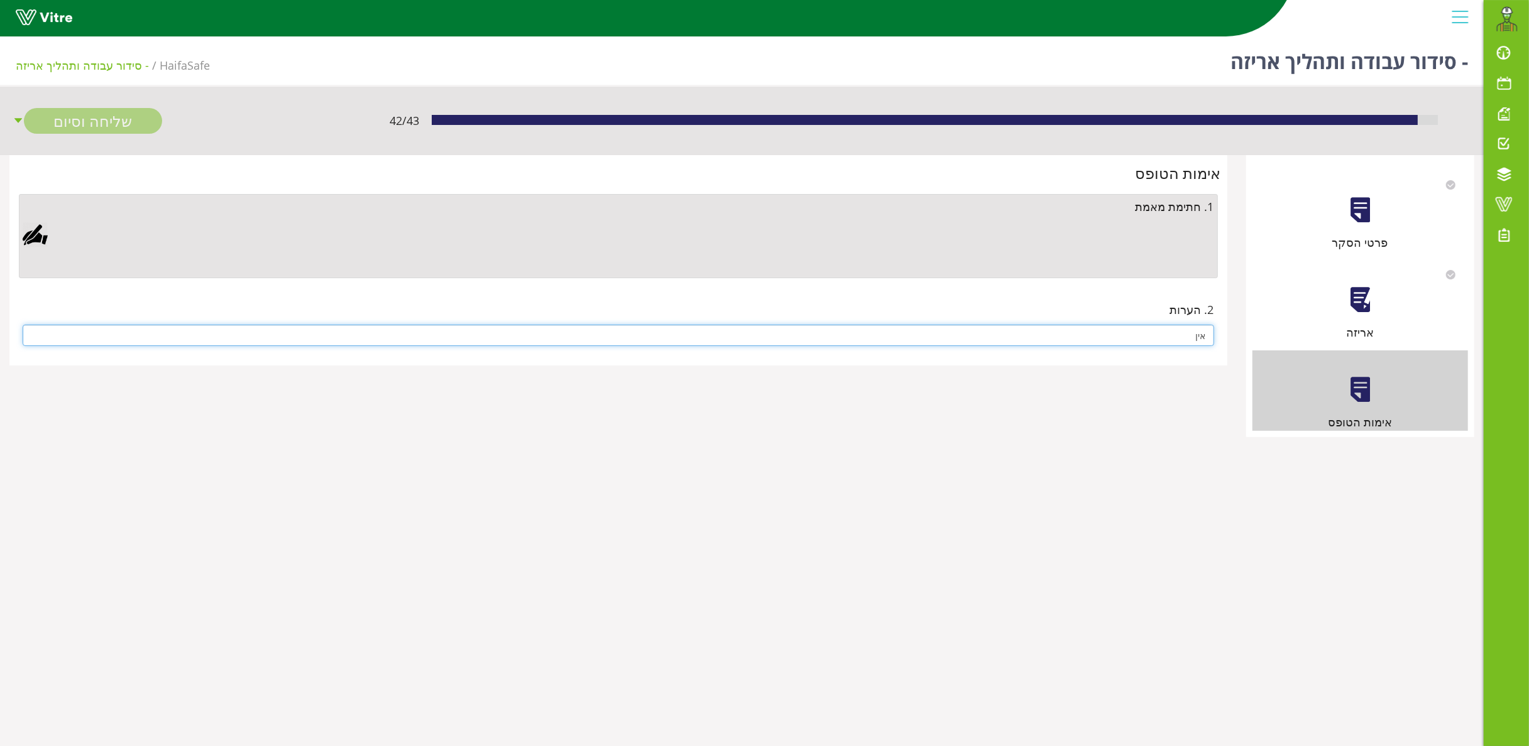
type input "אין"
click at [34, 235] on div at bounding box center [35, 234] width 25 height 25
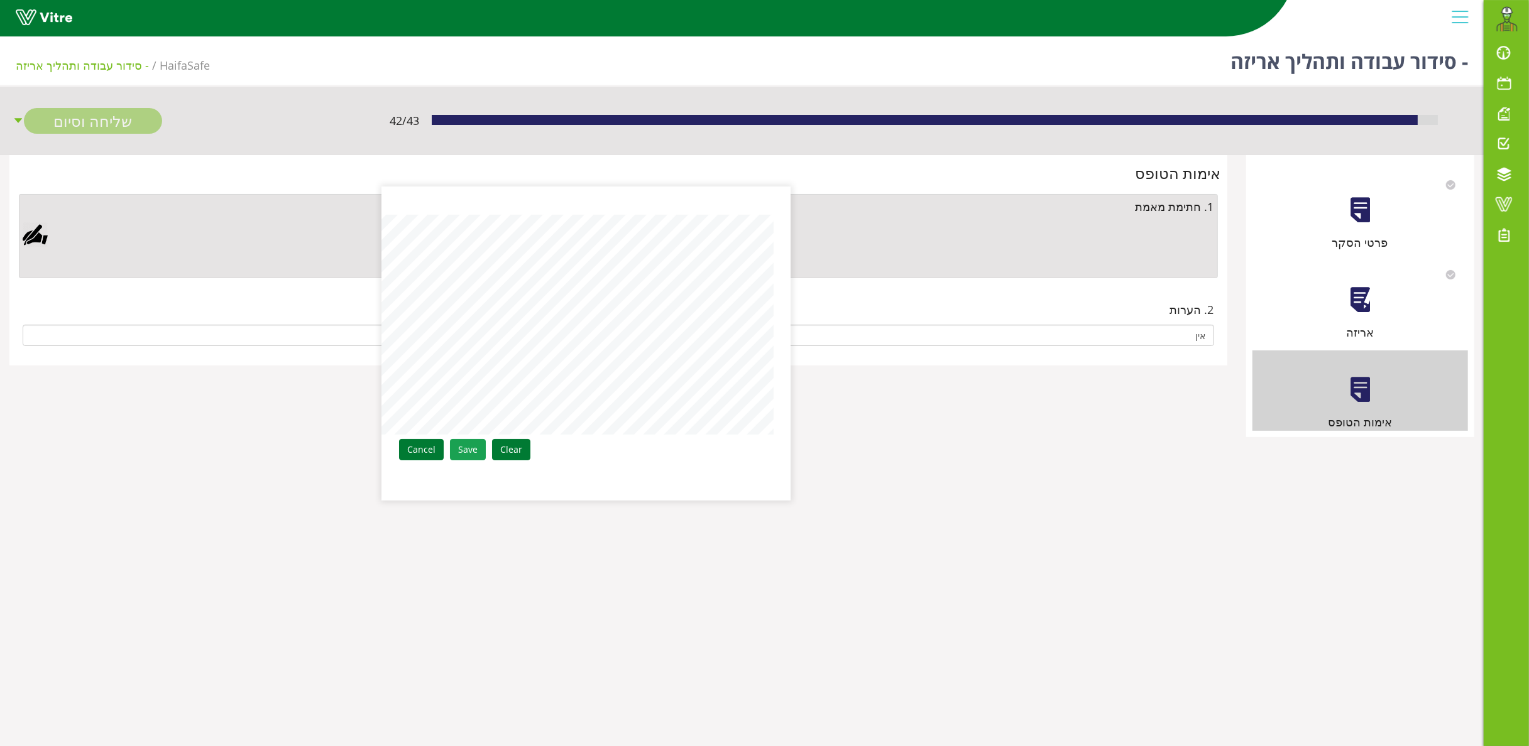
click at [467, 446] on link "Save" at bounding box center [468, 449] width 36 height 21
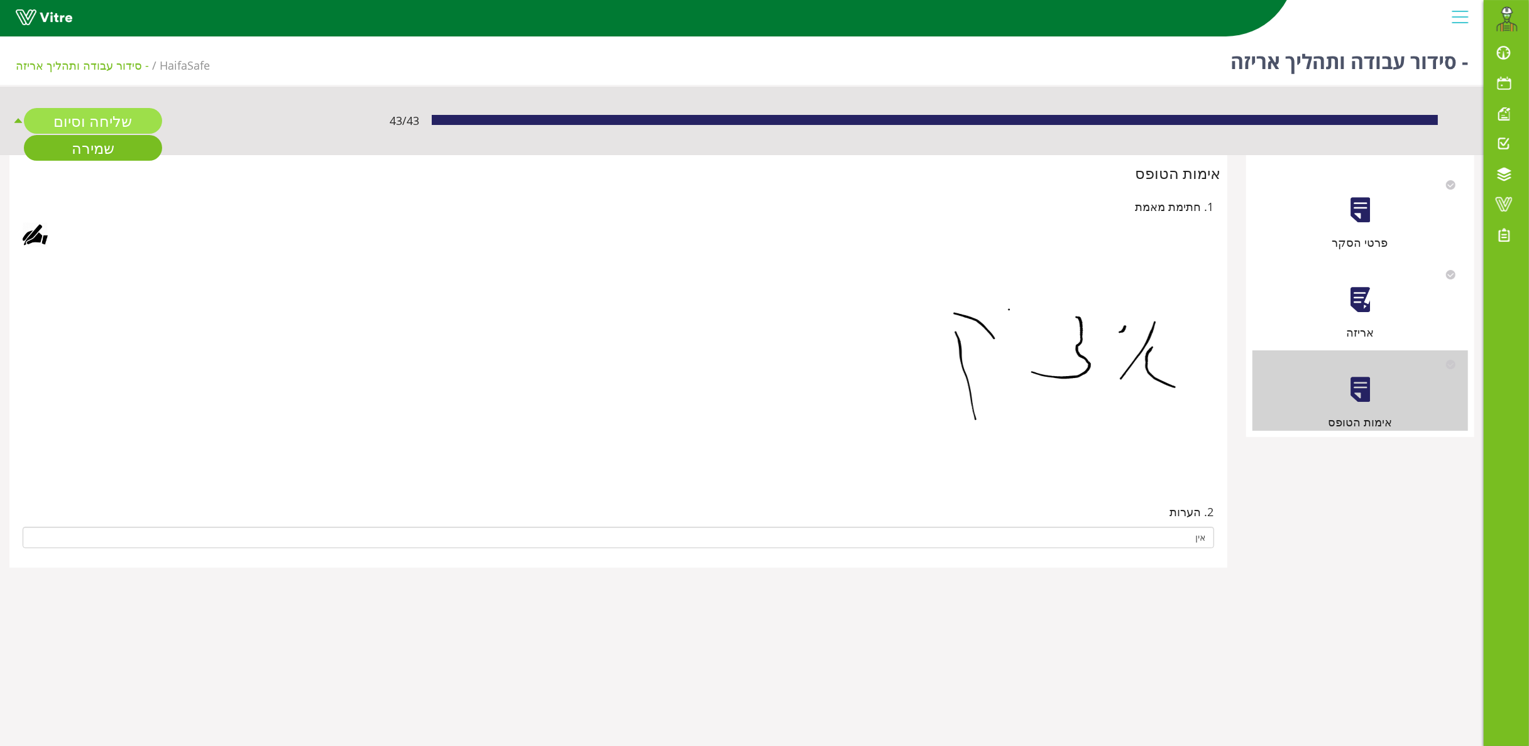
click at [119, 114] on link "שליחה וסיום" at bounding box center [93, 121] width 138 height 26
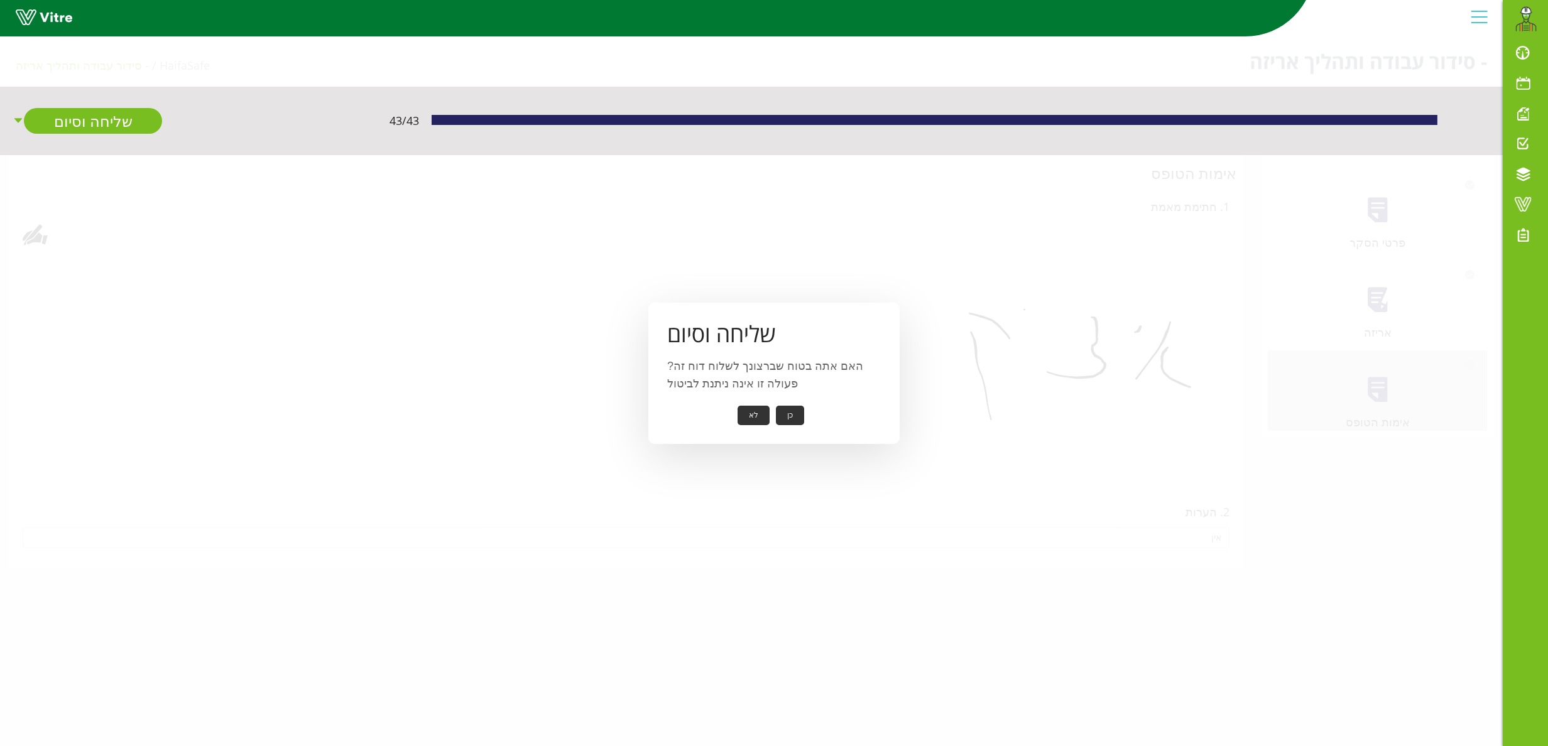
click at [789, 411] on button "כן" at bounding box center [790, 415] width 28 height 19
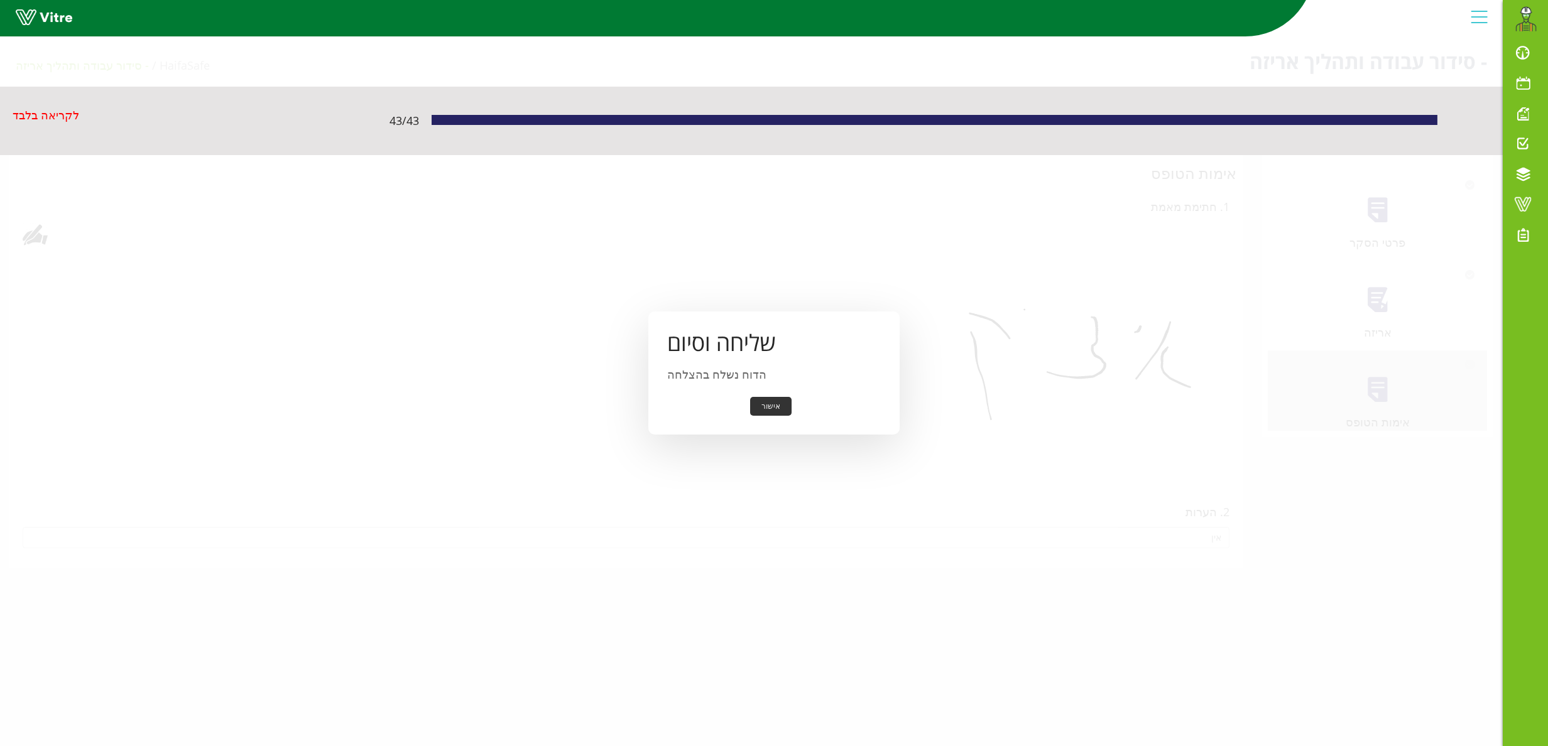
click at [770, 402] on button "אישור" at bounding box center [770, 406] width 41 height 19
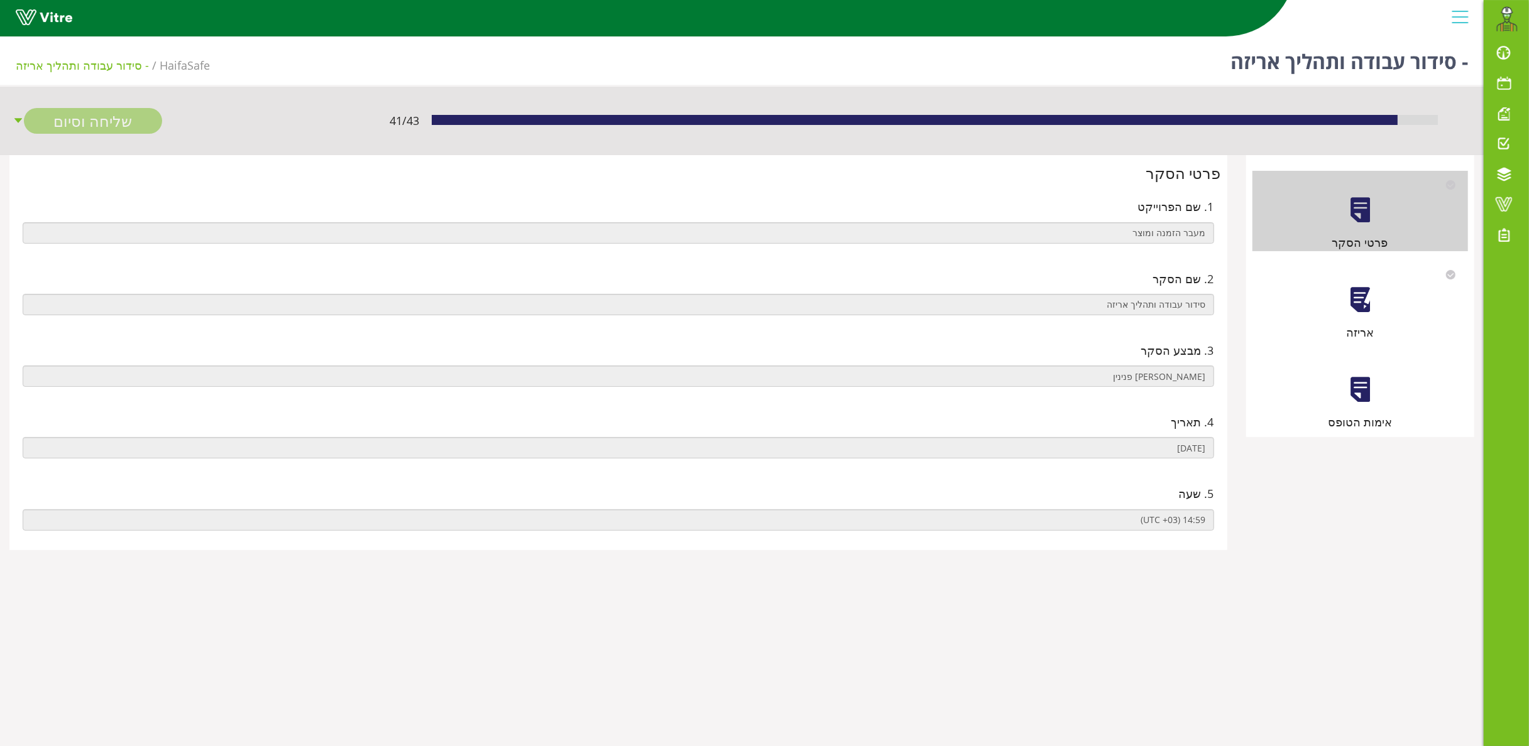
click at [1363, 302] on div at bounding box center [1360, 300] width 28 height 28
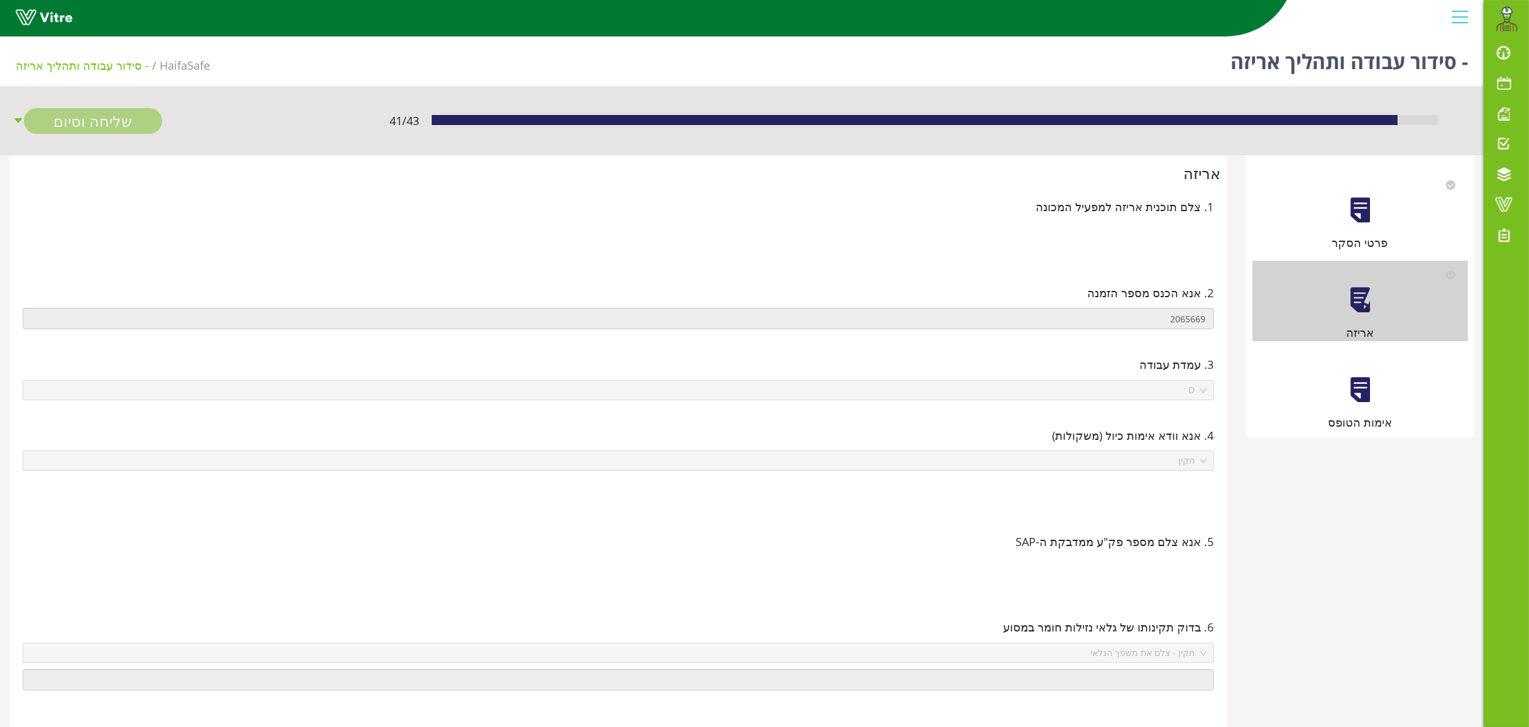
click at [1360, 407] on div "אימות הטופס" at bounding box center [1360, 391] width 216 height 80
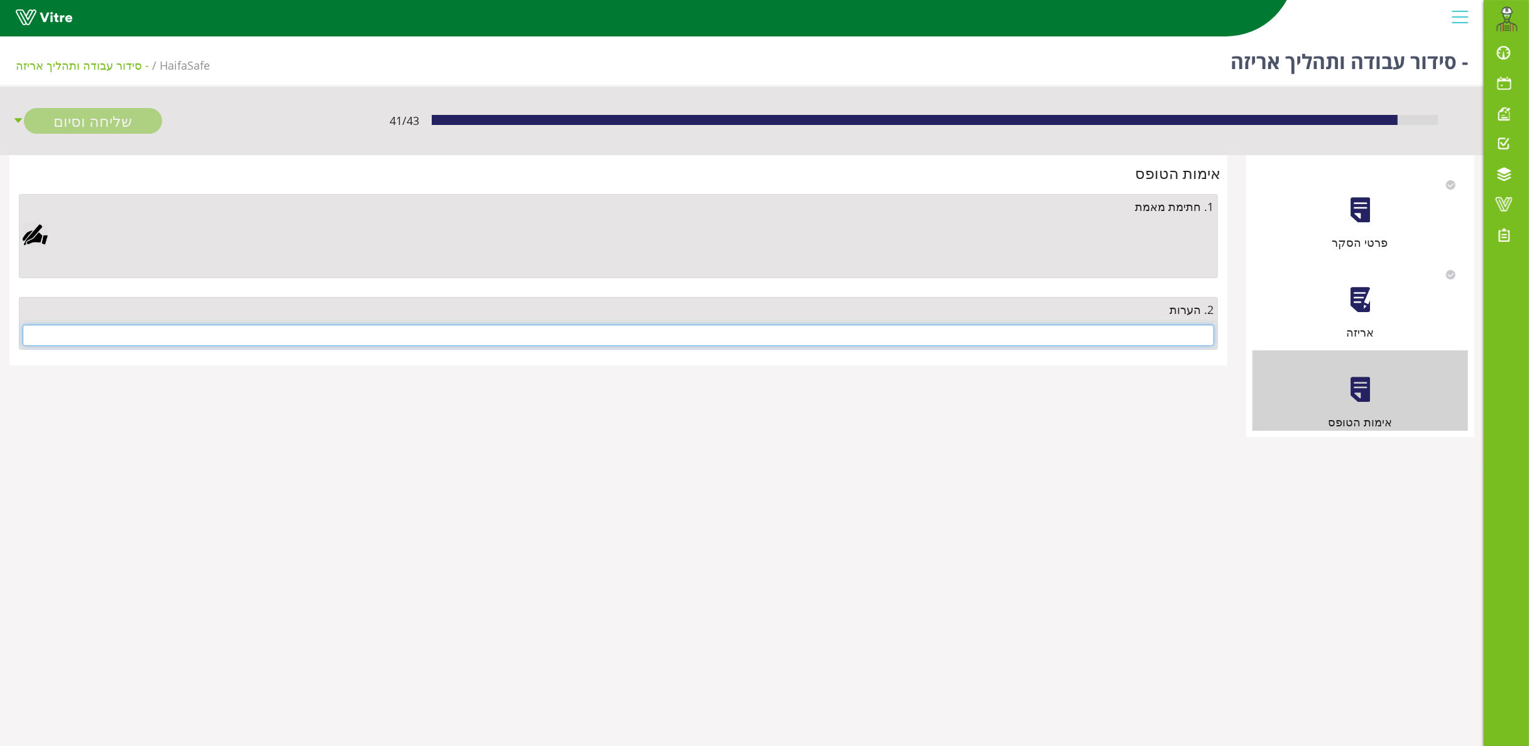
click at [1154, 337] on input "text" at bounding box center [618, 335] width 1191 height 21
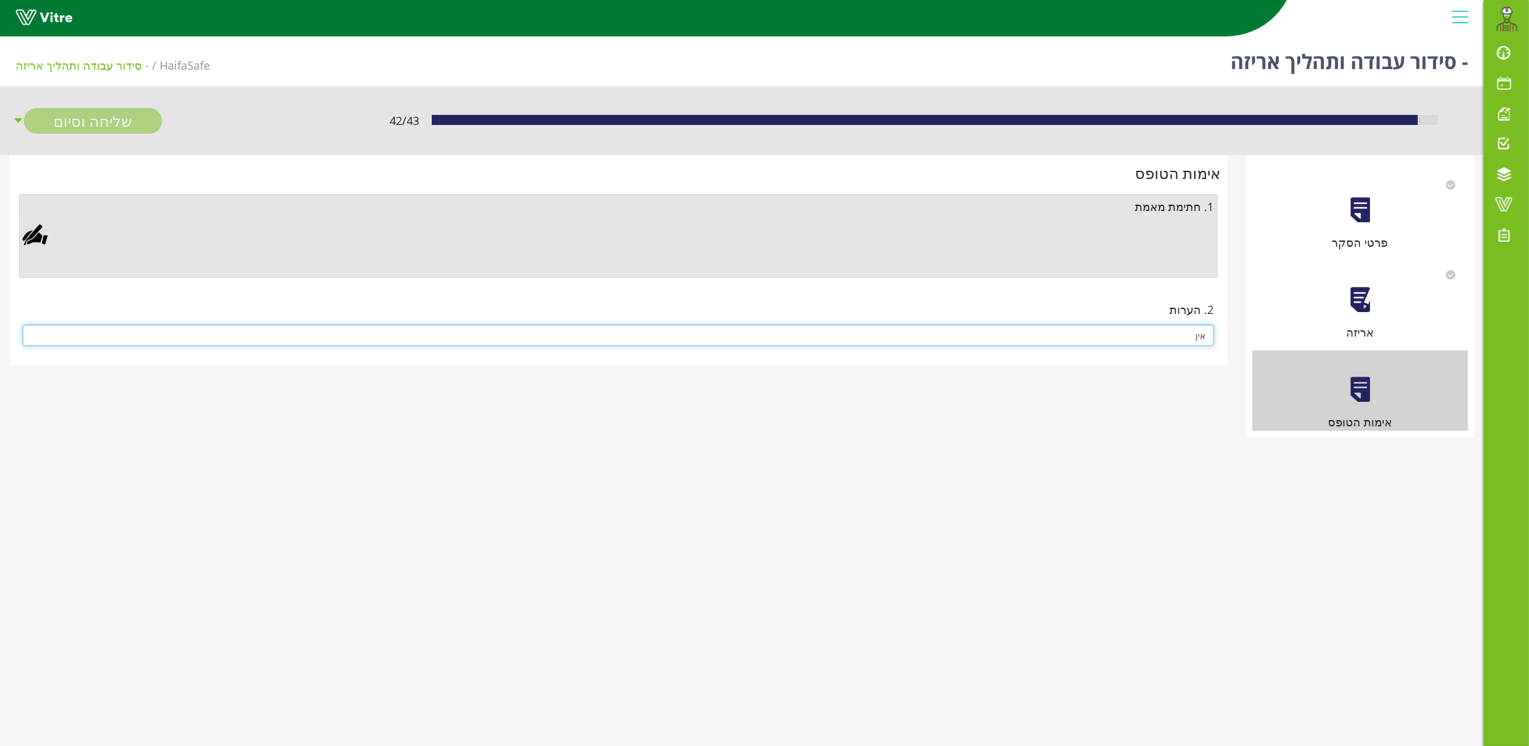
type input "אין"
click at [34, 238] on div at bounding box center [35, 234] width 25 height 25
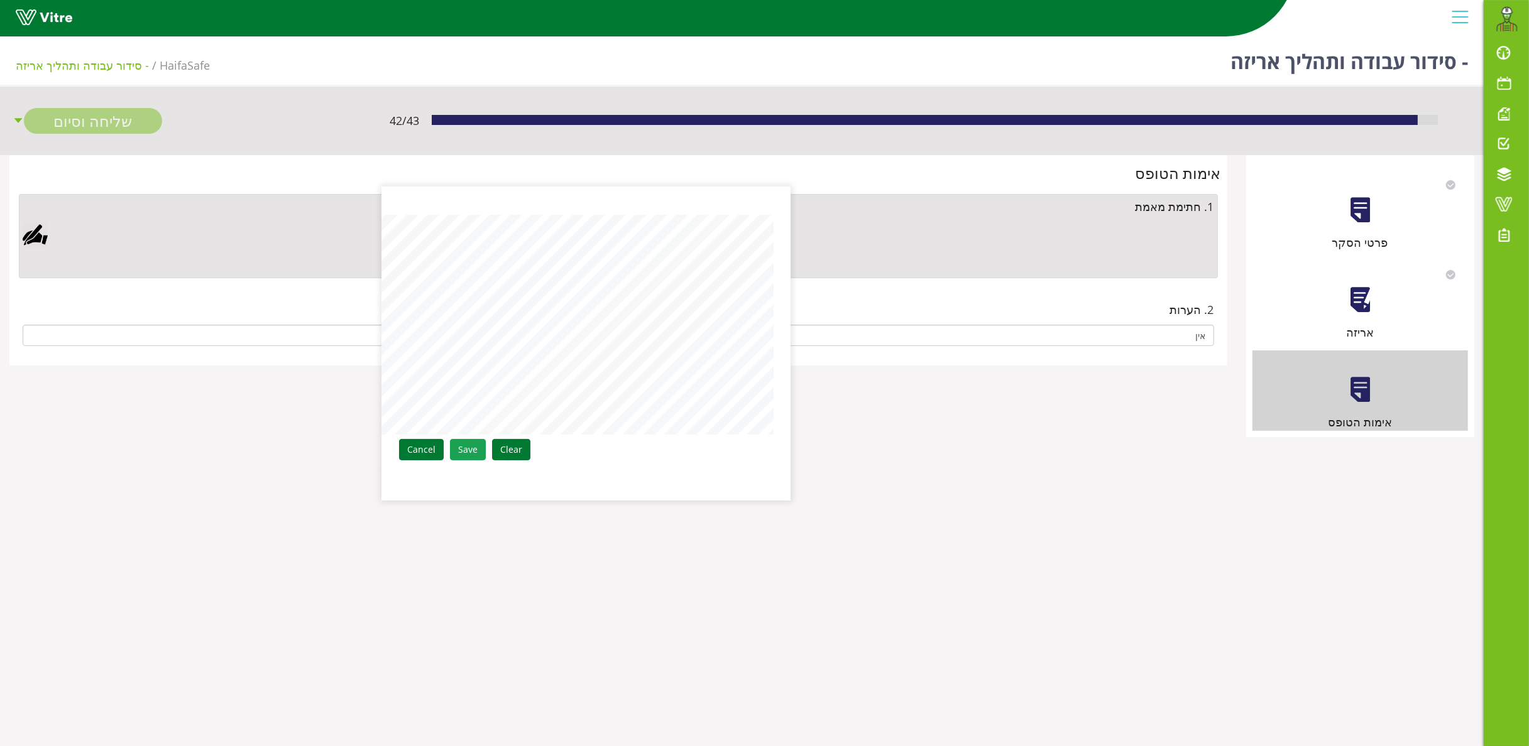
click at [464, 448] on link "Save" at bounding box center [468, 449] width 36 height 21
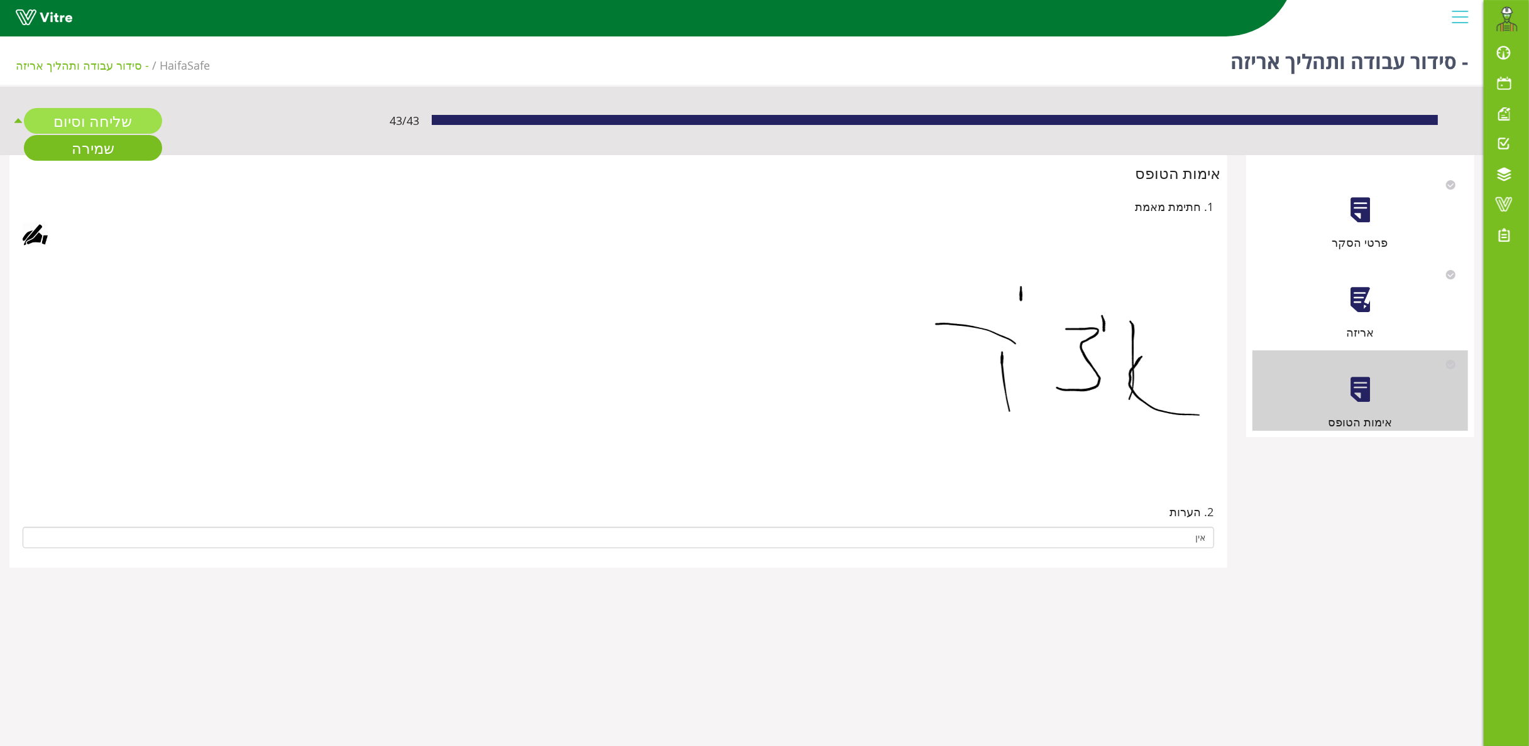
click at [82, 121] on link "שליחה וסיום" at bounding box center [93, 121] width 138 height 26
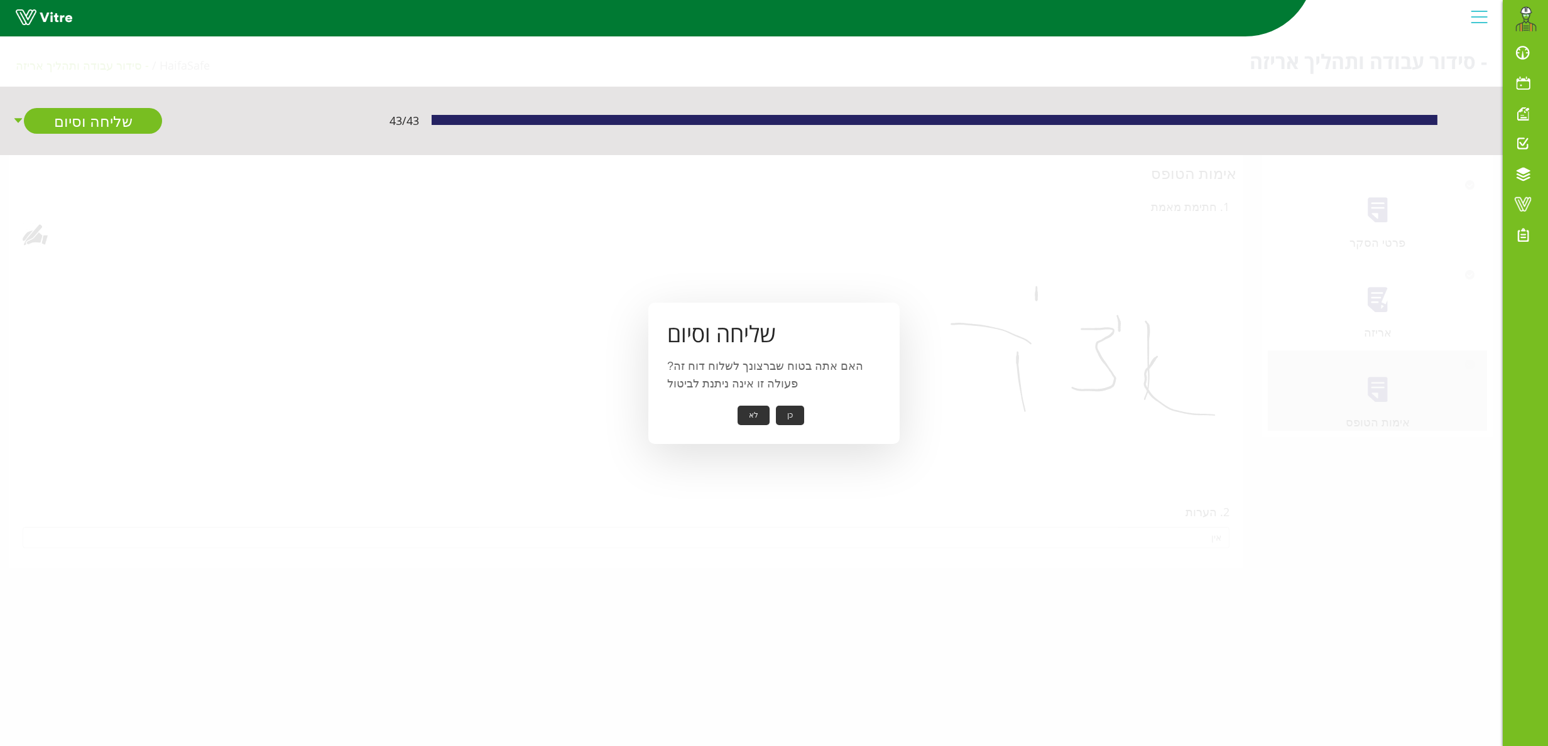
click at [782, 406] on button "כן" at bounding box center [790, 415] width 28 height 19
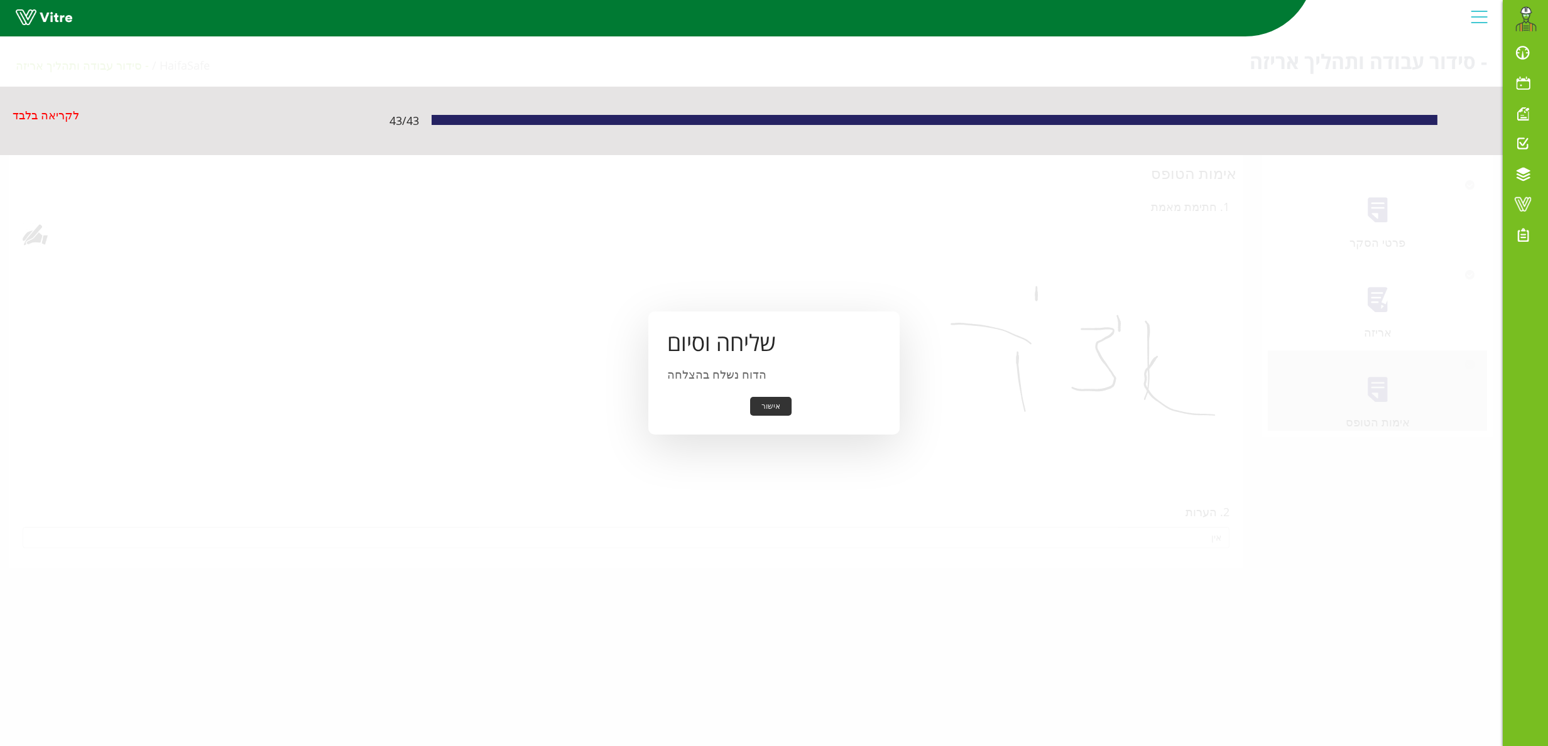
click at [770, 407] on button "אישור" at bounding box center [770, 406] width 41 height 19
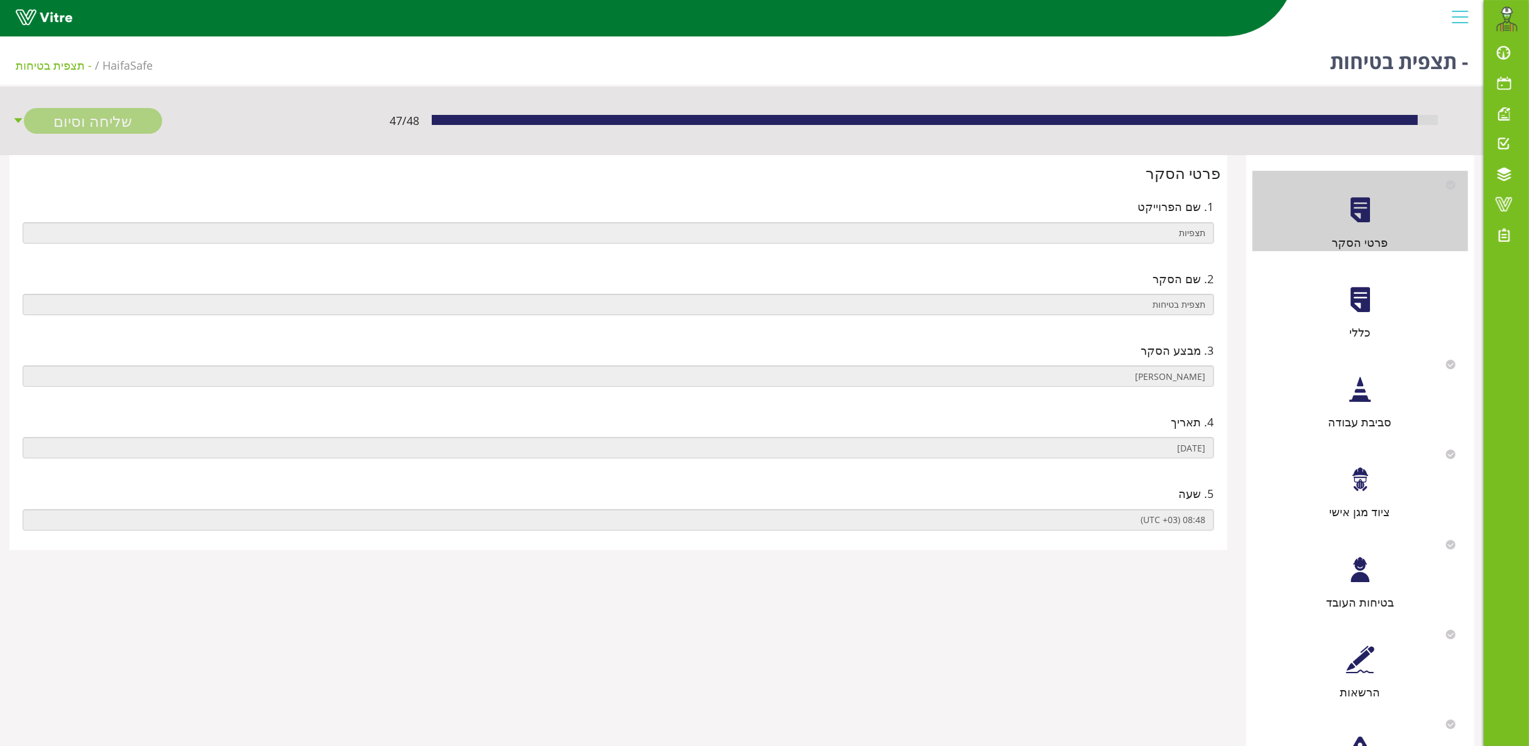
click at [1368, 299] on div at bounding box center [1360, 300] width 28 height 28
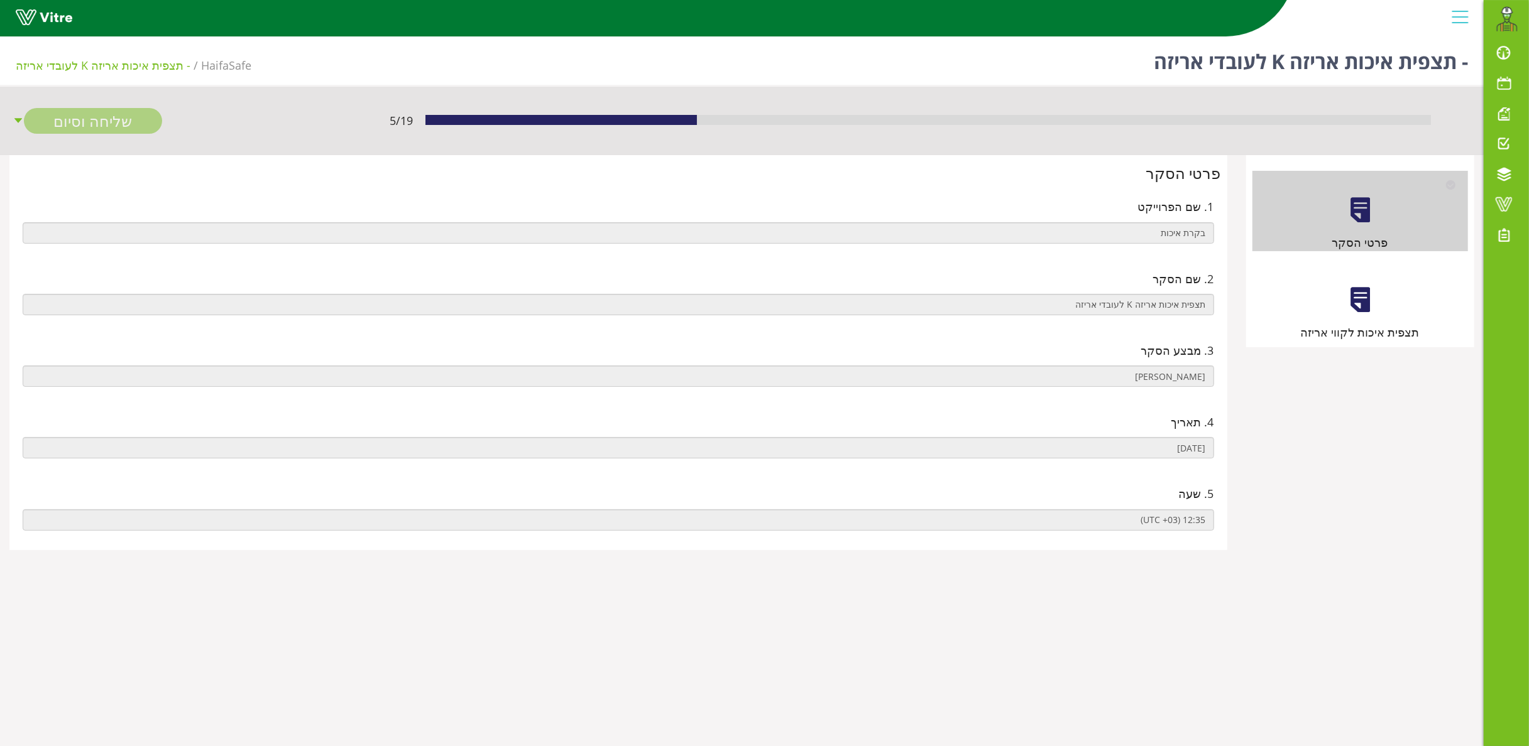
click at [1337, 305] on div "תצפית איכות לקווי אריזה" at bounding box center [1360, 301] width 216 height 80
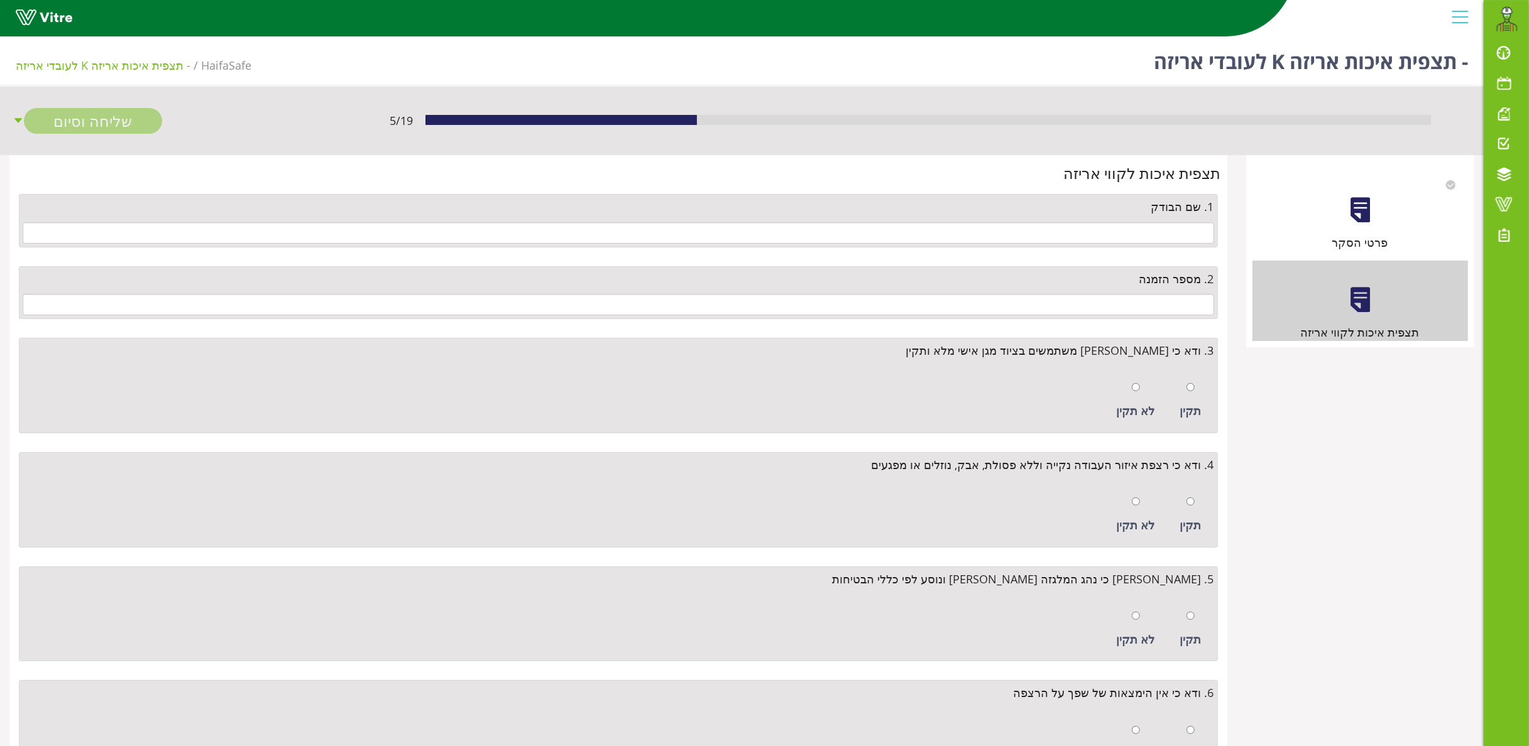
click at [1360, 215] on div at bounding box center [1360, 210] width 28 height 28
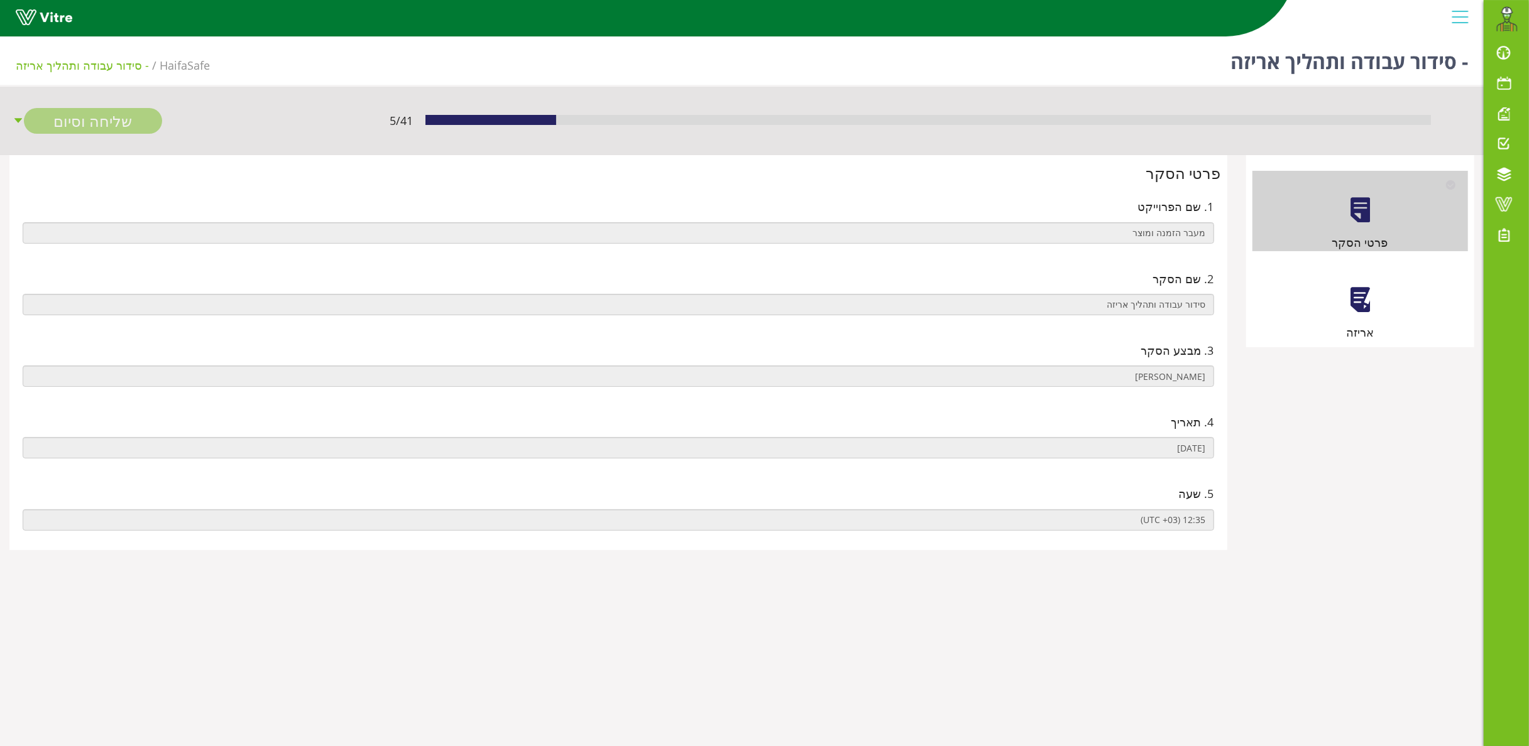
click at [1365, 303] on div at bounding box center [1360, 300] width 28 height 28
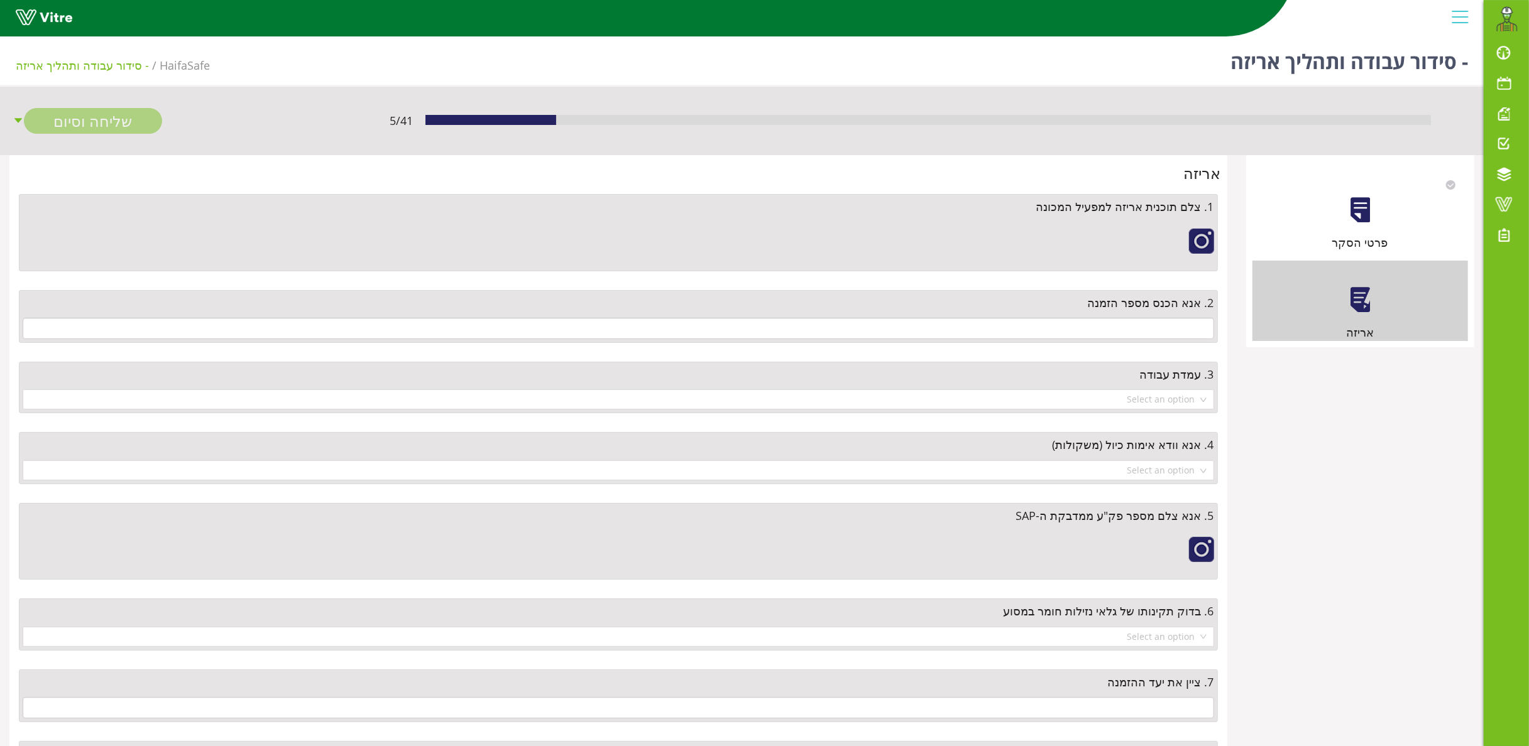
click at [1355, 205] on div at bounding box center [1360, 210] width 28 height 28
